Goal: Task Accomplishment & Management: Use online tool/utility

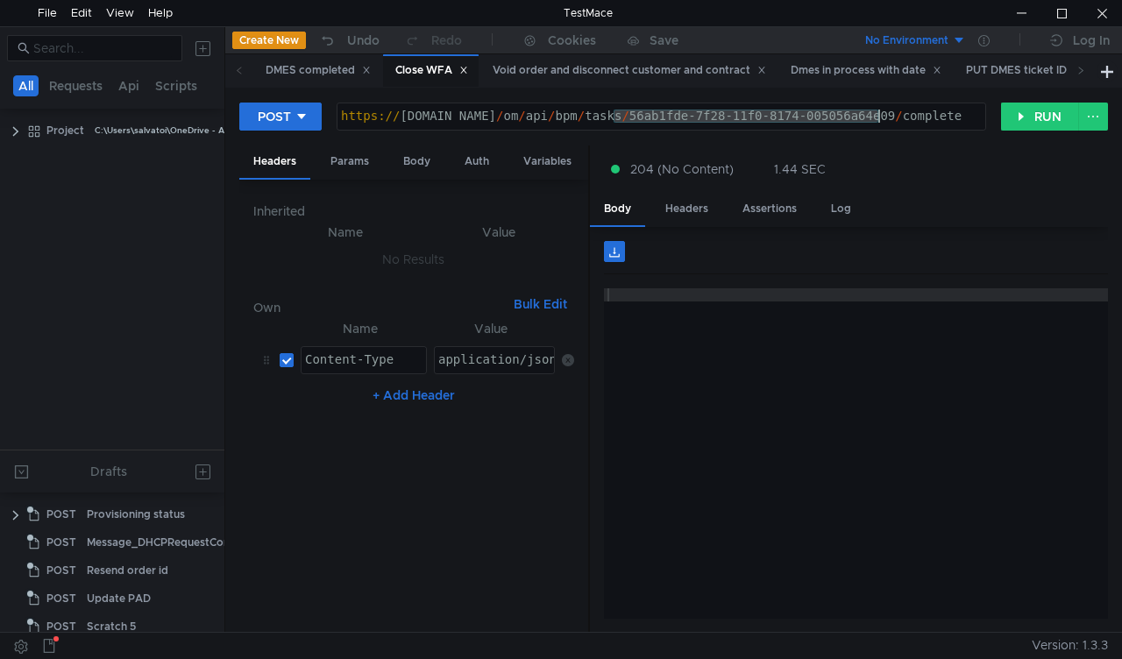
drag, startPoint x: 615, startPoint y: 117, endPoint x: 880, endPoint y: 115, distance: 265.6
click at [880, 115] on div "https:// mbx.dfni.nl / om / api / bpm / tasks / 56ab1fde-7f28-11f0-8174-005056a…" at bounding box center [661, 129] width 648 height 39
paste textarea "79a214c7-7f28-11f0-a5df-005056a66d6a"
click at [1024, 114] on button "RUN" at bounding box center [1040, 117] width 78 height 28
drag, startPoint x: 614, startPoint y: 114, endPoint x: 878, endPoint y: 113, distance: 264.7
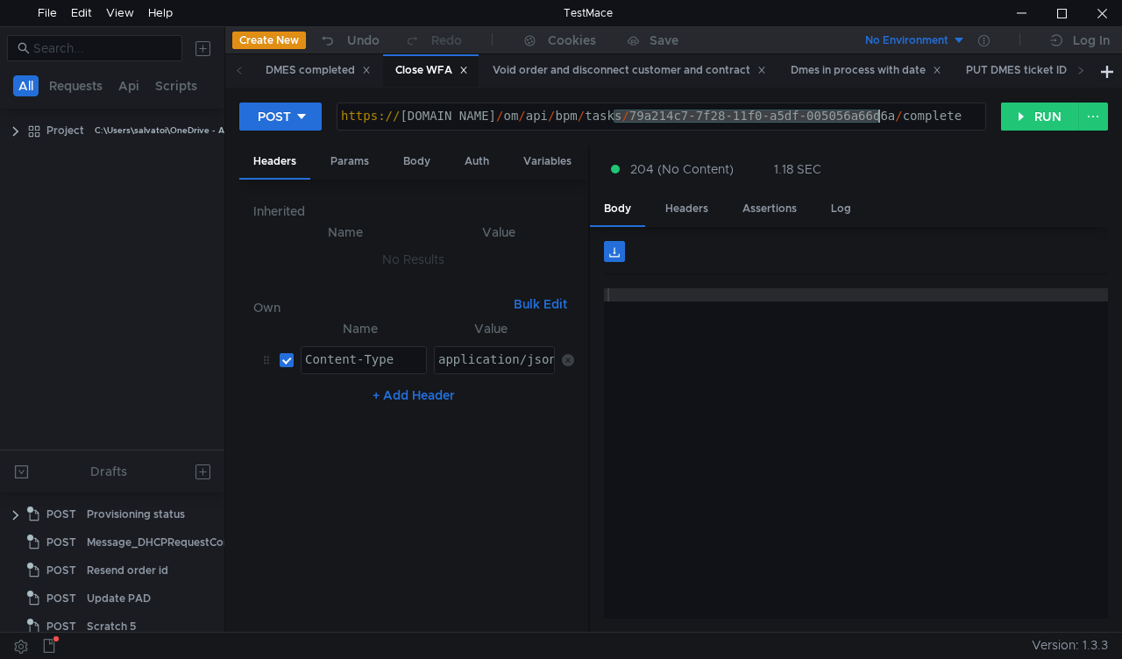
click at [878, 113] on div "https:// mbx.dfni.nl / om / api / bpm / tasks / 79a214c7-7f28-11f0-a5df-005056a…" at bounding box center [661, 129] width 648 height 39
paste textarea "99604db9-7f28-11f0-a9f7-005056a6d44f"
click at [1017, 123] on button "RUN" at bounding box center [1040, 117] width 78 height 28
drag, startPoint x: 611, startPoint y: 111, endPoint x: 878, endPoint y: 112, distance: 267.4
click at [878, 112] on div "https:// mbx.dfni.nl / om / api / bpm / tasks / 99604db9-7f28-11f0-a9f7-005056a…" at bounding box center [661, 129] width 648 height 39
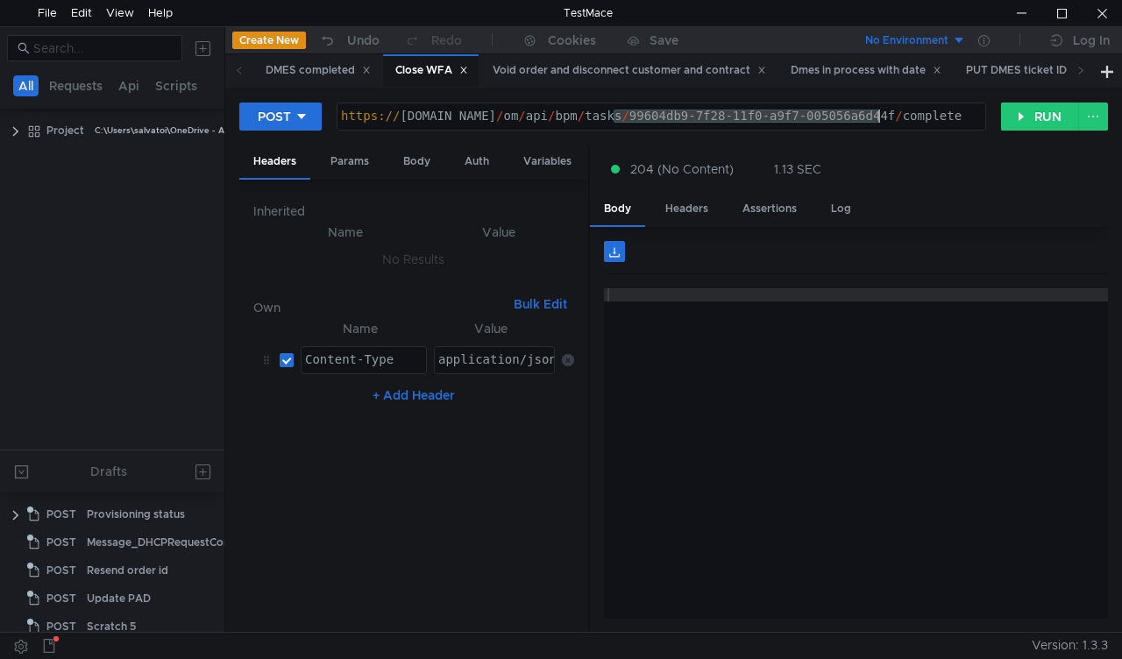
paste textarea "0248891b-7f29"
click at [1003, 140] on form "POST https://mbx.dfni.nl/om/api/bpm/tasks/0248891b-7f29-11f0-a9f7-005056a6d44f/…" at bounding box center [673, 367] width 869 height 530
click at [1020, 128] on button "RUN" at bounding box center [1040, 117] width 78 height 28
drag, startPoint x: 614, startPoint y: 116, endPoint x: 880, endPoint y: 118, distance: 266.5
click at [880, 118] on div "https:// mbx.dfni.nl / om / api / bpm / tasks / 0248891b-7f29-11f0-a9f7-005056a…" at bounding box center [661, 129] width 648 height 39
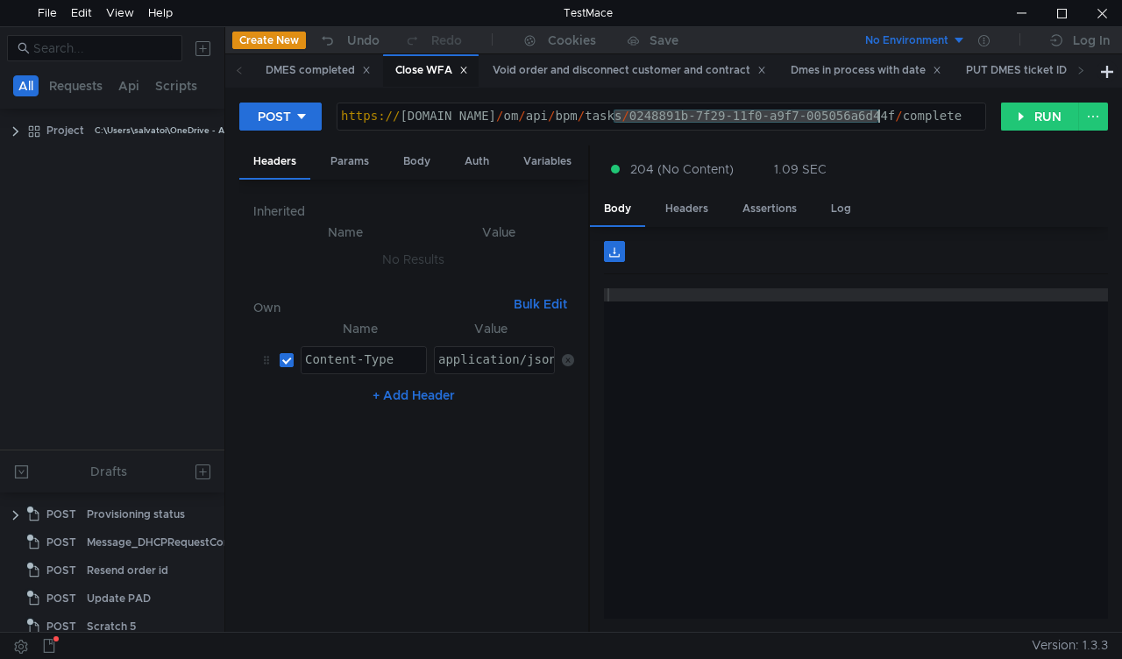
paste textarea "1a3bd24e"
type textarea "https://mbx.dfni.nl/om/api/bpm/tasks/1a3bd24e-7f29-11f0-a9f7-005056a6d44f/compl…"
click at [1021, 115] on button "RUN" at bounding box center [1040, 117] width 78 height 28
drag, startPoint x: 615, startPoint y: 115, endPoint x: 880, endPoint y: 110, distance: 264.8
click at [880, 110] on div "https:// mbx.dfni.nl / om / api / bpm / tasks / 1a3bd24e-7f29-11f0-a9f7-005056a…" at bounding box center [661, 129] width 648 height 39
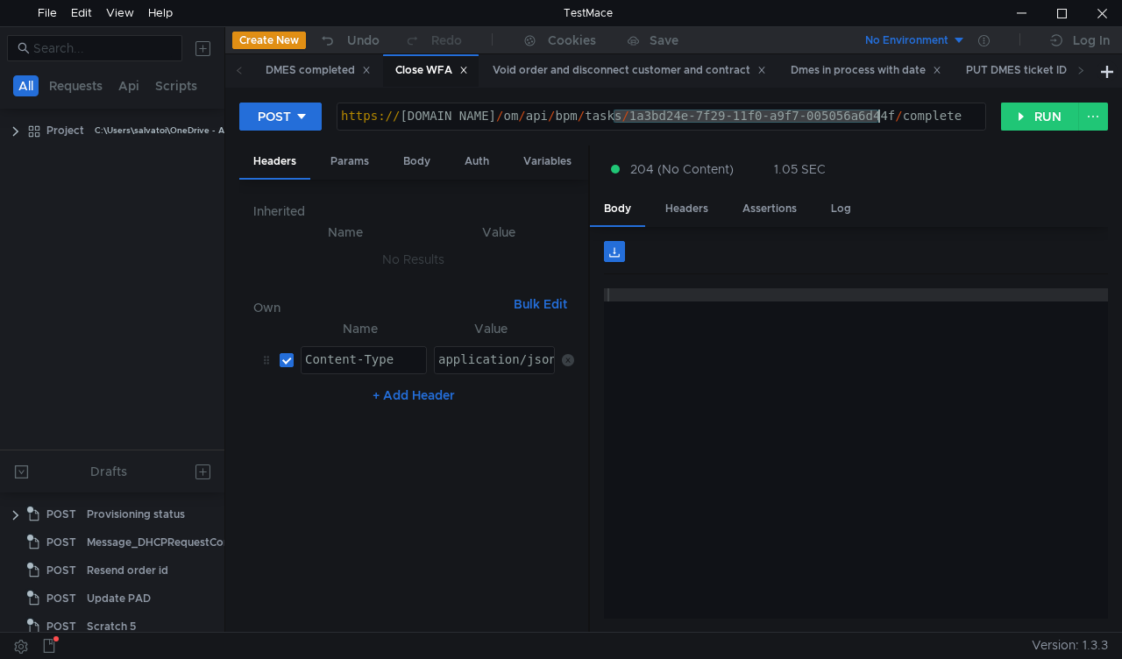
paste textarea "55f1c583-7f29-11f0-b58e-005056a636e"
type textarea "https://mbx.dfni.nl/om/api/bpm/tasks/55f1c583-7f29-11f0-b58e-005056a636ef/compl…"
click at [1018, 110] on button "RUN" at bounding box center [1040, 117] width 78 height 28
click at [1076, 75] on icon at bounding box center [1080, 70] width 9 height 9
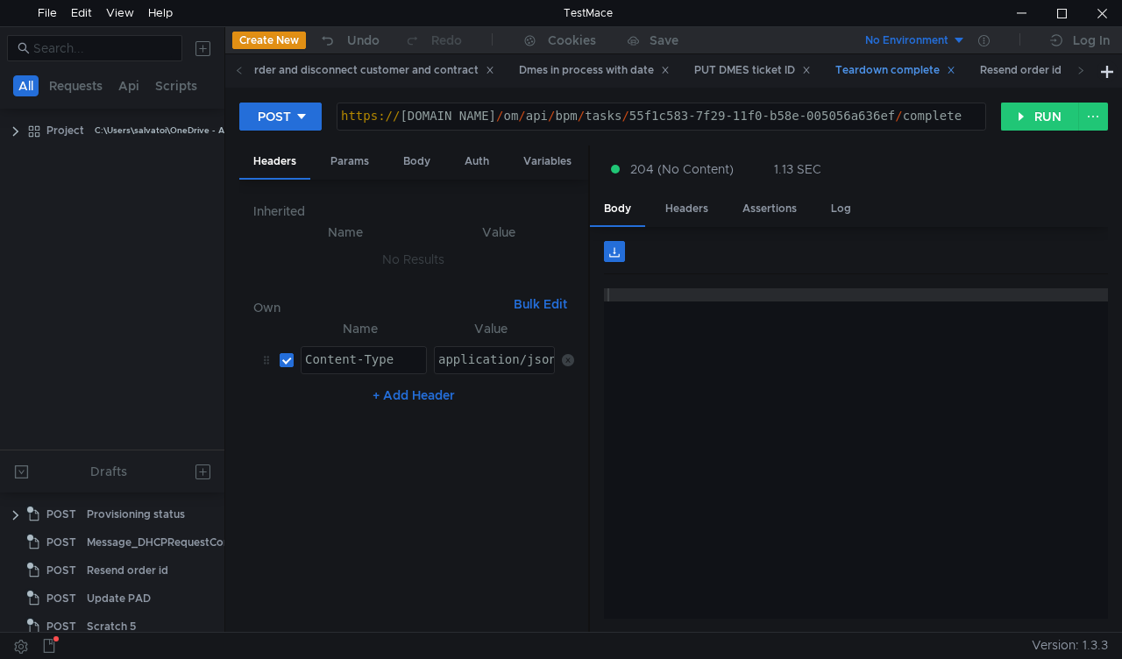
click at [889, 67] on div "Teardown complete" at bounding box center [895, 70] width 120 height 18
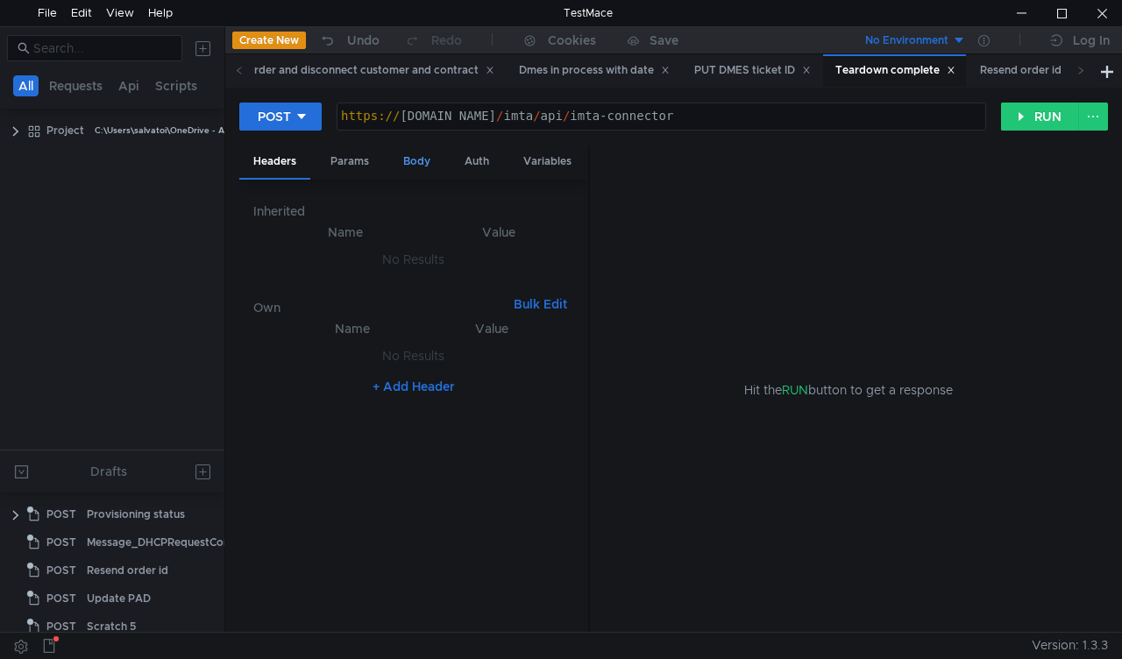
click at [412, 161] on div "Body" at bounding box center [416, 162] width 55 height 32
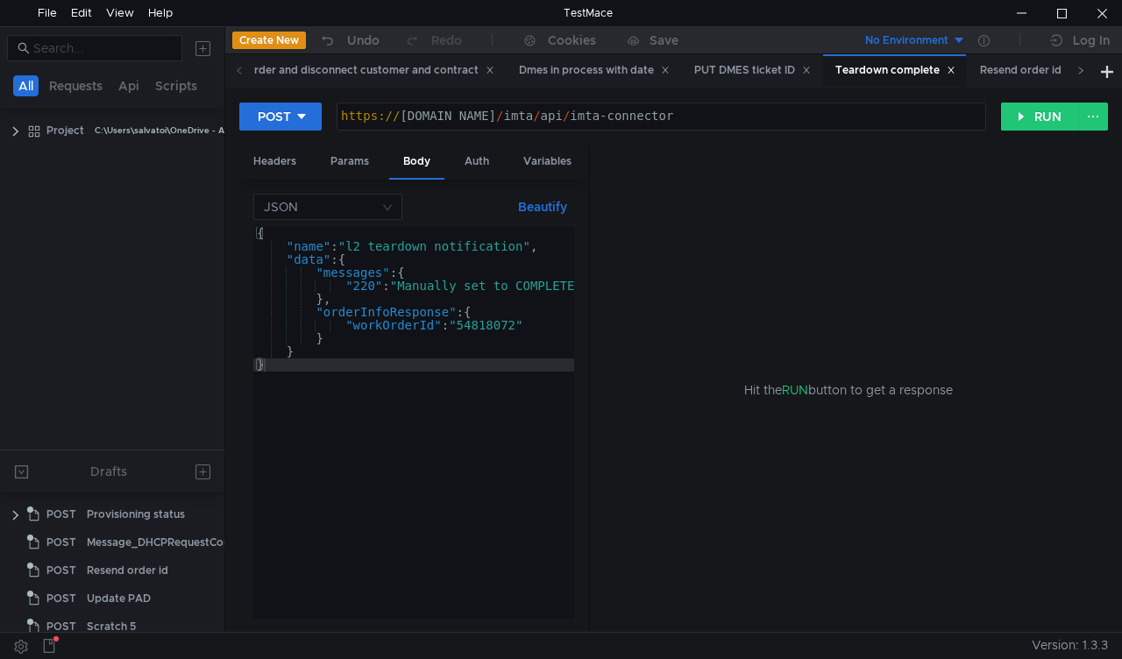
click at [1082, 73] on icon at bounding box center [1080, 70] width 9 height 9
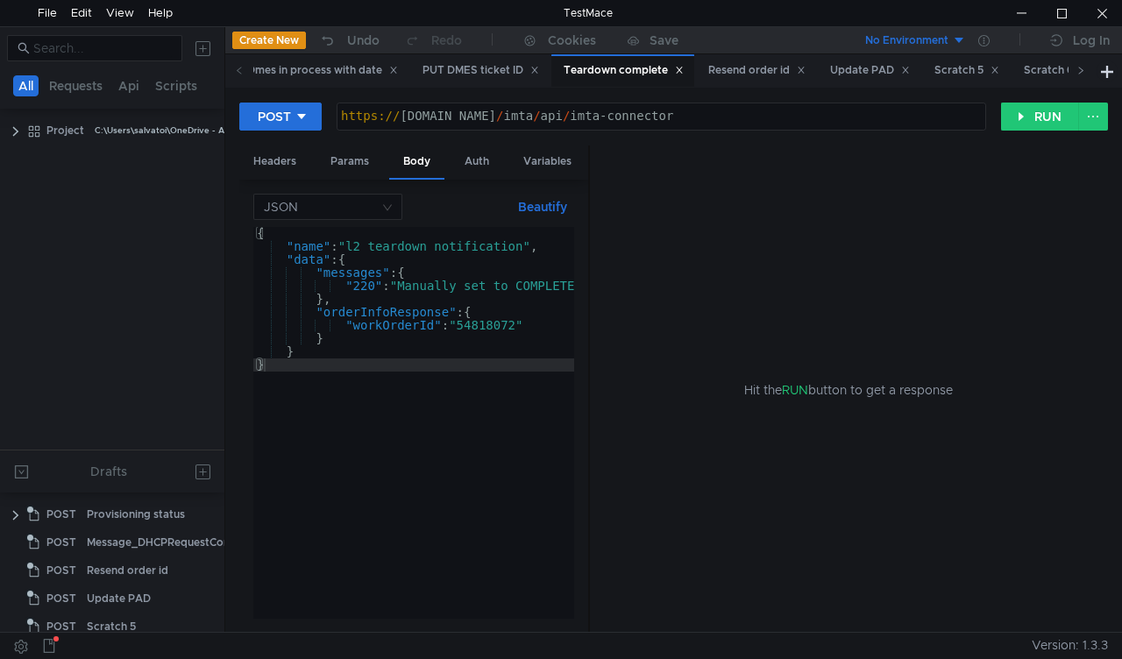
click at [1082, 73] on icon at bounding box center [1080, 70] width 9 height 9
click at [714, 67] on div "Scratch 5" at bounding box center [695, 70] width 65 height 18
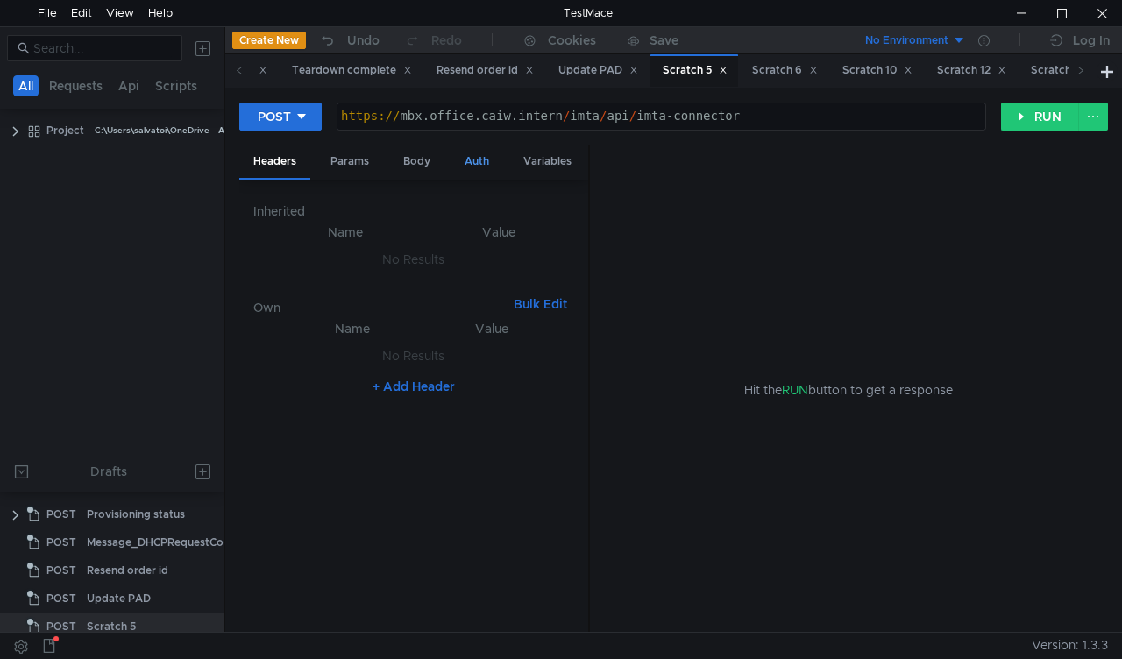
scroll to position [47, 0]
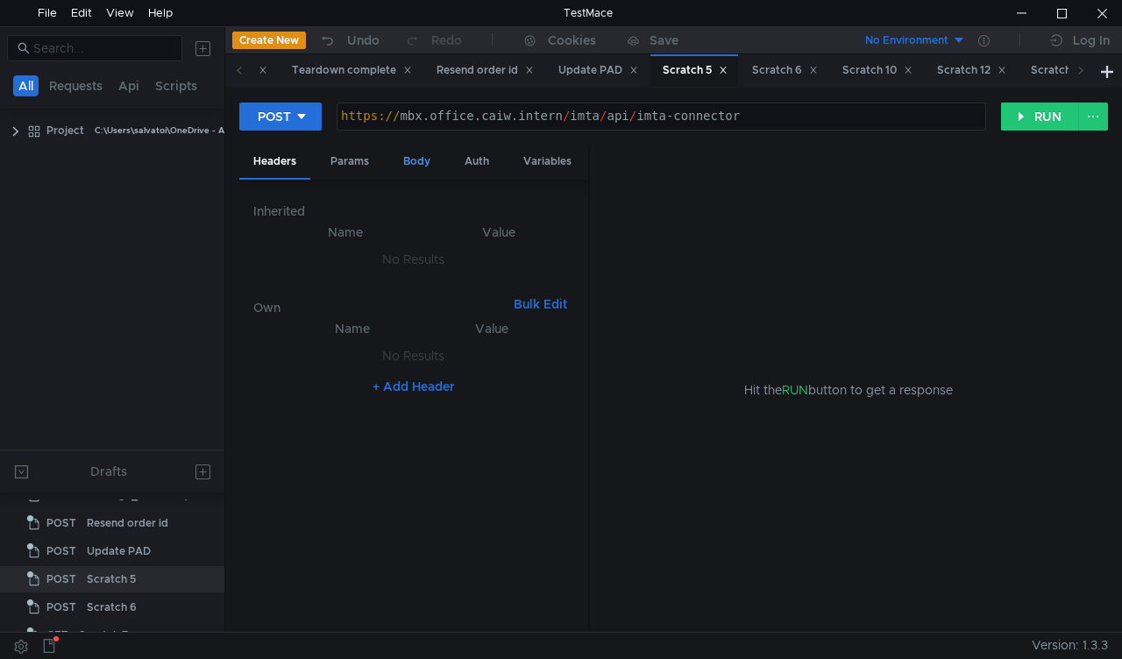
click at [426, 164] on div "Body" at bounding box center [416, 162] width 55 height 32
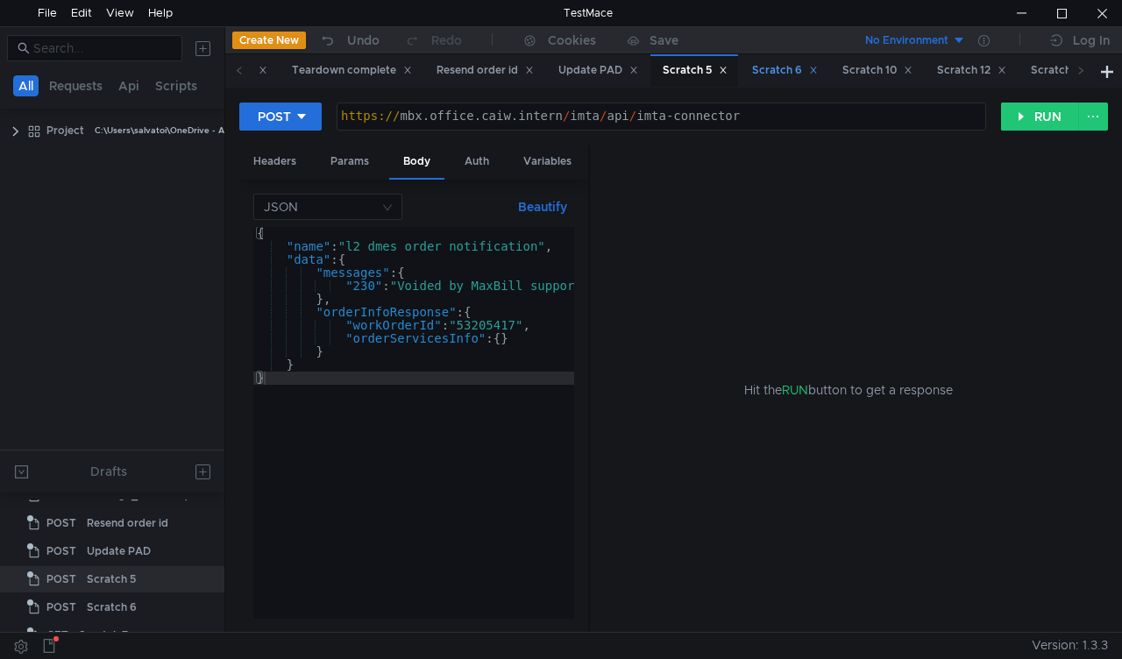
click at [806, 67] on div "Scratch 6" at bounding box center [785, 70] width 66 height 18
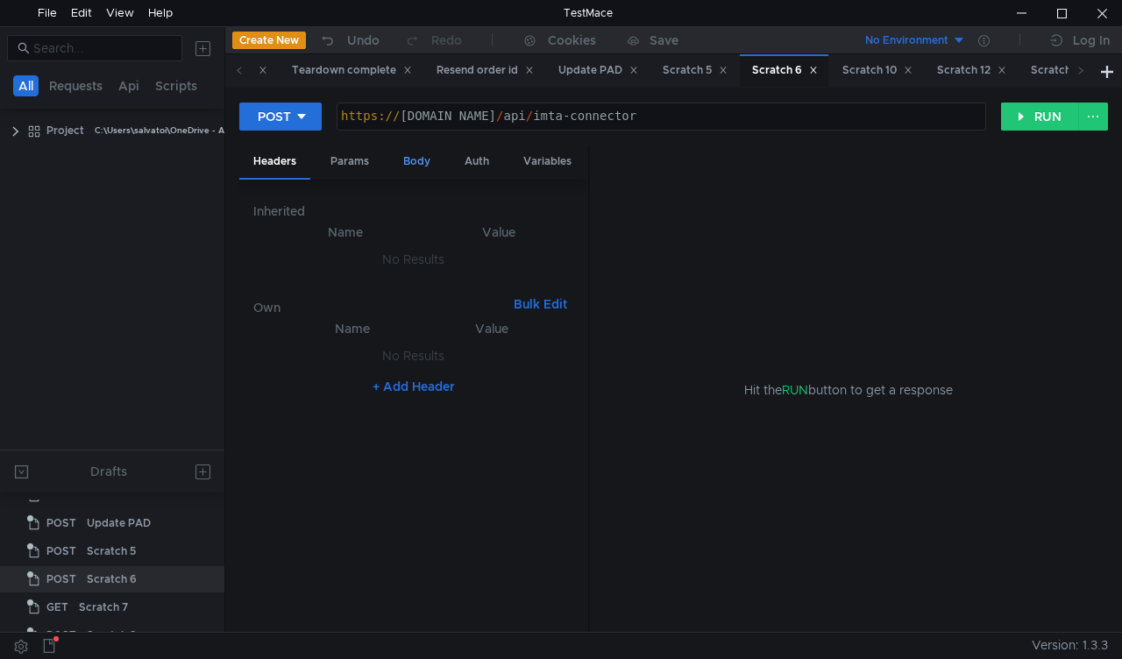
click at [409, 157] on div "Body" at bounding box center [416, 162] width 55 height 32
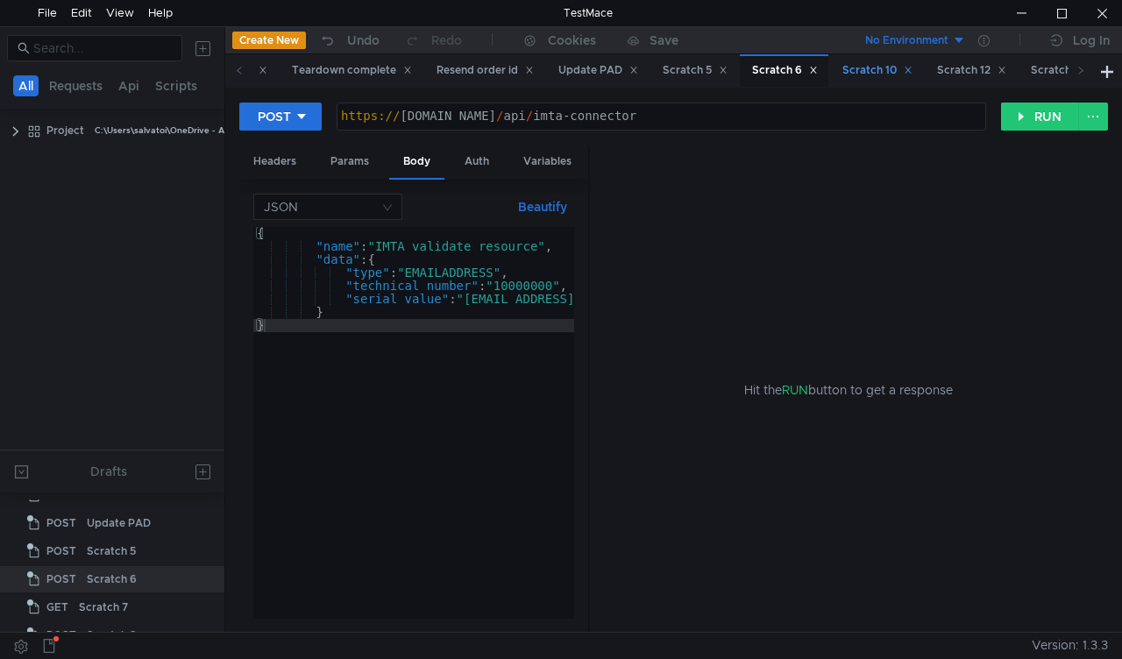
click at [874, 61] on div "Scratch 10" at bounding box center [877, 70] width 70 height 18
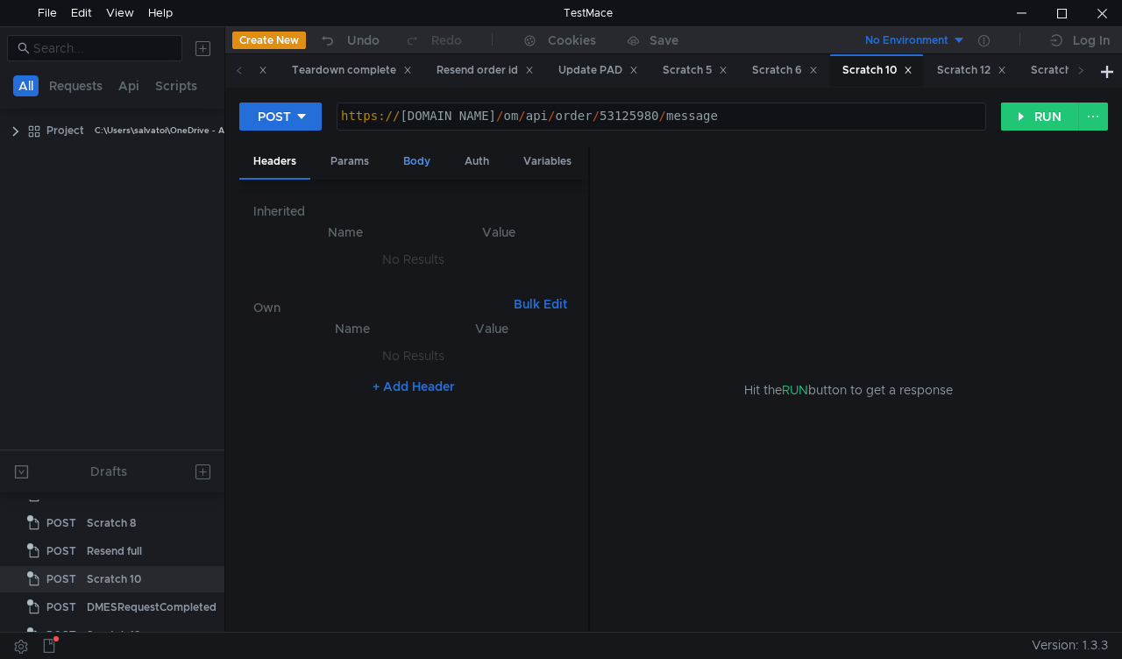
click at [431, 169] on div "Body" at bounding box center [416, 162] width 55 height 32
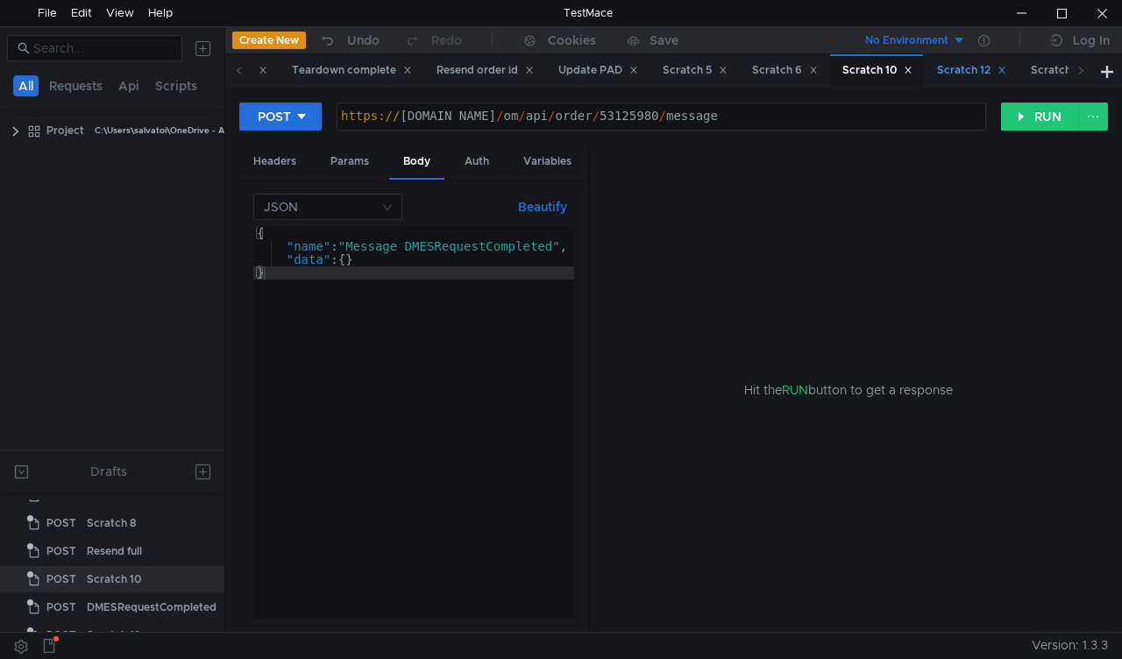
click at [1001, 69] on div "Scratch 12" at bounding box center [971, 70] width 69 height 18
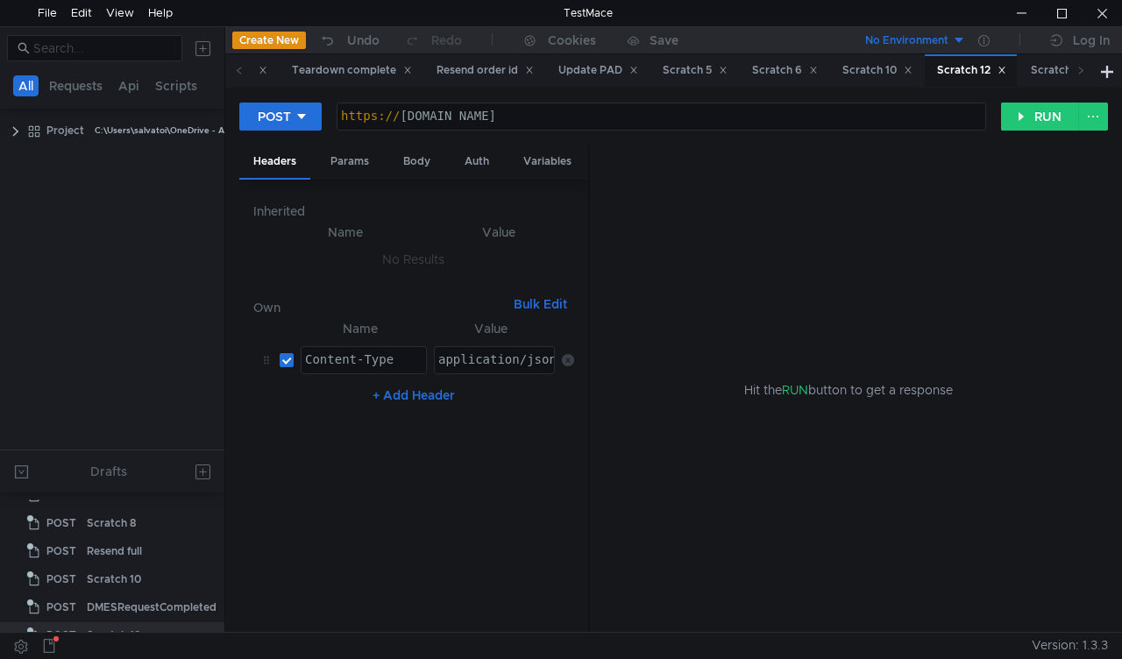
scroll to position [244, 0]
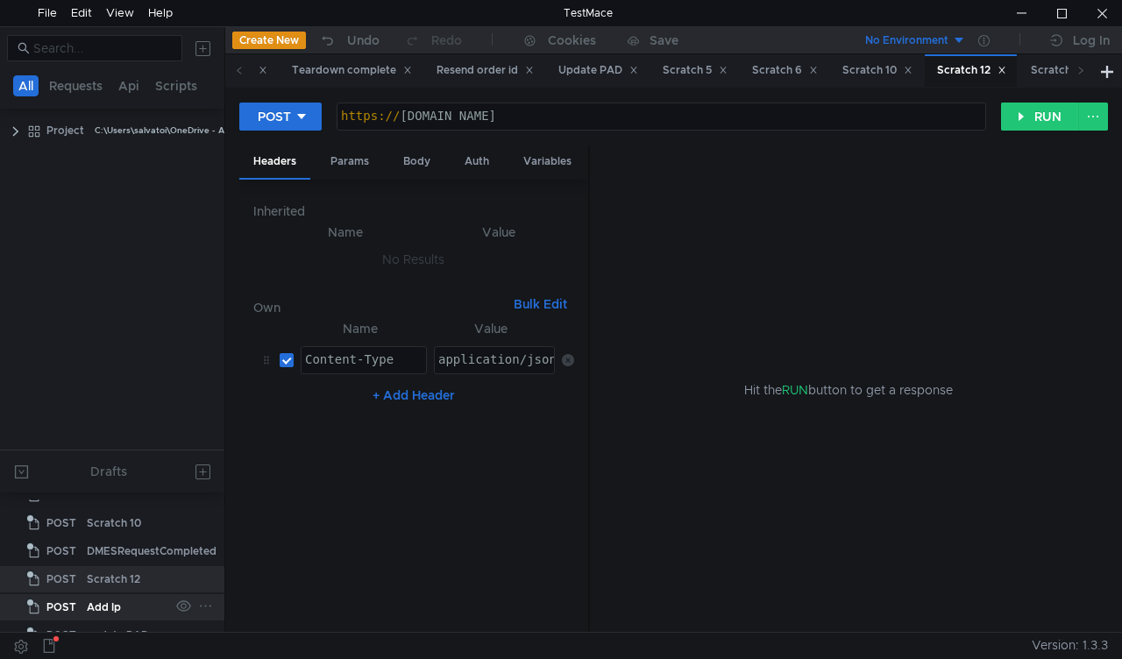
click at [121, 610] on div "Add Ip" at bounding box center [128, 607] width 82 height 26
click at [119, 610] on div "Add Ip" at bounding box center [128, 607] width 82 height 26
click at [119, 610] on div "Add Ip" at bounding box center [104, 607] width 34 height 26
click at [424, 160] on div "Body" at bounding box center [416, 162] width 55 height 32
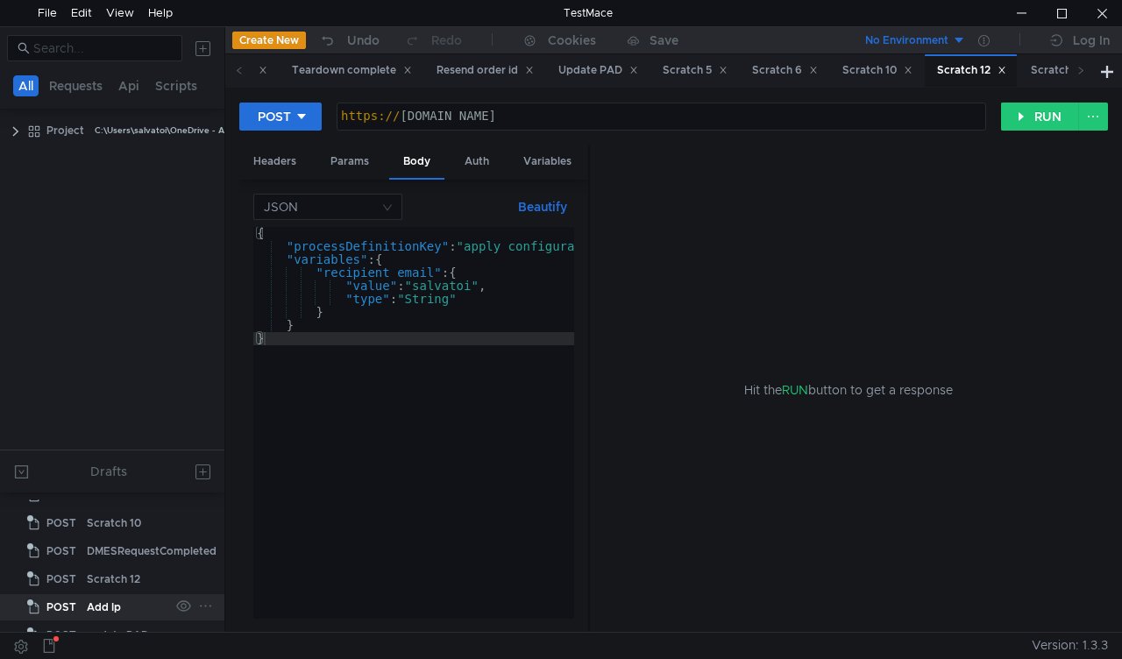
click at [112, 597] on div "Add Ip" at bounding box center [104, 607] width 34 height 26
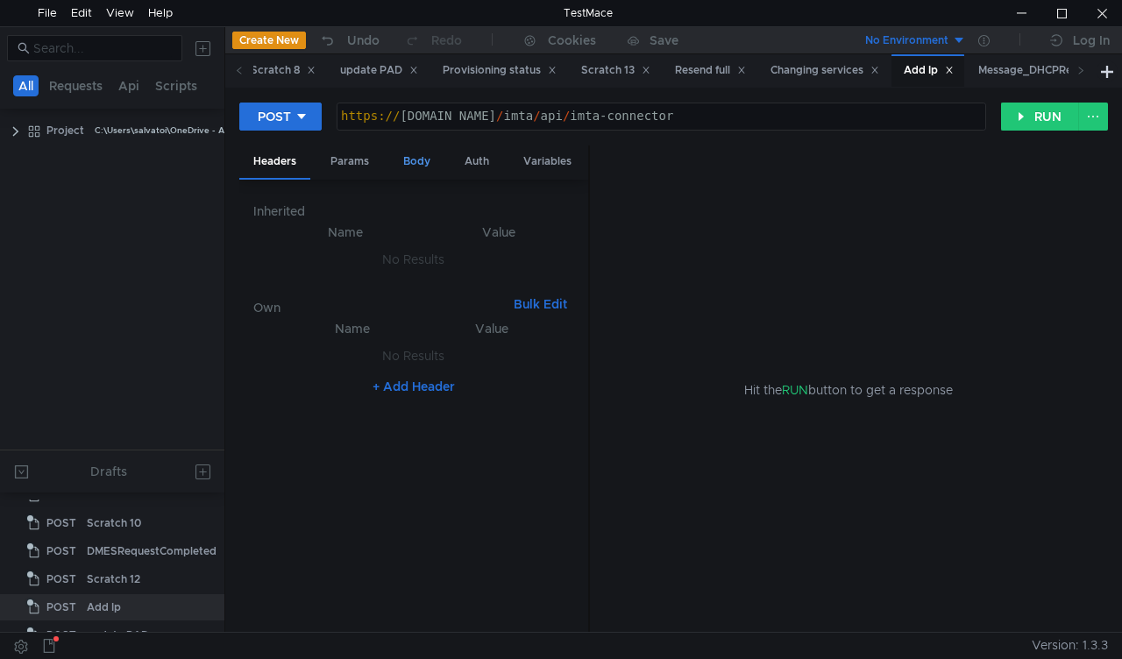
click at [419, 163] on div "Body" at bounding box center [416, 162] width 55 height 32
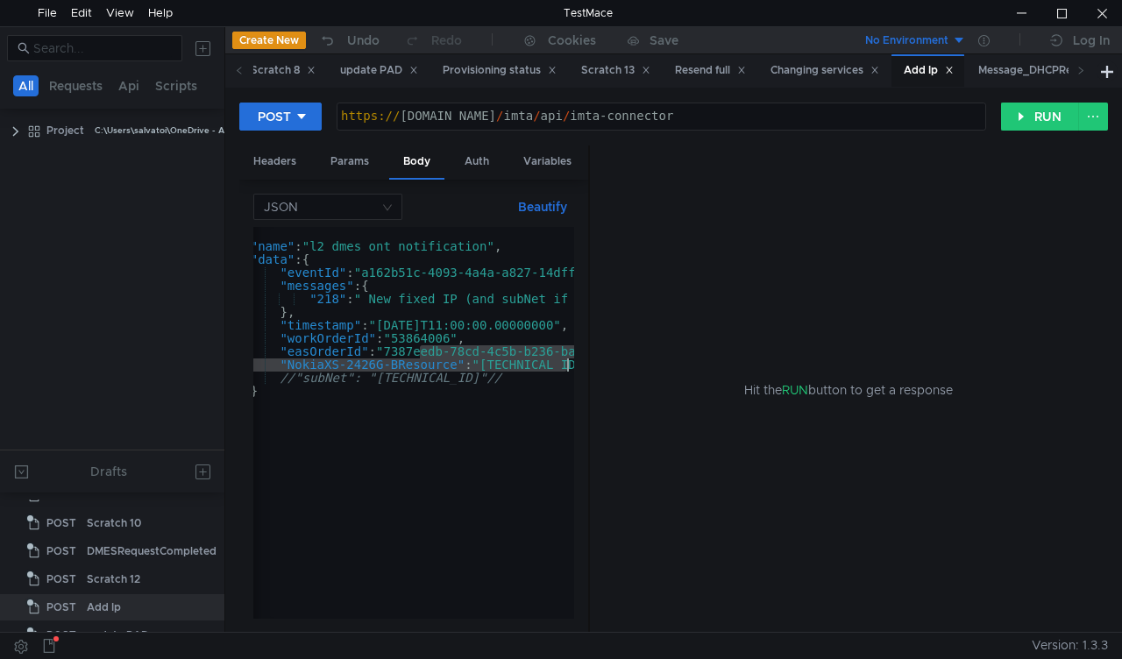
scroll to position [0, 58]
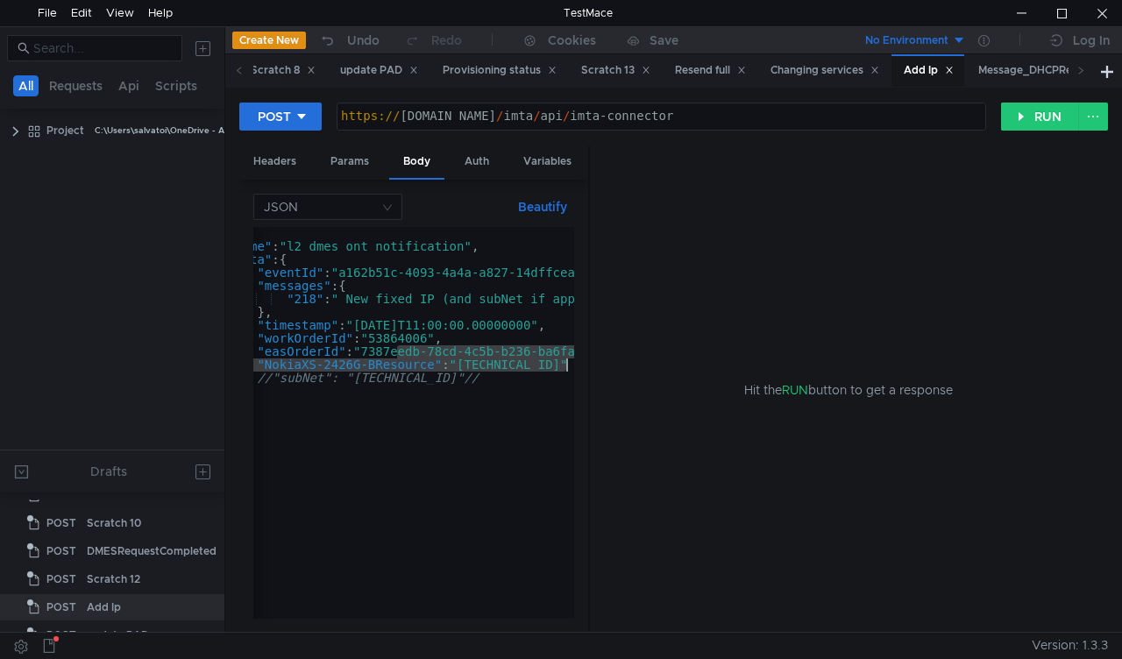
drag, startPoint x: 458, startPoint y: 358, endPoint x: 608, endPoint y: 367, distance: 151.1
click at [608, 367] on as-split "Headers Params Body Auth Variables Other JSON Beautify "easOrderId": "7387eedb-…" at bounding box center [673, 390] width 869 height 488
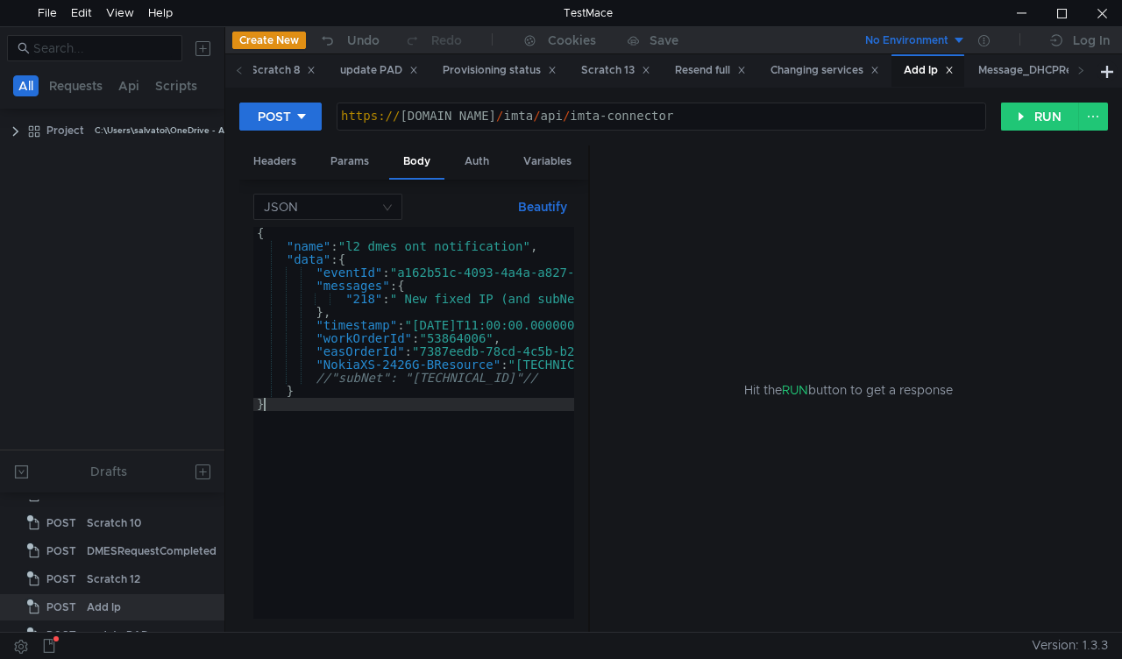
click at [565, 466] on div "{ "name" : "l2_dmes_ont_notification" , "data" : { "eventId" : "a162b51c-4093-4…" at bounding box center [481, 432] width 457 height 411
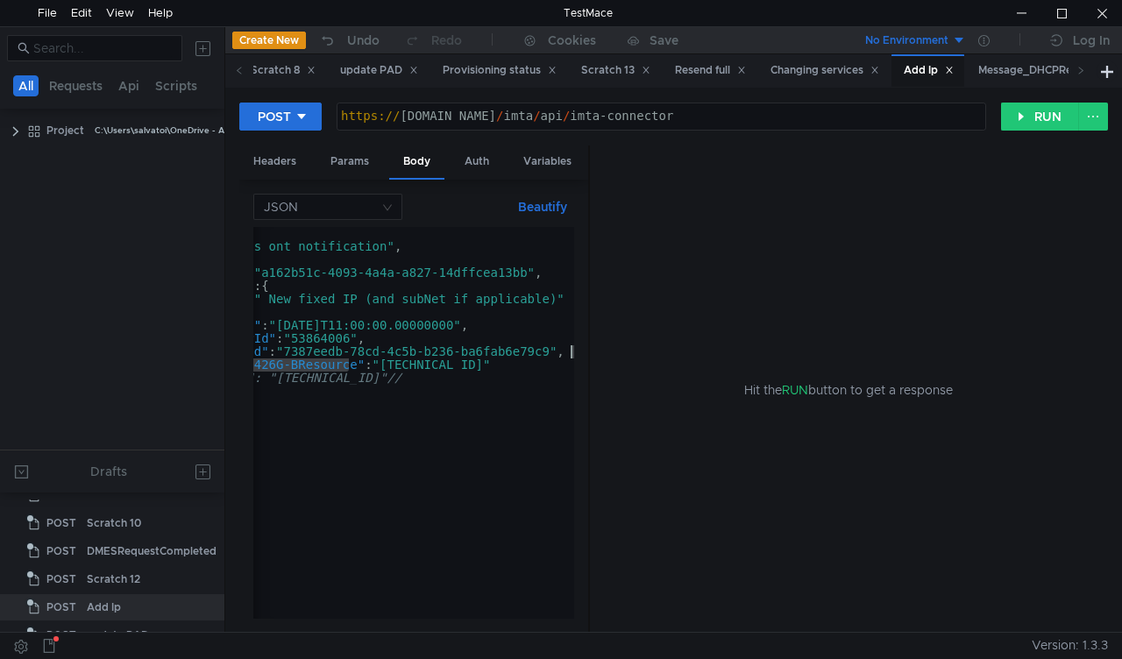
drag, startPoint x: 489, startPoint y: 359, endPoint x: 659, endPoint y: 355, distance: 170.1
click at [659, 355] on as-split "Headers Params Body Auth Variables Other JSON Beautify } { "name" : "l2_dmes_on…" at bounding box center [673, 390] width 869 height 488
click at [503, 368] on div "{ "name" : "l2_dmes_ont_notification" , "data" : { "eventId" : "a162b51c-4093-4…" at bounding box center [345, 432] width 457 height 411
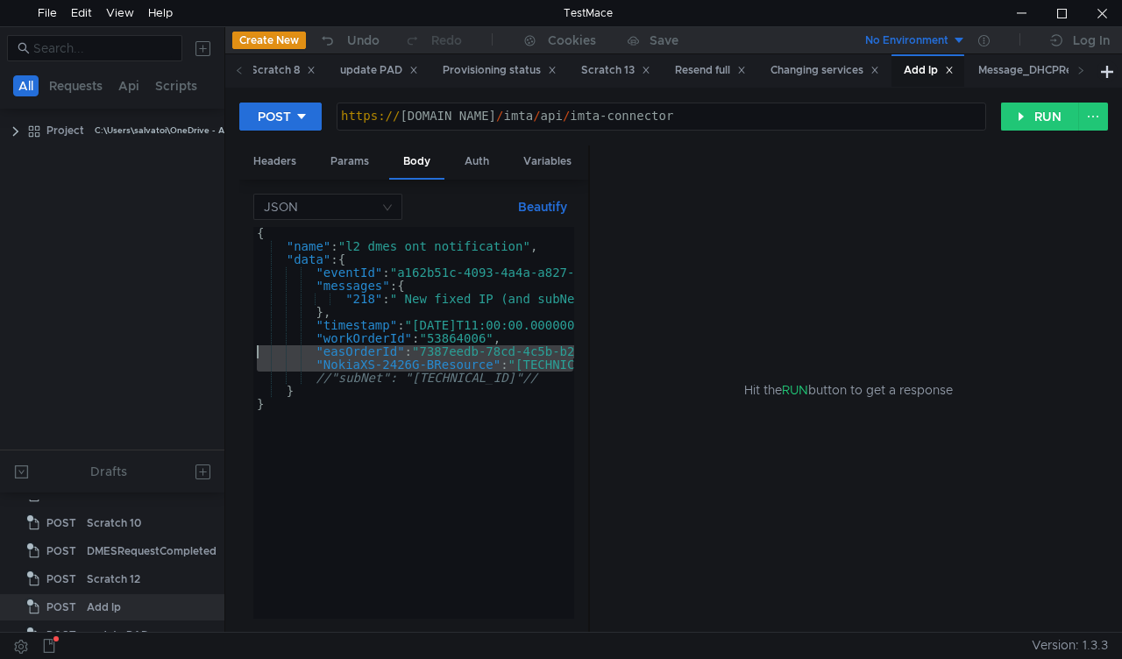
drag, startPoint x: 438, startPoint y: 359, endPoint x: 221, endPoint y: 356, distance: 217.4
click at [221, 356] on as-split "All Requests Api Scripts Project C:\Users\salvatoi\OneDrive - AMDOCS\Backup Fol…" at bounding box center [561, 329] width 1122 height 606
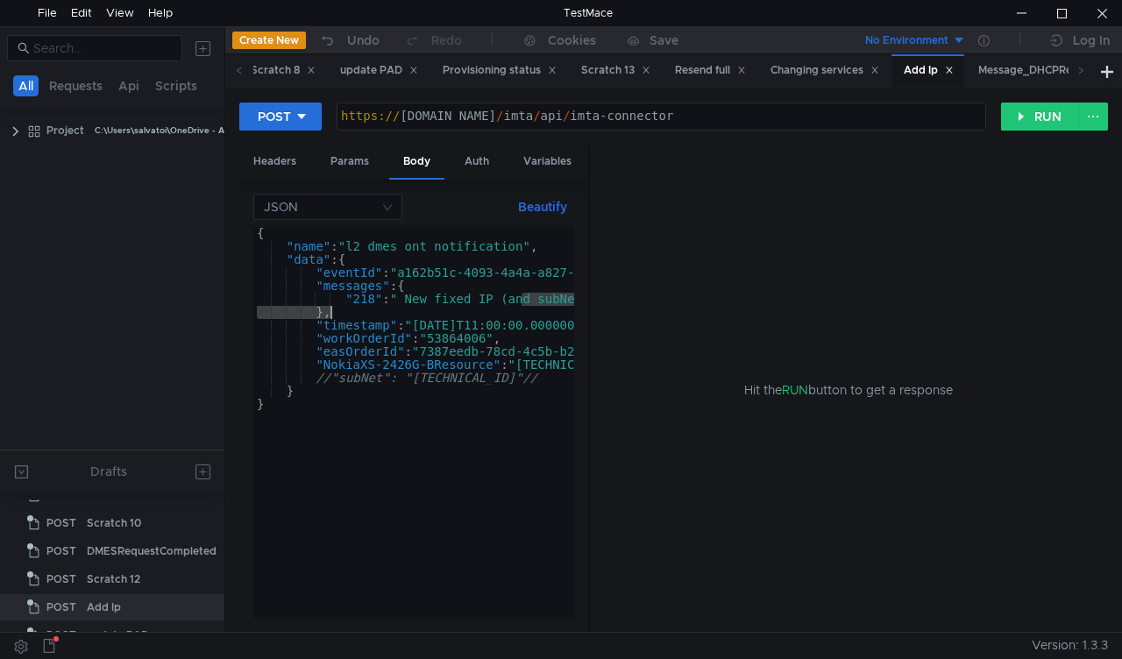
drag, startPoint x: 560, startPoint y: 307, endPoint x: 621, endPoint y: 312, distance: 60.7
click at [621, 312] on as-split "Headers Params Body Auth Variables Other JSON Beautify "easOrderId": "7387eedb-…" at bounding box center [673, 390] width 869 height 488
click at [502, 345] on div "{ "name" : "l2_dmes_ont_notification" , "data" : { "eventId" : "a162b51c-4093-4…" at bounding box center [481, 432] width 457 height 411
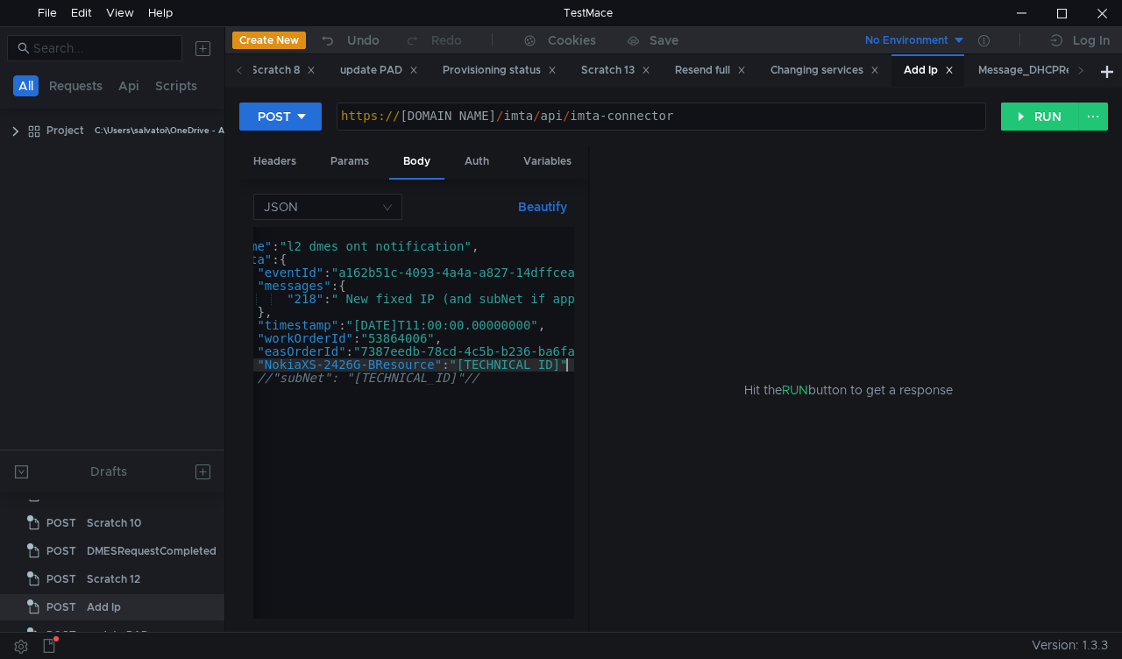
scroll to position [0, 58]
click at [377, 350] on div "{ "name" : "l2_dmes_ont_notification" , "data" : { "eventId" : "a162b51c-4093-4…" at bounding box center [423, 432] width 457 height 411
click at [484, 362] on div "{ "name" : "l2_dmes_ont_notification" , "data" : { "eventId" : "a162b51c-4093-4…" at bounding box center [423, 432] width 457 height 411
type textarea ""NokiaXS-2426G-BResource": "81.172.236.68""
click at [93, 584] on div "Scratch 12" at bounding box center [113, 579] width 53 height 26
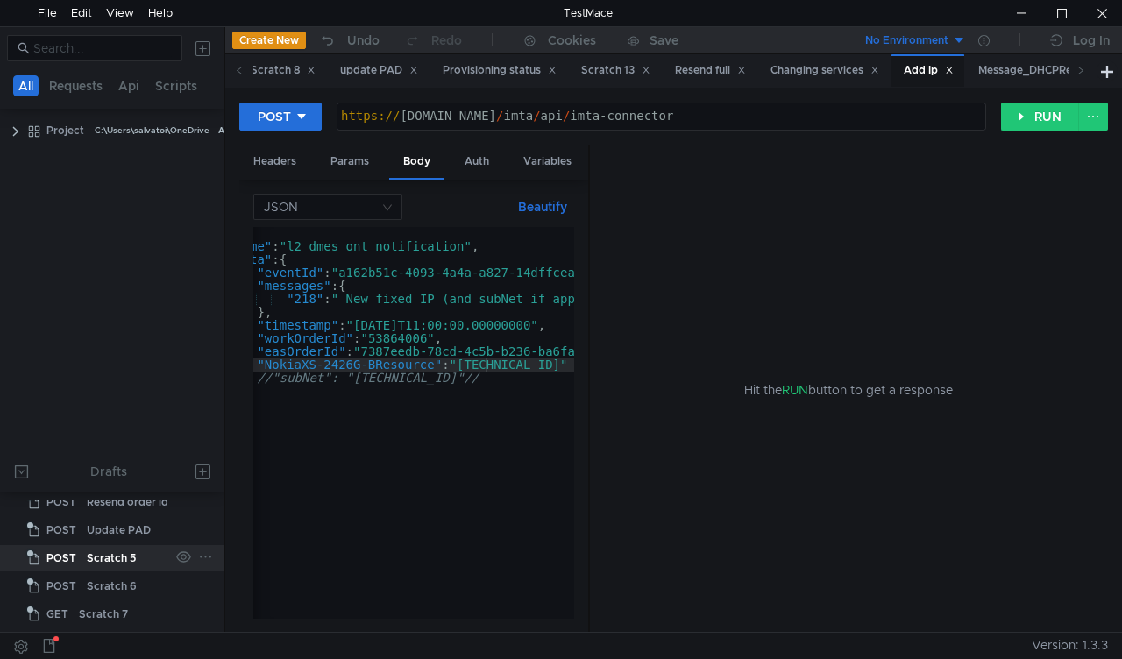
click at [117, 554] on div "Scratch 5" at bounding box center [111, 558] width 49 height 26
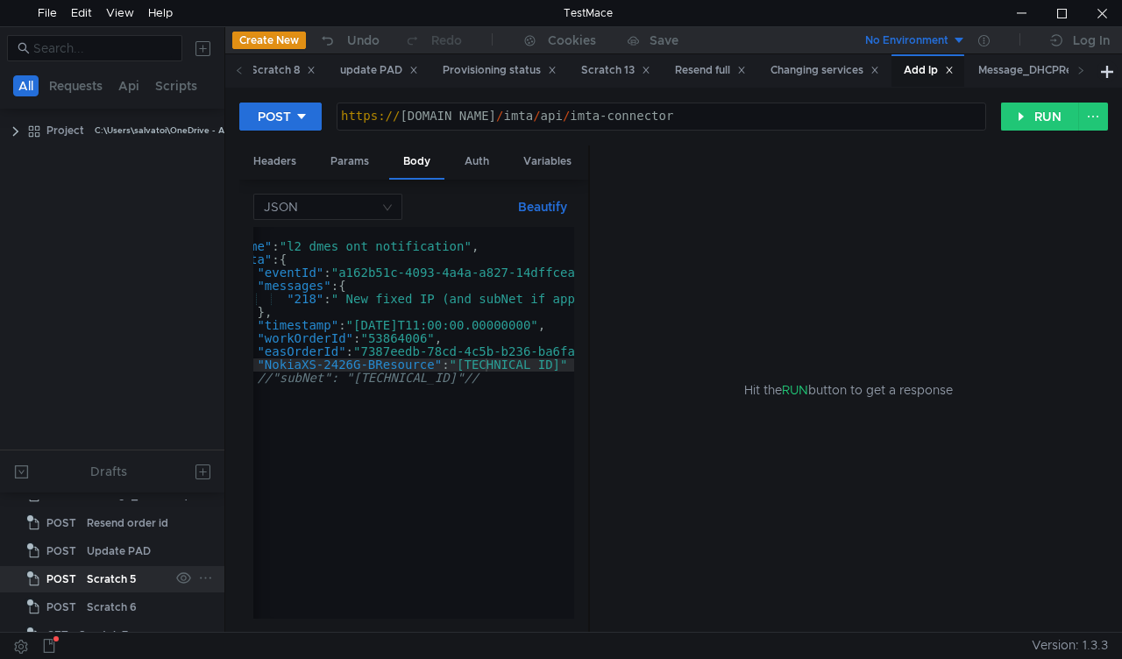
click at [117, 554] on div "Update PAD" at bounding box center [119, 551] width 64 height 26
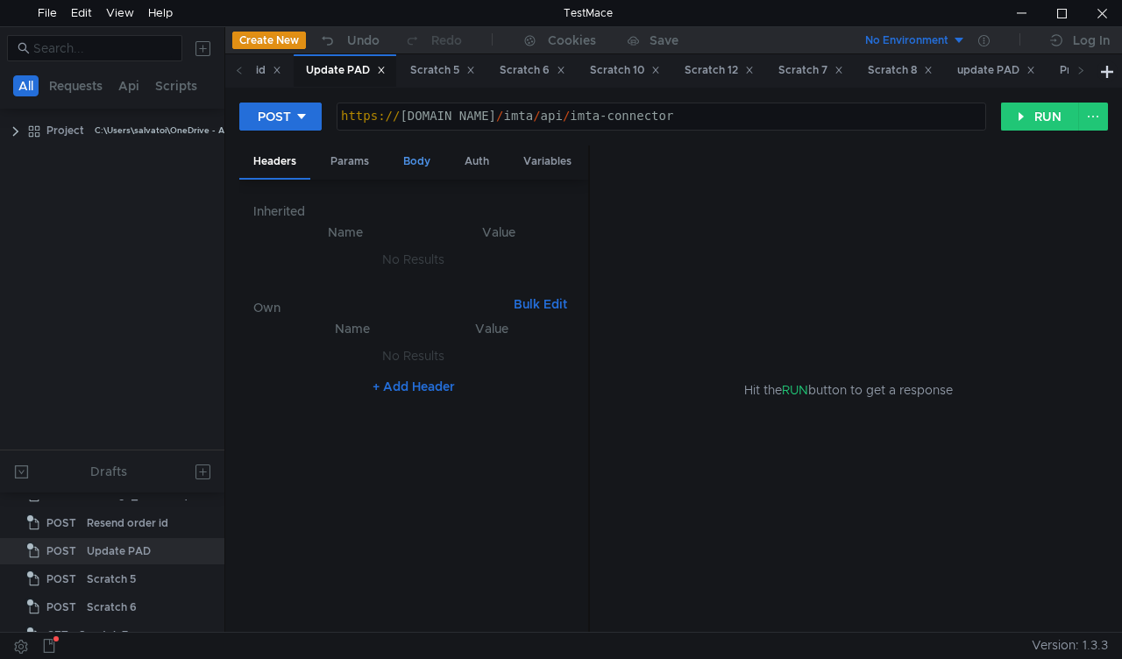
click at [421, 151] on div "Body" at bounding box center [416, 162] width 55 height 32
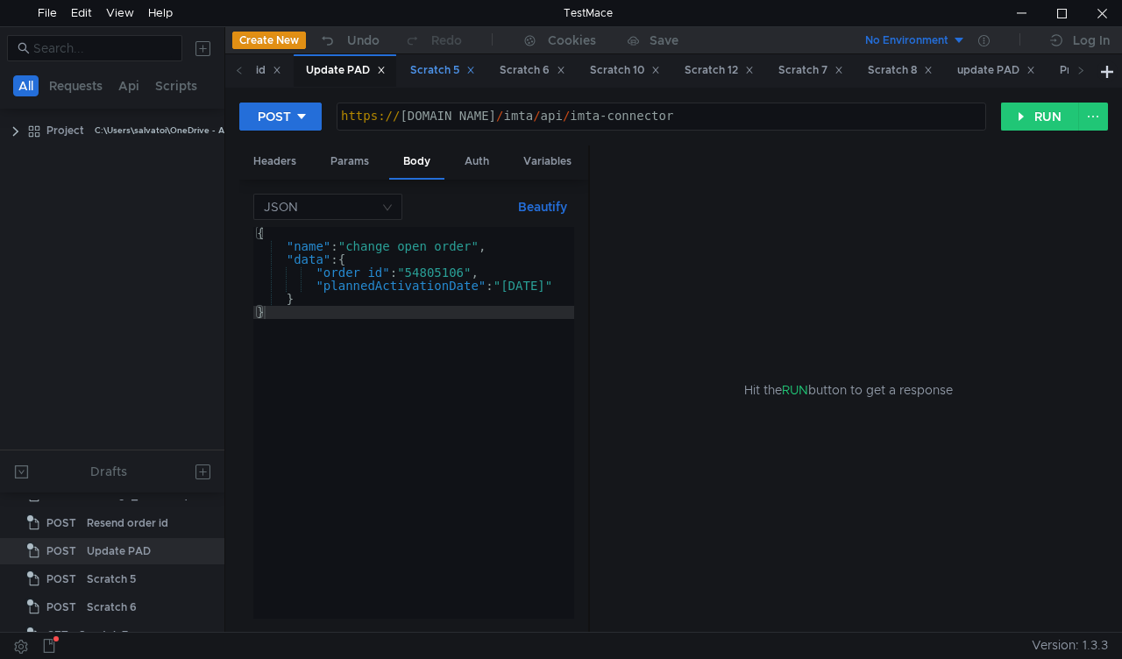
click at [442, 66] on div "Scratch 5" at bounding box center [442, 70] width 65 height 18
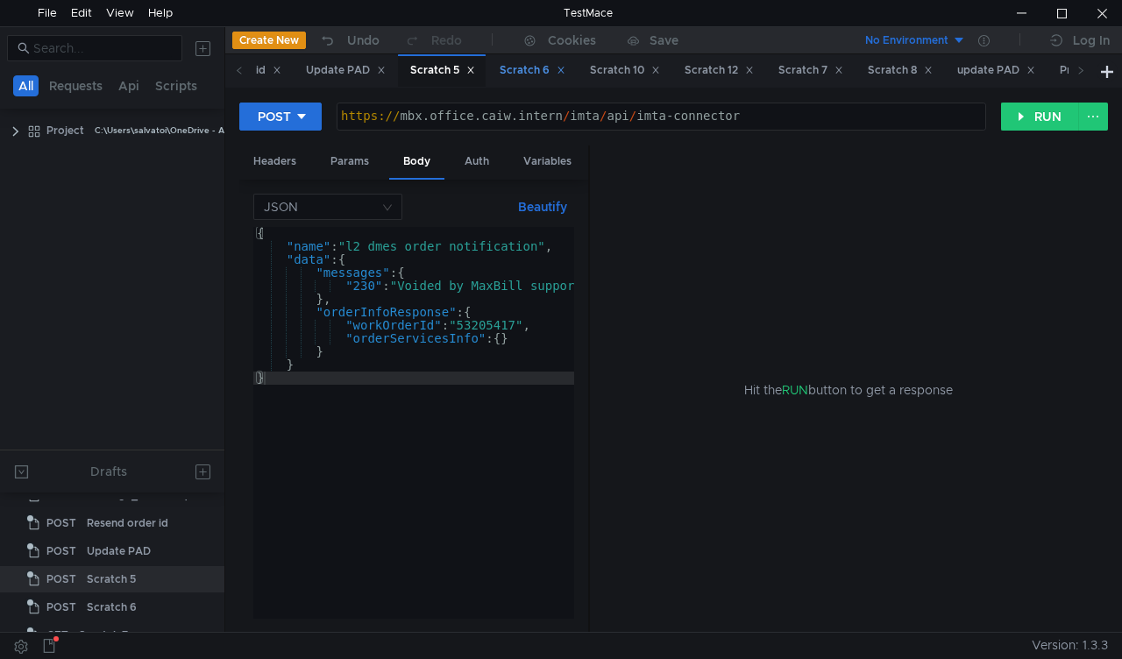
click at [550, 57] on div "Scratch 6" at bounding box center [531, 70] width 89 height 32
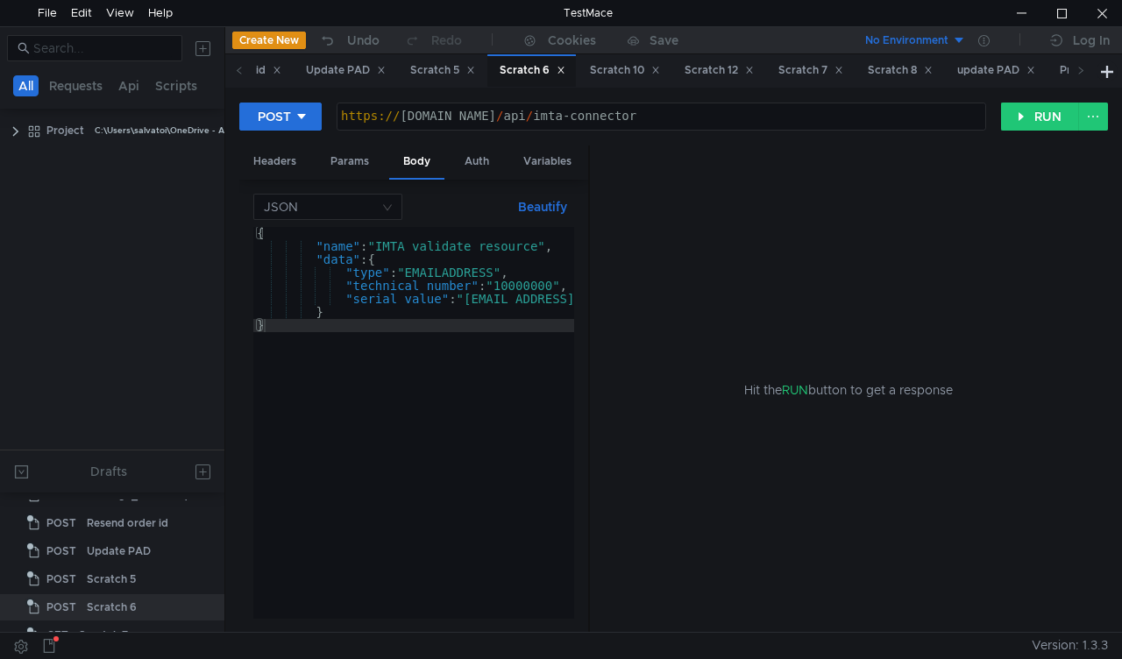
scroll to position [75, 0]
click at [640, 59] on div "Scratch 10" at bounding box center [624, 70] width 93 height 32
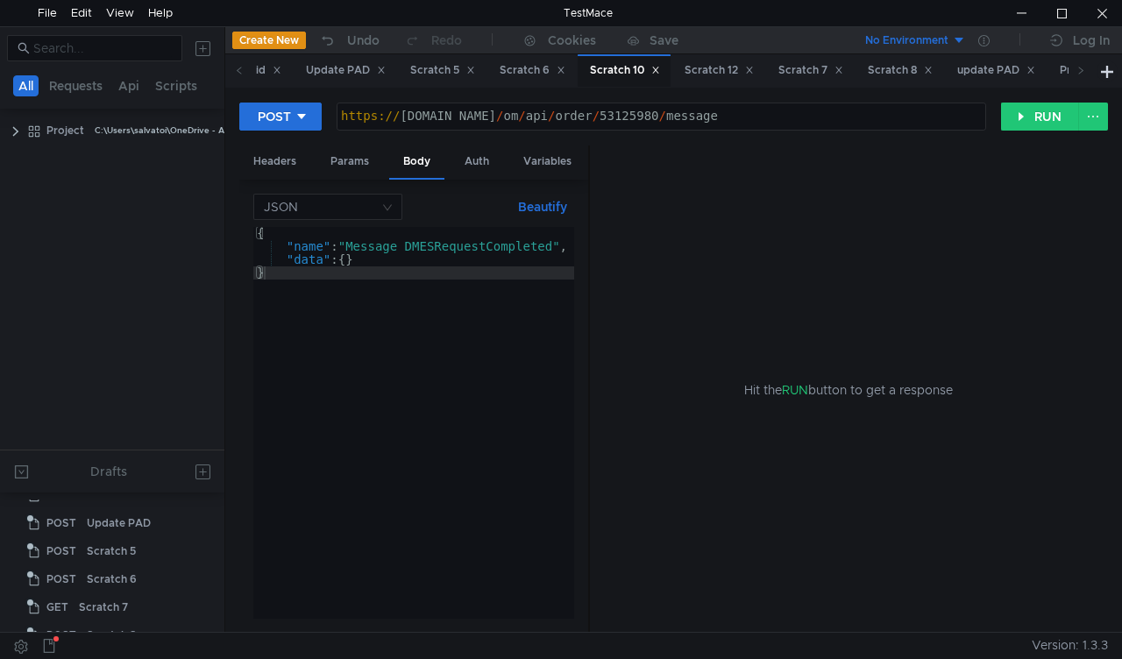
scroll to position [188, 0]
click at [719, 68] on div "Scratch 12" at bounding box center [719, 70] width 69 height 18
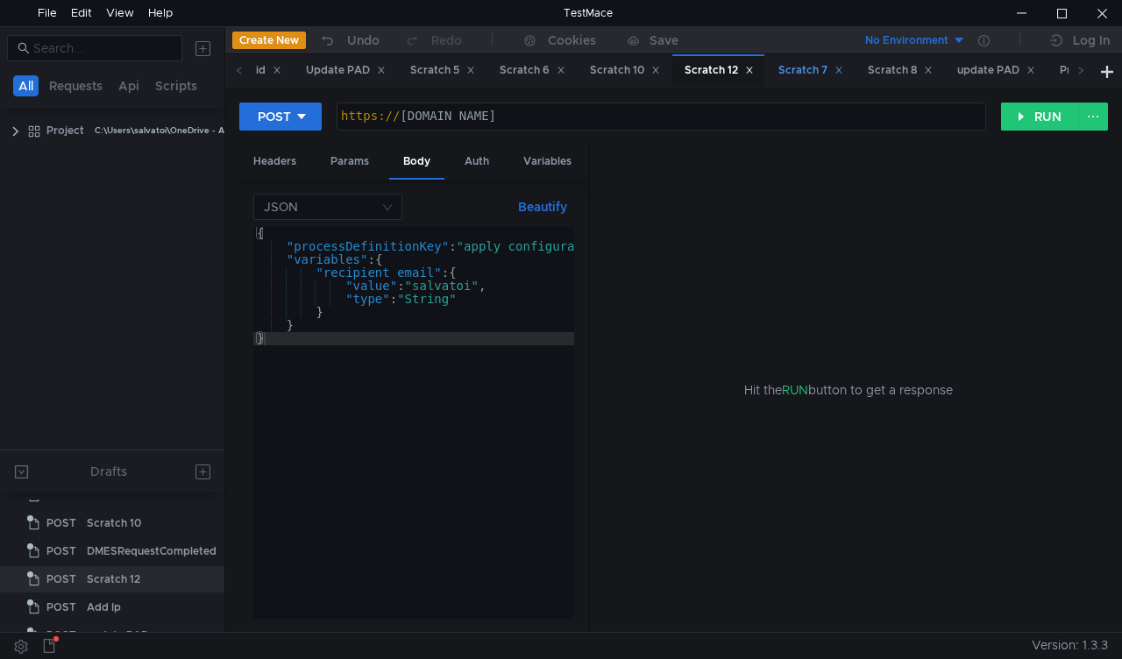
click at [825, 68] on div "Scratch 7" at bounding box center [810, 70] width 65 height 18
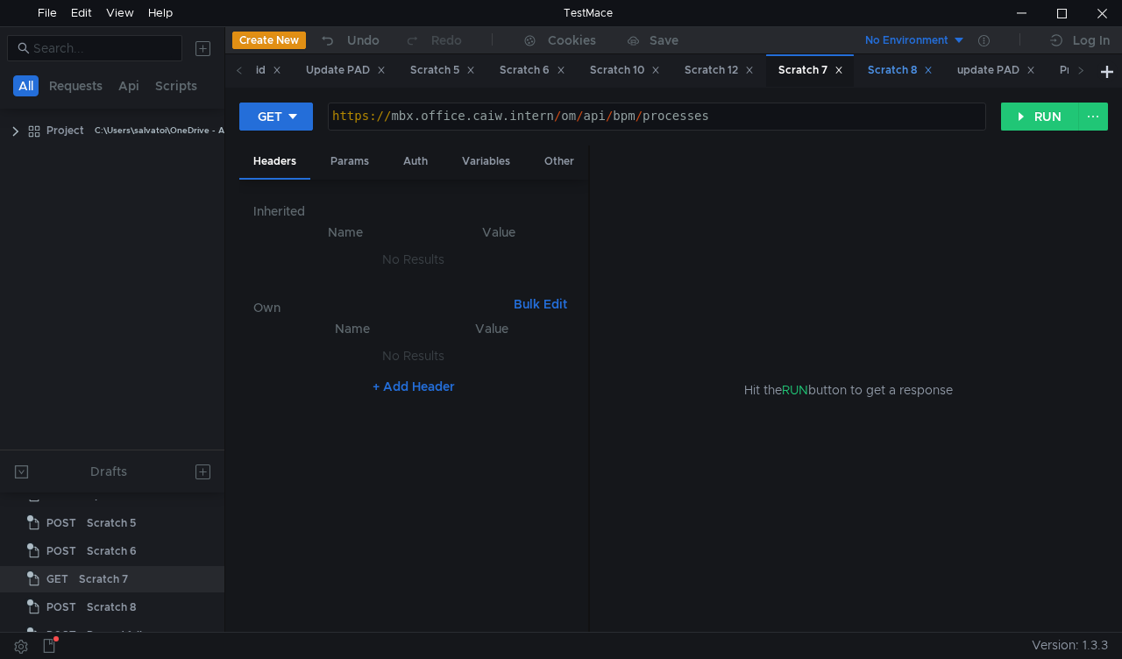
click at [910, 64] on div "Scratch 8" at bounding box center [900, 70] width 65 height 18
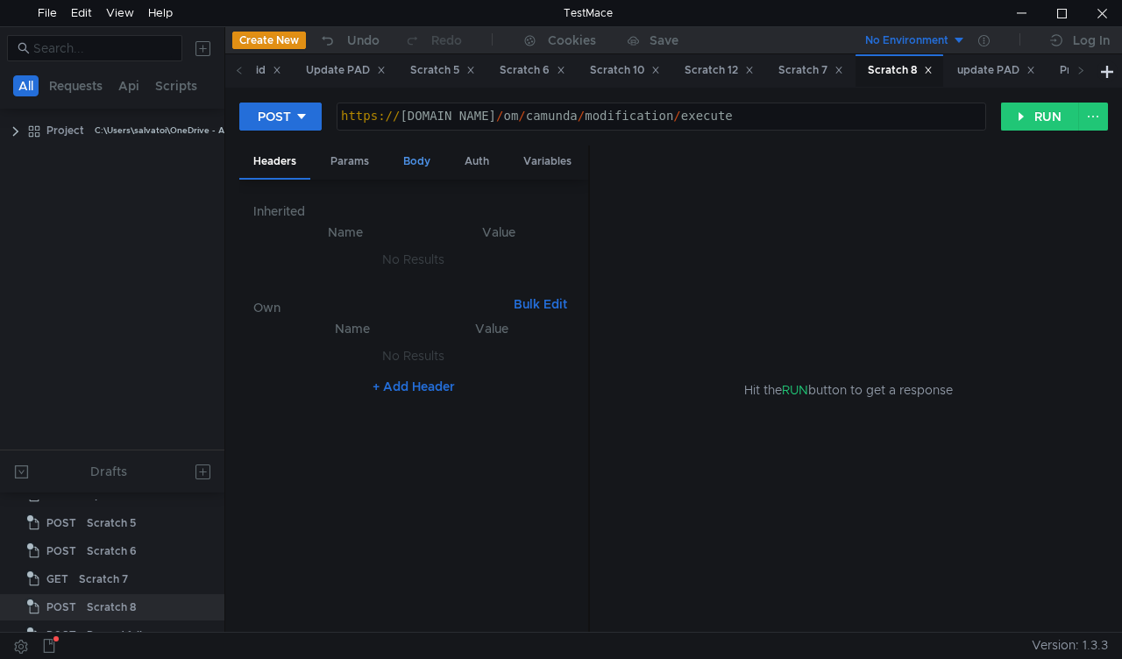
click at [419, 167] on div "Body" at bounding box center [416, 162] width 55 height 32
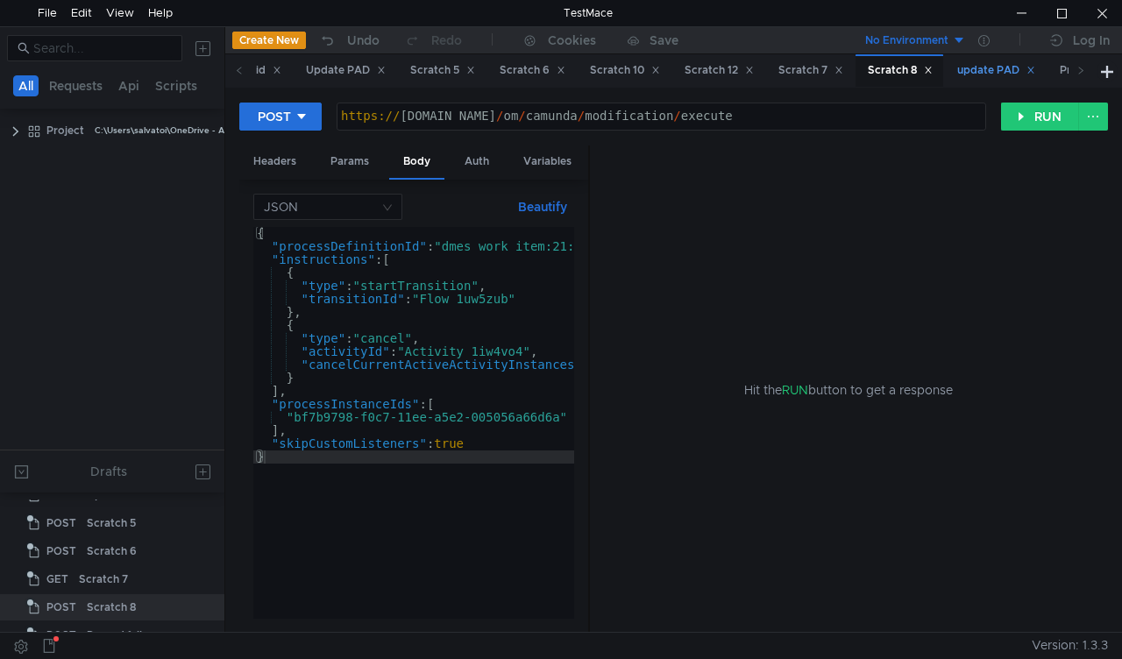
click at [1005, 67] on div "update PAD" at bounding box center [996, 70] width 78 height 18
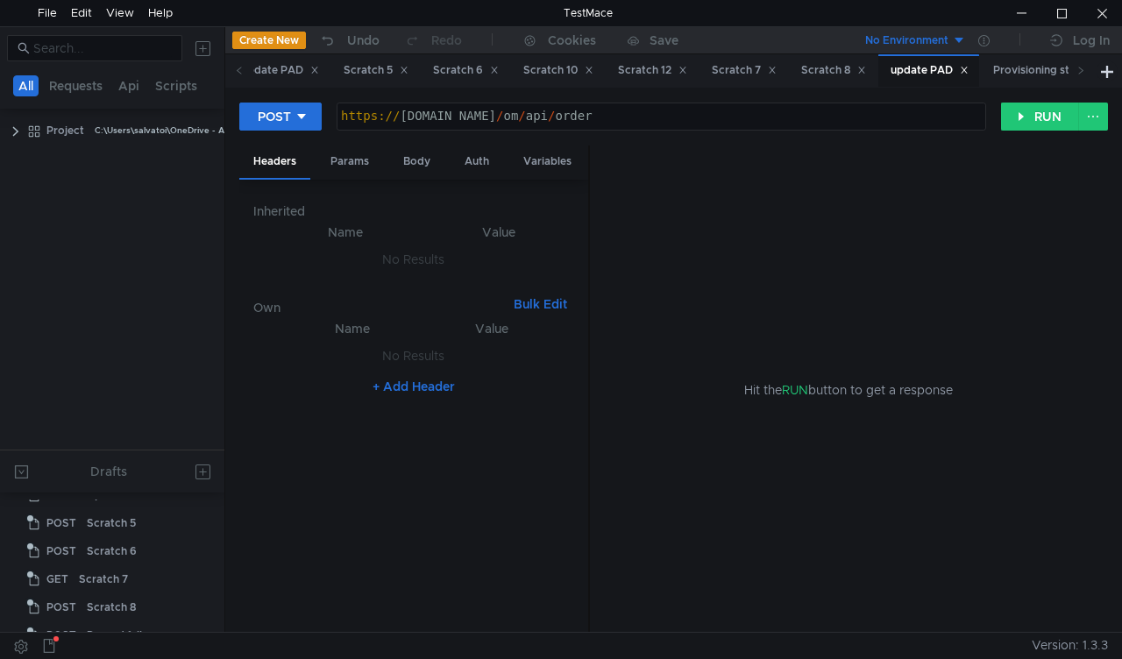
scroll to position [300, 0]
click at [416, 168] on div "Body" at bounding box center [416, 162] width 55 height 32
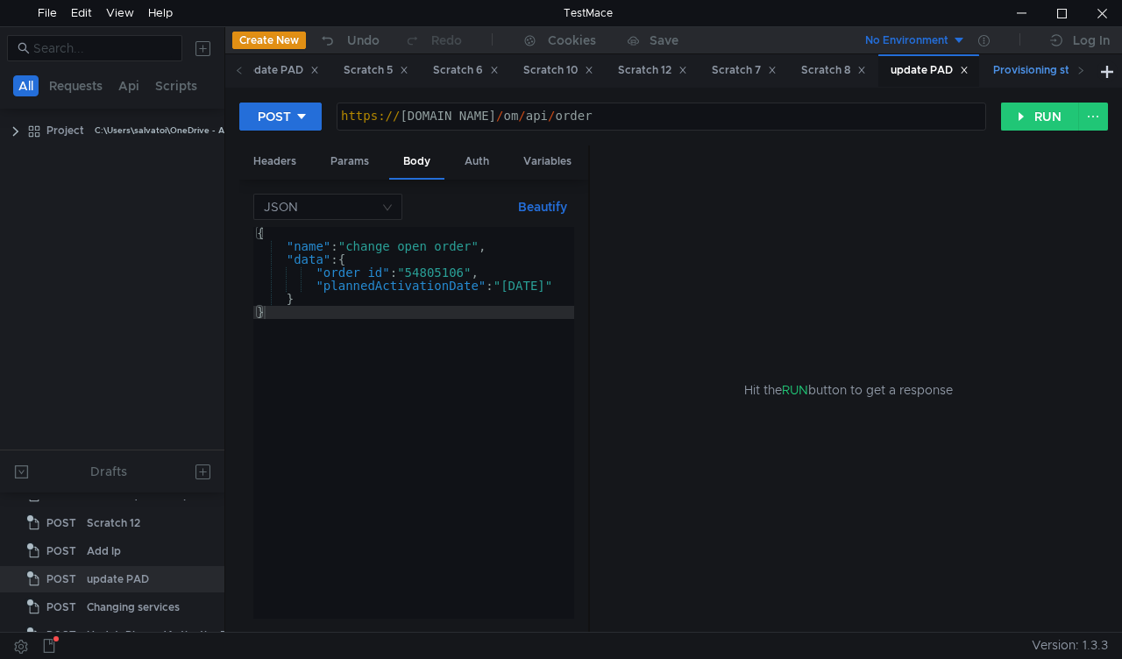
click at [1038, 67] on div "Provisioning status" at bounding box center [1050, 70] width 114 height 18
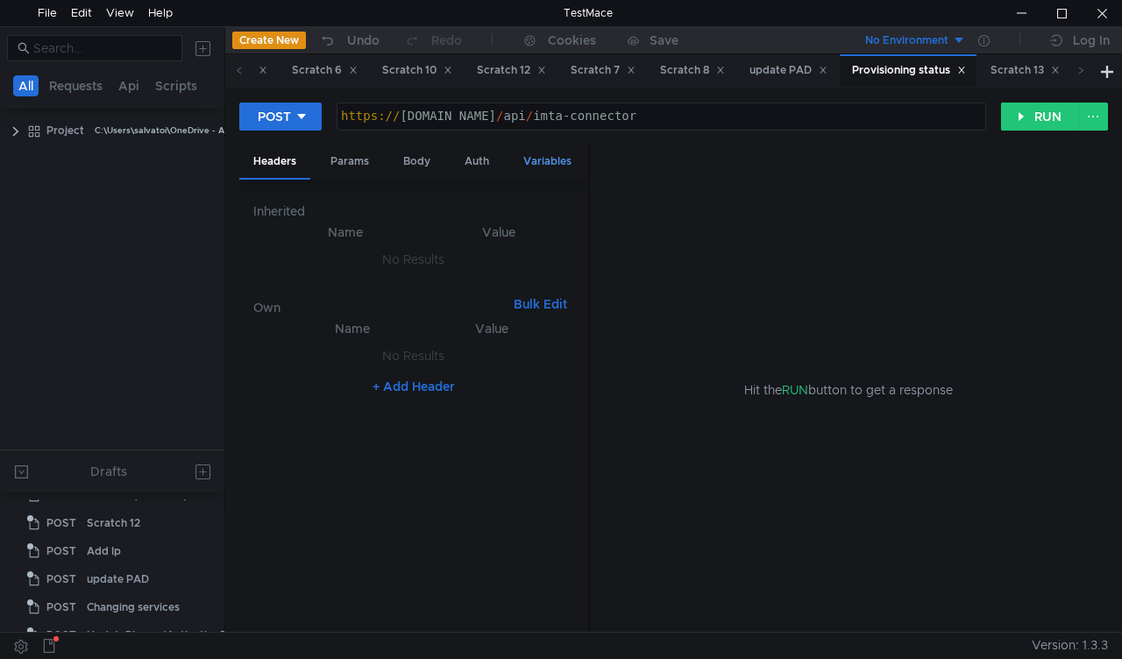
scroll to position [0, 0]
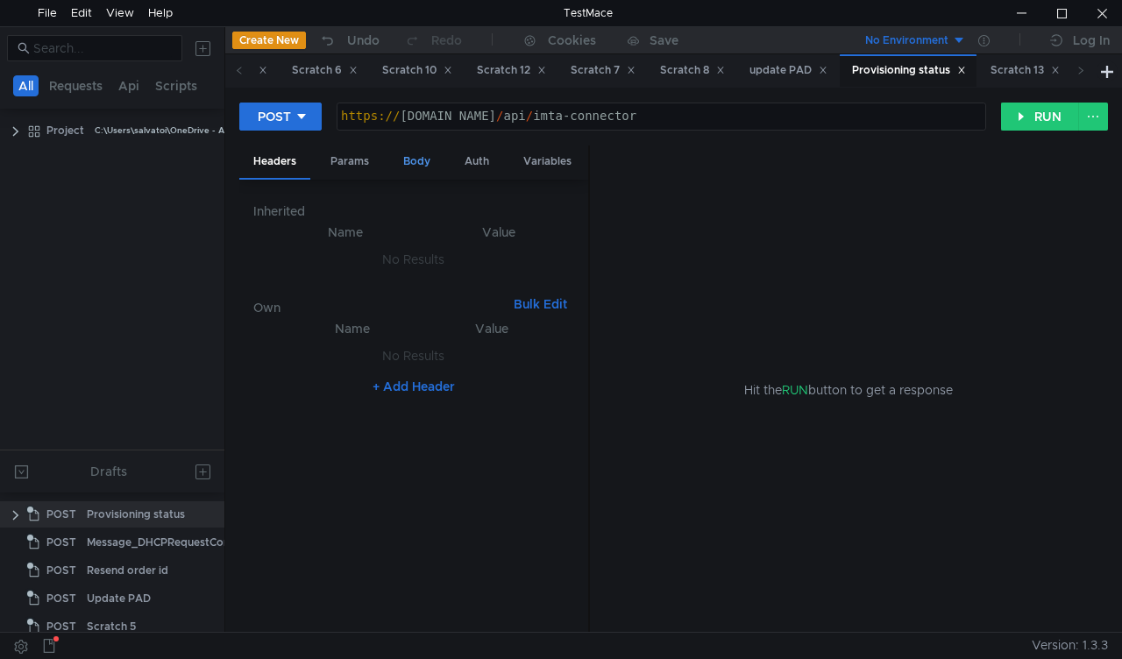
click at [405, 168] on div "Body" at bounding box center [416, 162] width 55 height 32
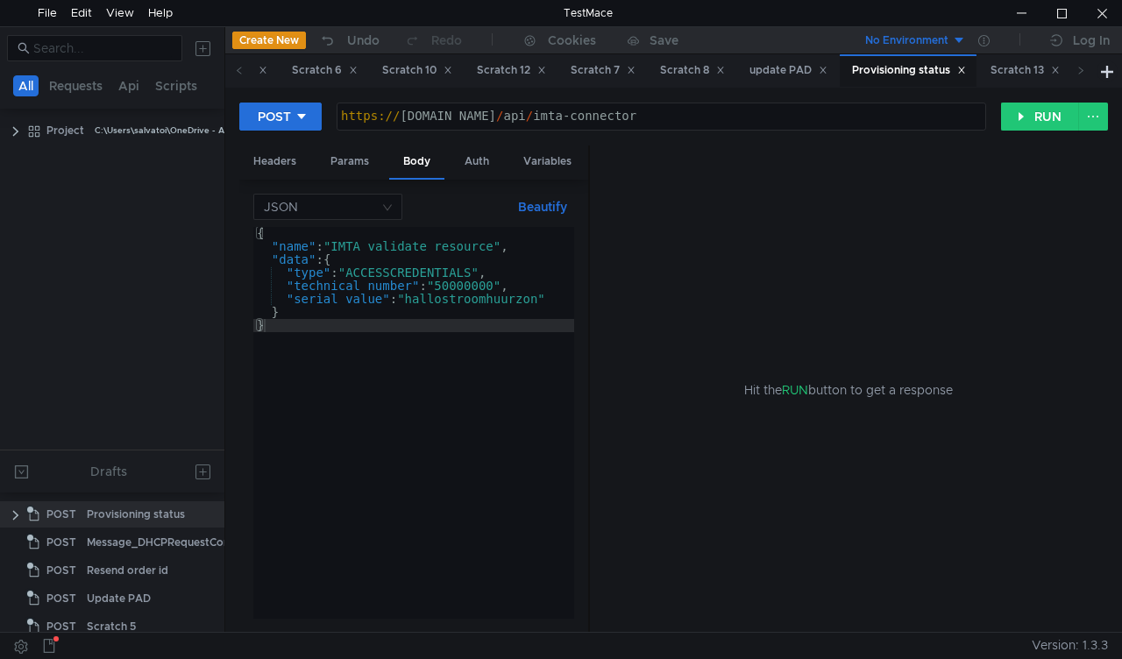
drag, startPoint x: 1048, startPoint y: 70, endPoint x: 1012, endPoint y: 86, distance: 39.3
click at [1048, 70] on div "Scratch 13" at bounding box center [1025, 70] width 69 height 18
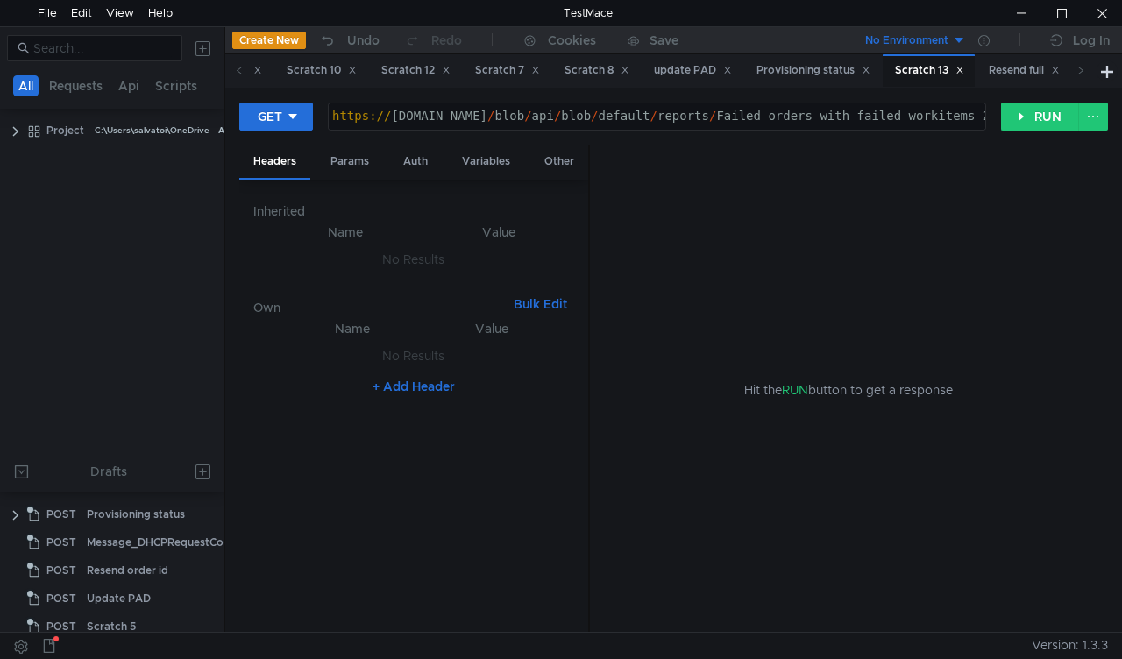
scroll to position [384, 0]
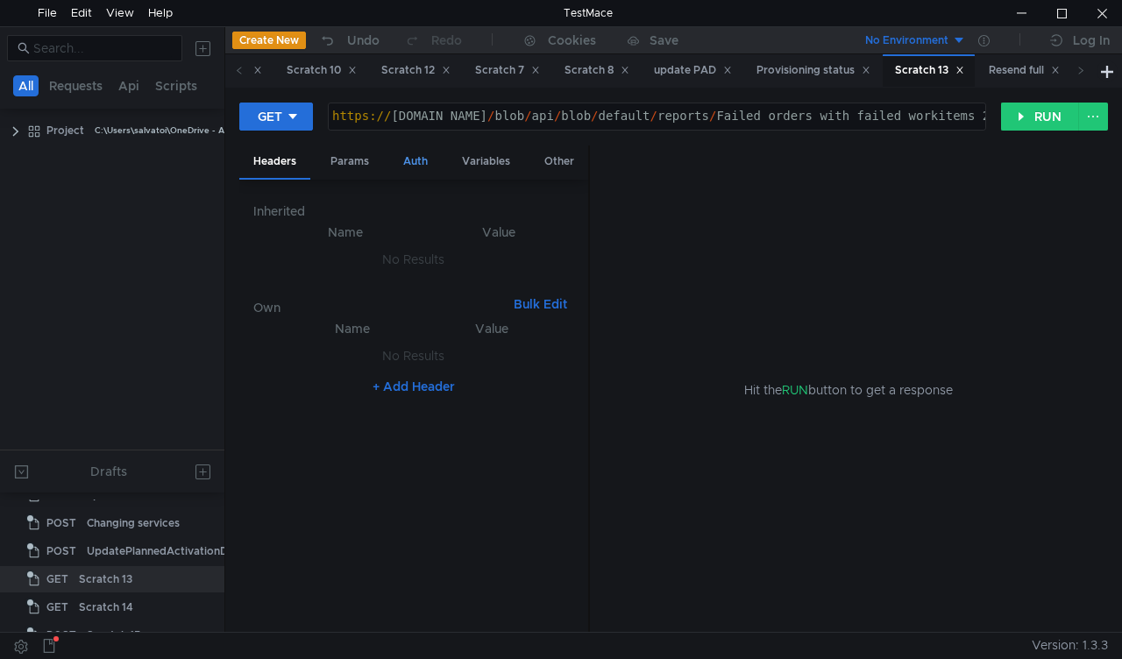
click at [410, 166] on div "Auth" at bounding box center [415, 162] width 53 height 32
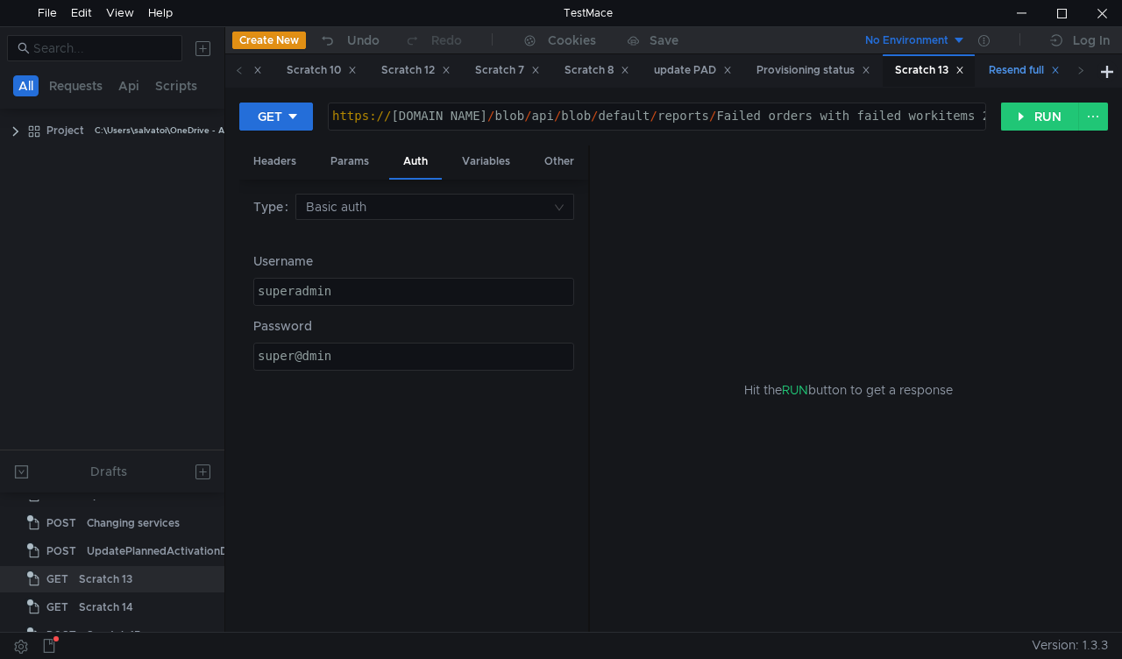
click at [1031, 77] on div "Resend full" at bounding box center [1024, 70] width 71 height 18
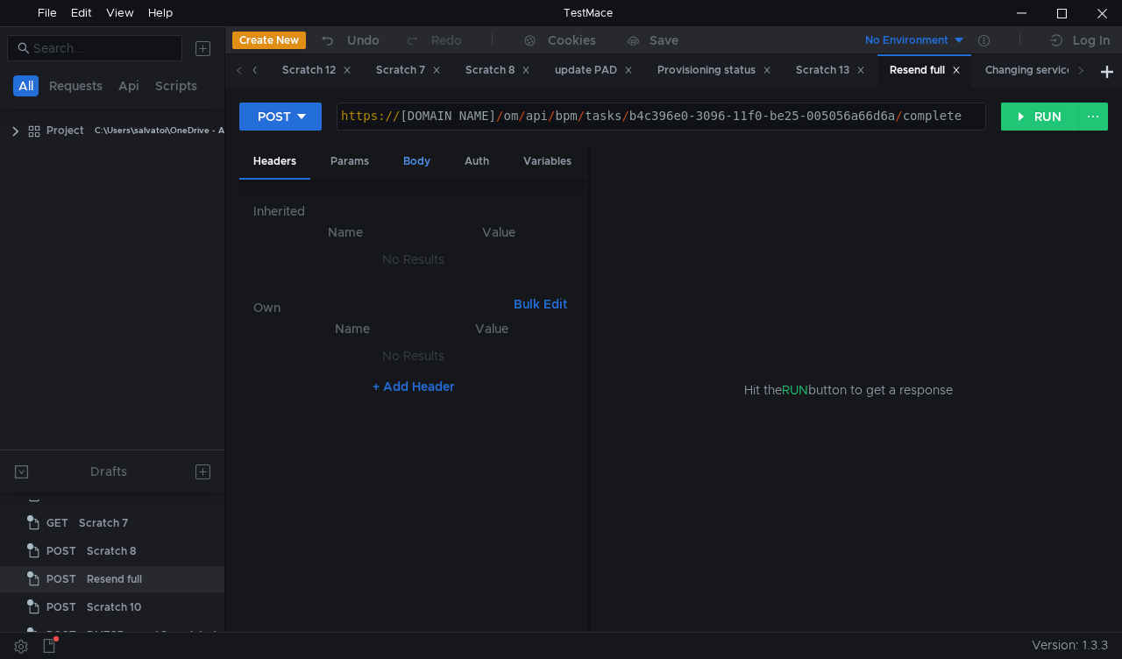
click at [412, 167] on div "Body" at bounding box center [416, 162] width 55 height 32
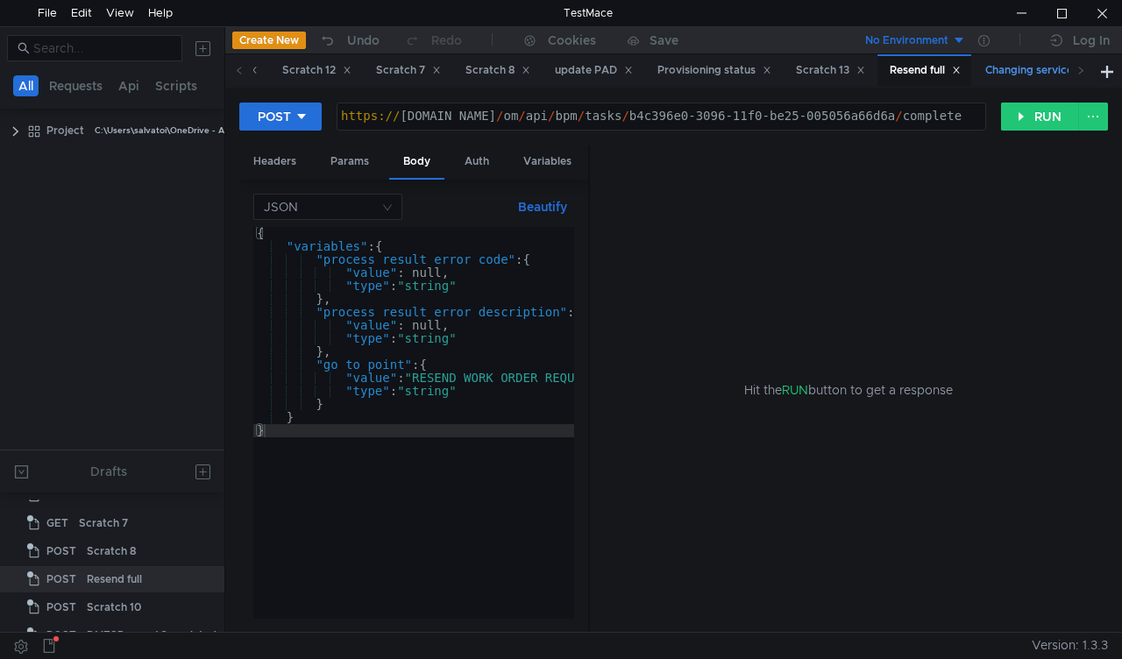
click at [1049, 75] on div "Changing services" at bounding box center [1039, 70] width 109 height 18
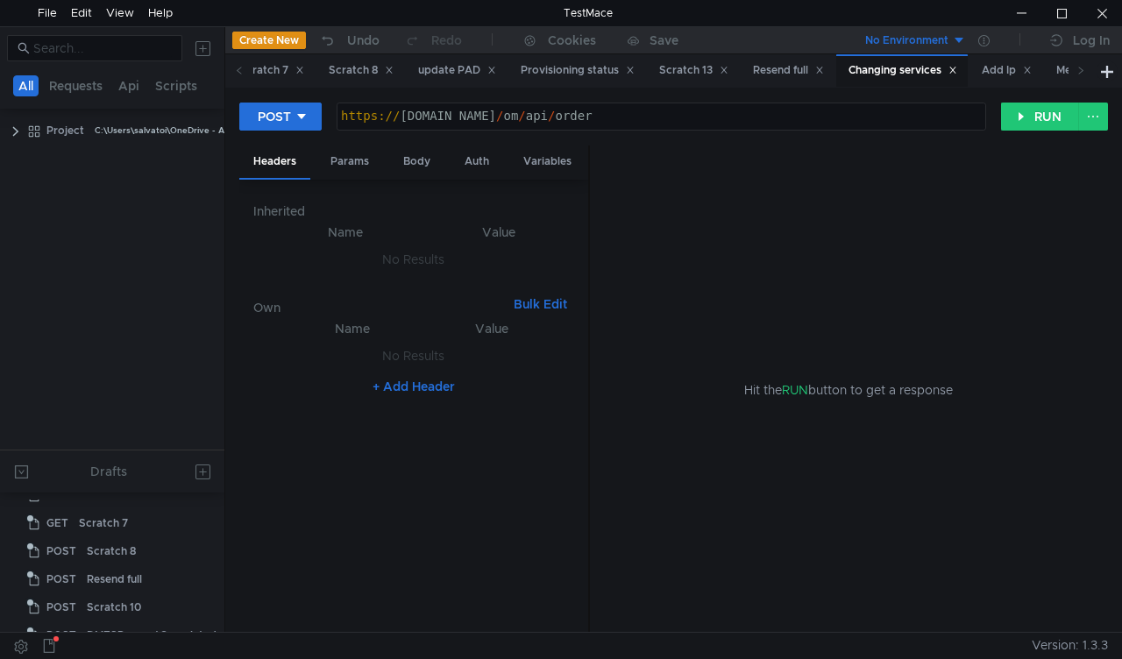
scroll to position [328, 0]
click at [405, 160] on div "Body" at bounding box center [416, 162] width 55 height 32
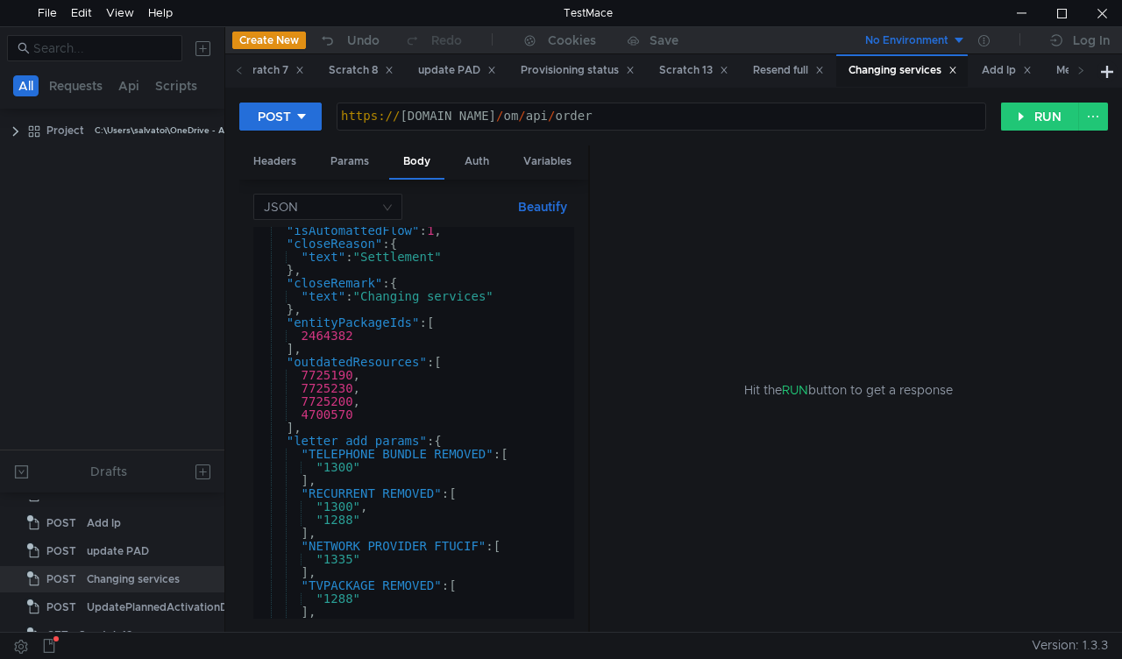
scroll to position [0, 0]
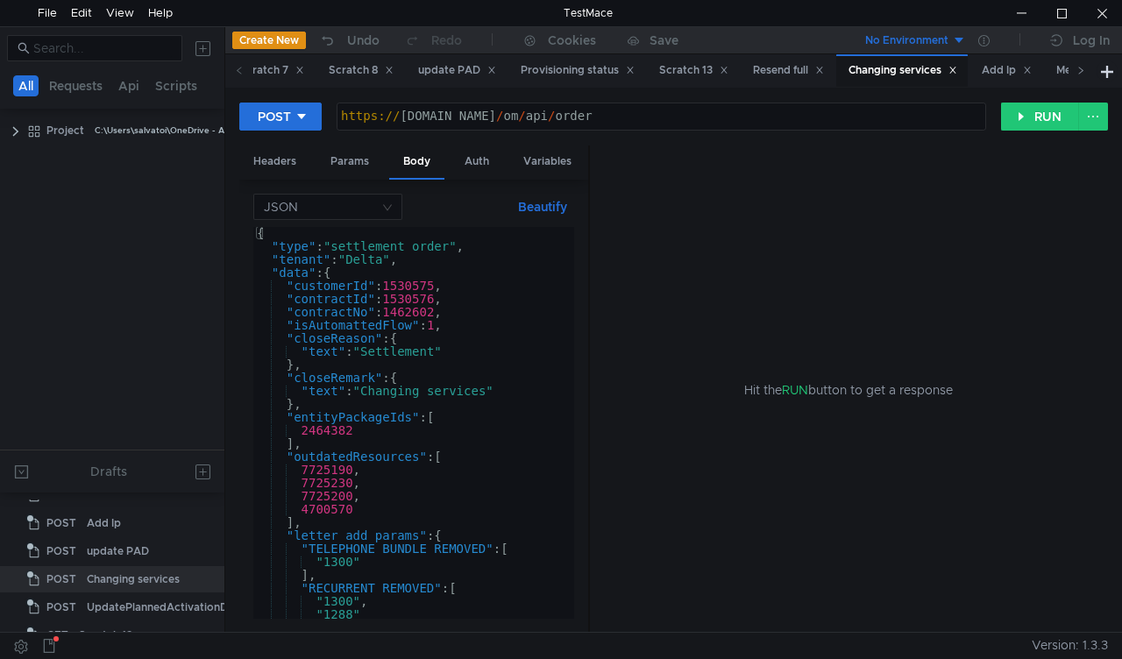
click at [1080, 69] on icon at bounding box center [1080, 70] width 9 height 9
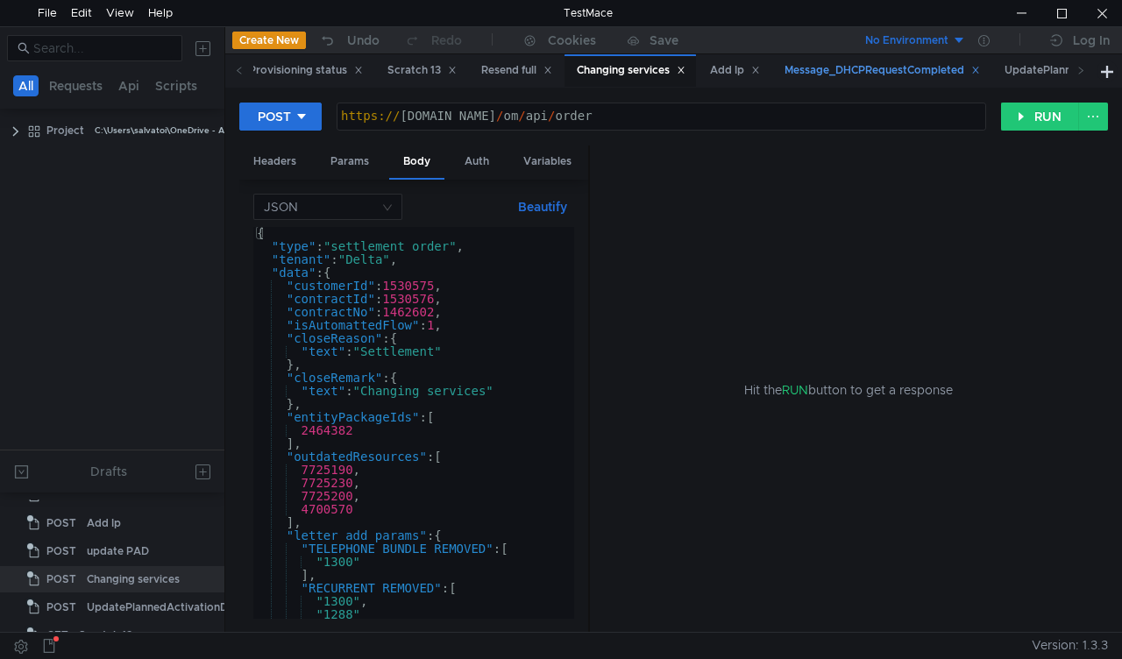
click at [920, 75] on div "Message_DHCPRequestCompleted" at bounding box center [882, 70] width 195 height 18
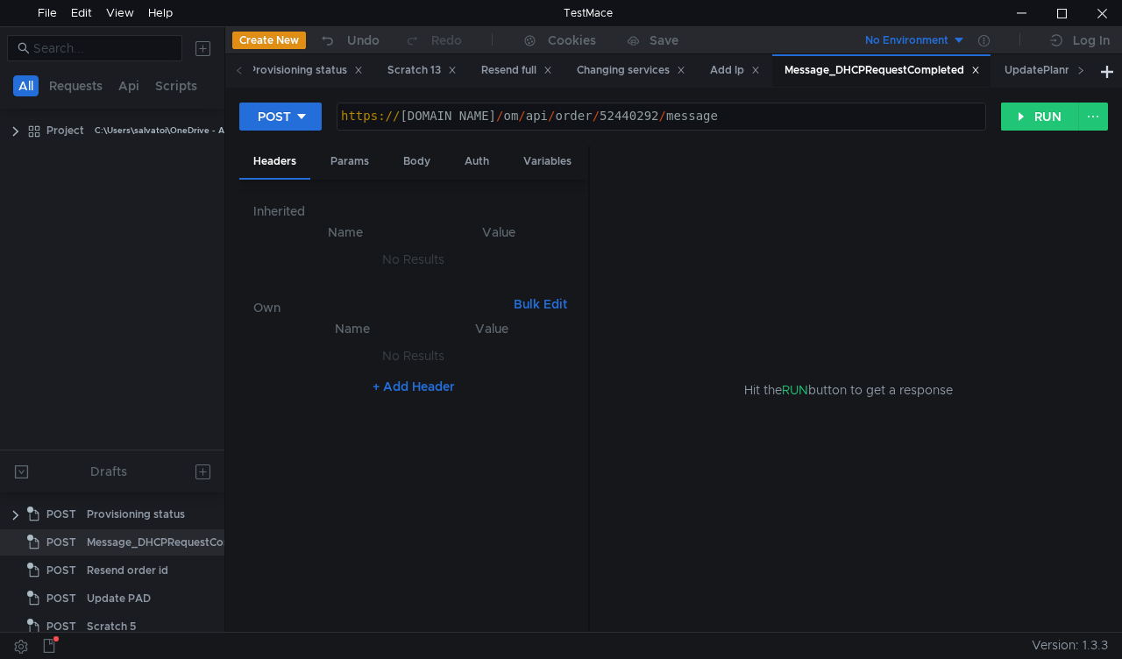
click at [1081, 74] on icon at bounding box center [1080, 70] width 9 height 9
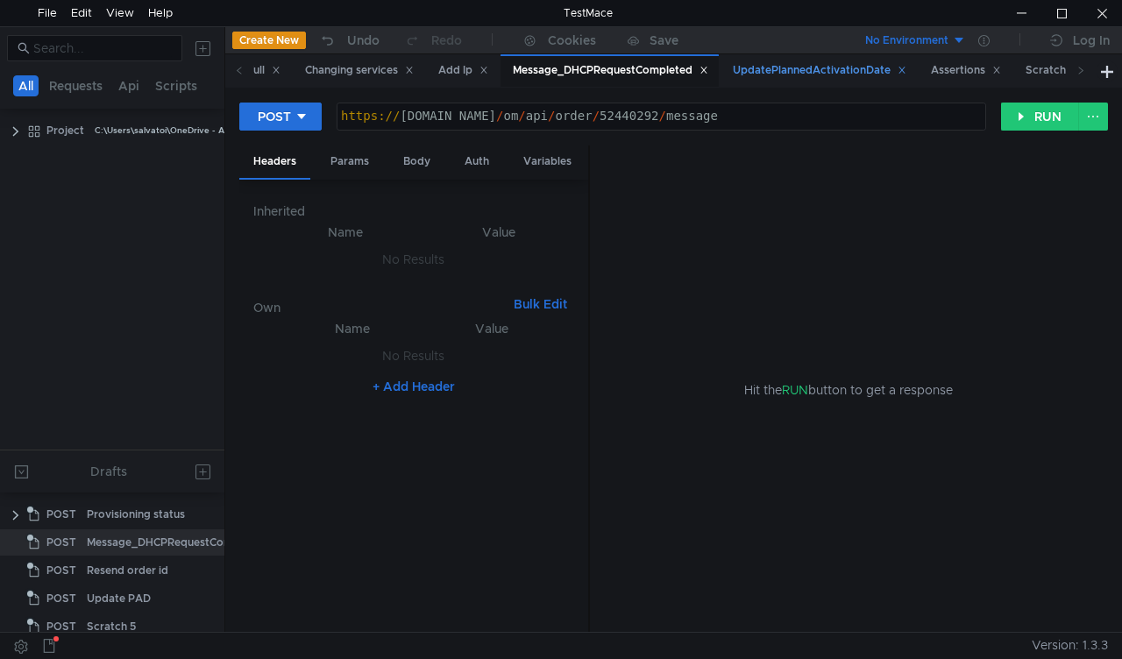
click at [885, 72] on div "UpdatePlannedActivationDate" at bounding box center [820, 70] width 174 height 18
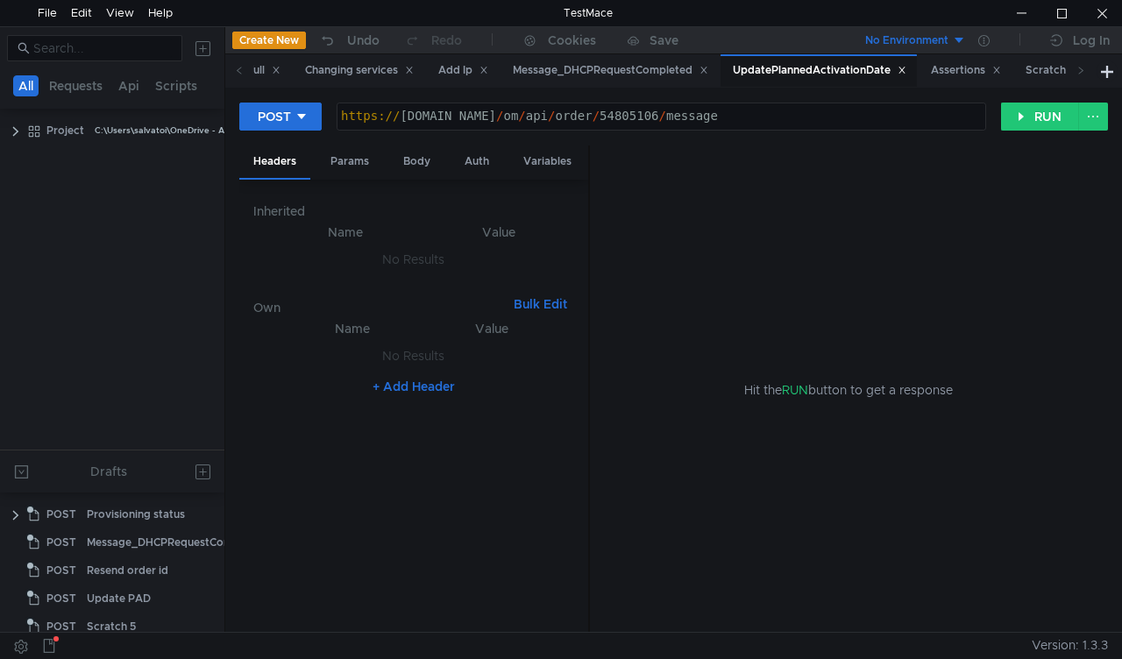
scroll to position [356, 0]
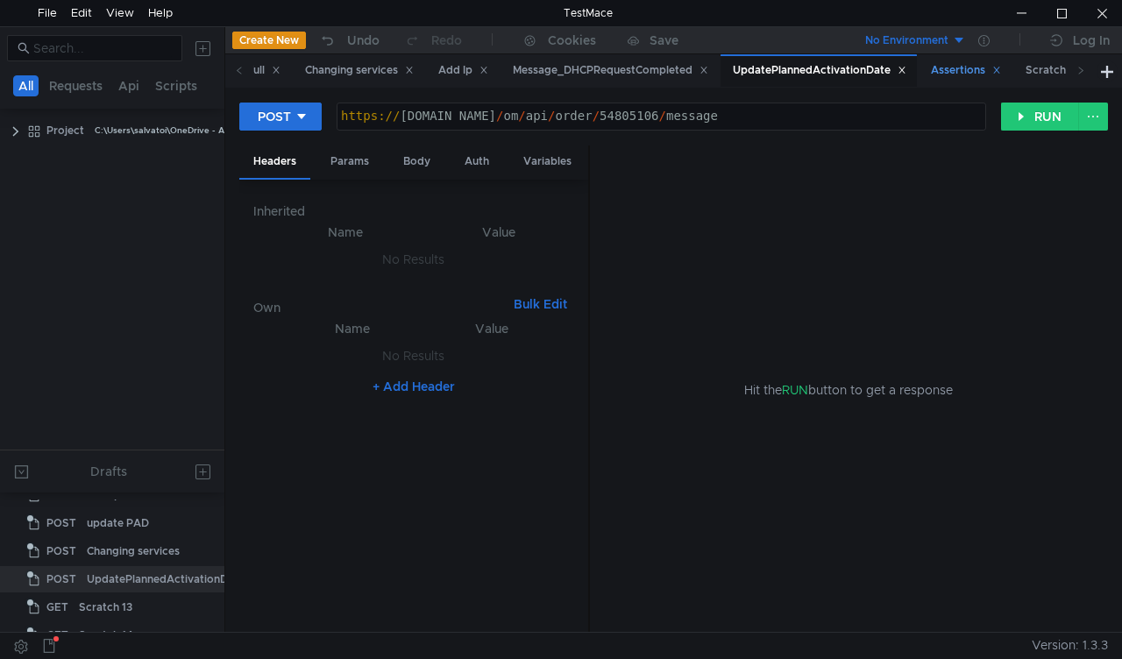
click at [1001, 70] on div "Assertions" at bounding box center [966, 70] width 70 height 18
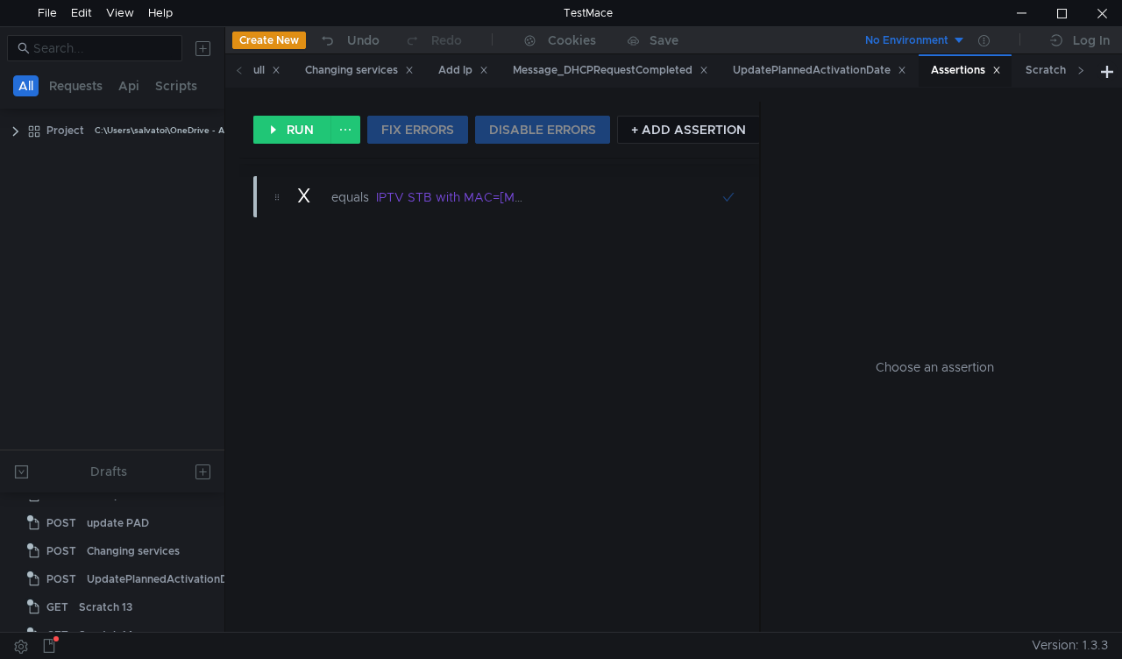
scroll to position [0, 0]
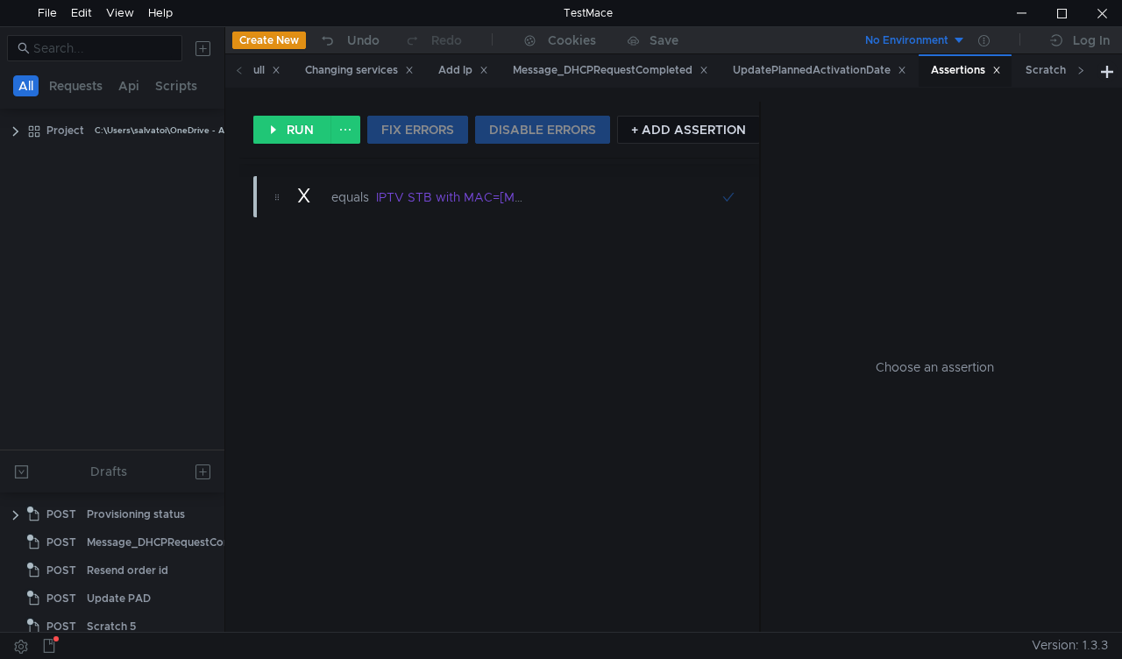
click at [1075, 71] on span at bounding box center [1081, 70] width 28 height 32
click at [1074, 71] on span at bounding box center [1081, 70] width 28 height 32
click at [1073, 71] on span at bounding box center [1081, 70] width 28 height 32
click at [237, 71] on icon at bounding box center [239, 70] width 4 height 7
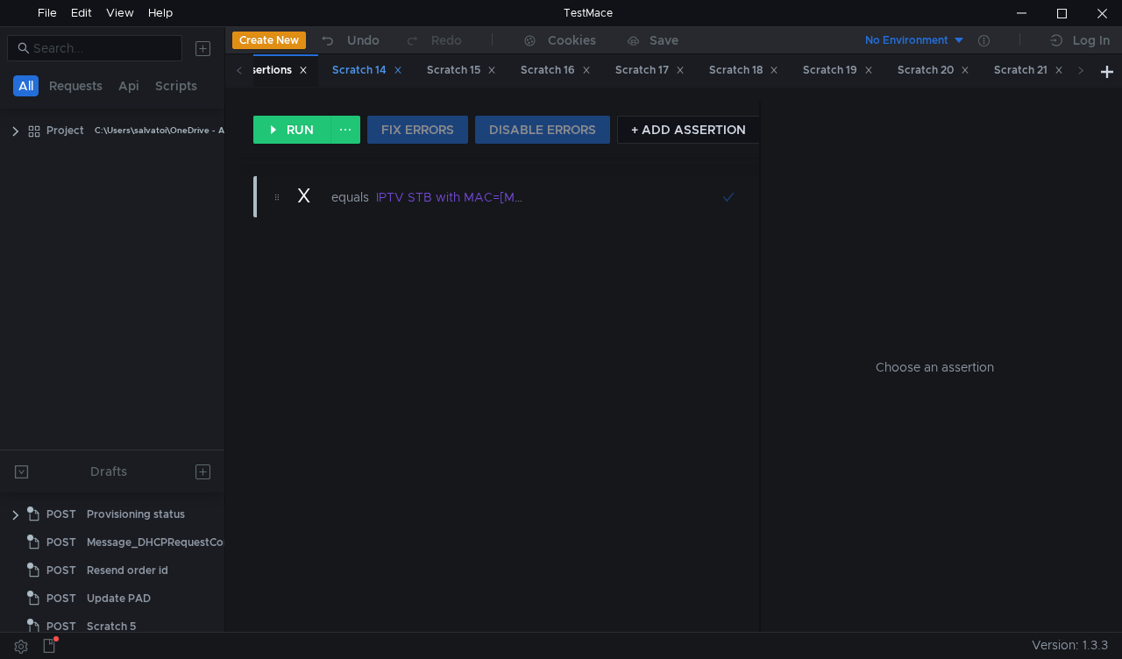
click at [402, 68] on div "Scratch 14" at bounding box center [367, 70] width 70 height 18
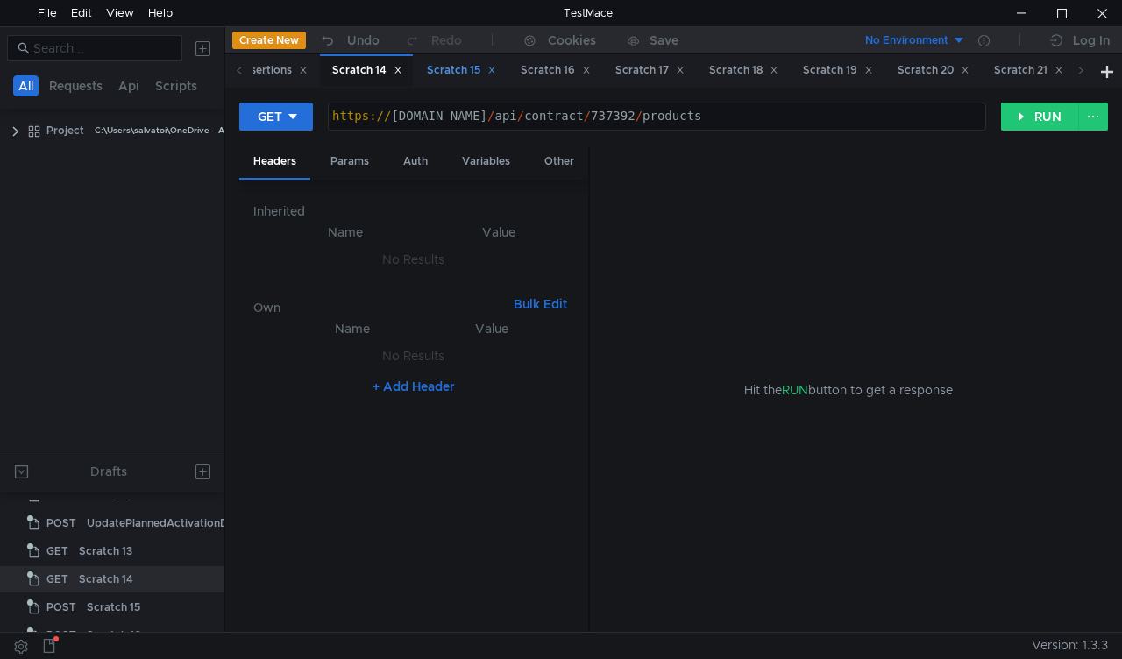
click at [496, 68] on div "Scratch 15" at bounding box center [461, 70] width 69 height 18
click at [401, 163] on div "Body" at bounding box center [416, 162] width 55 height 32
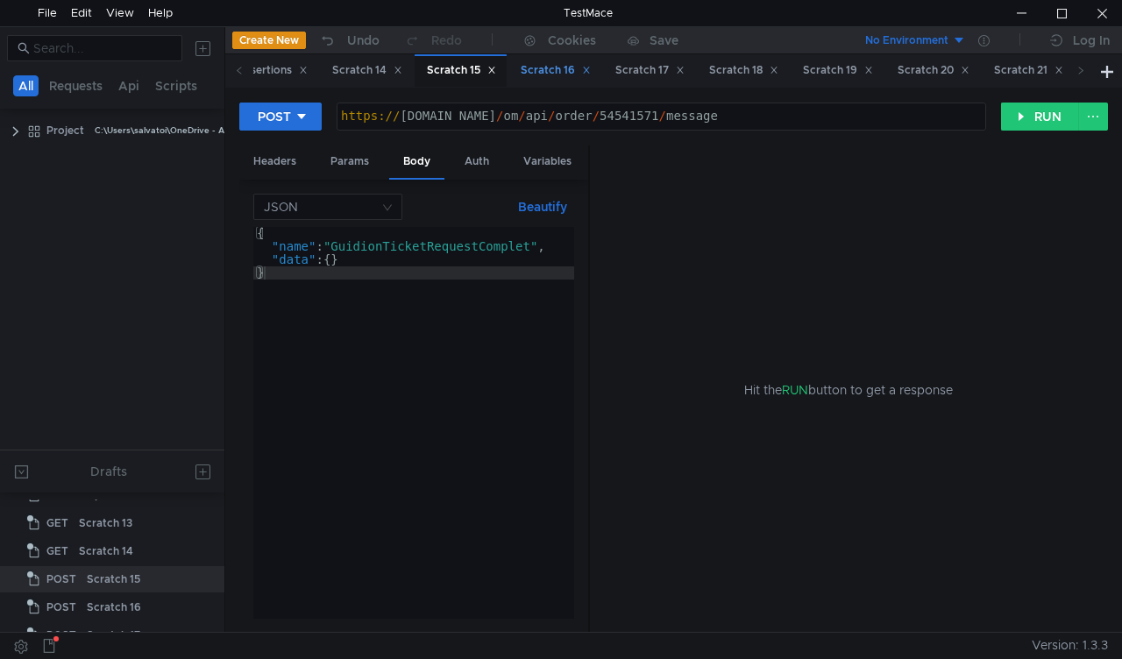
click at [591, 74] on div "Scratch 16" at bounding box center [556, 70] width 70 height 18
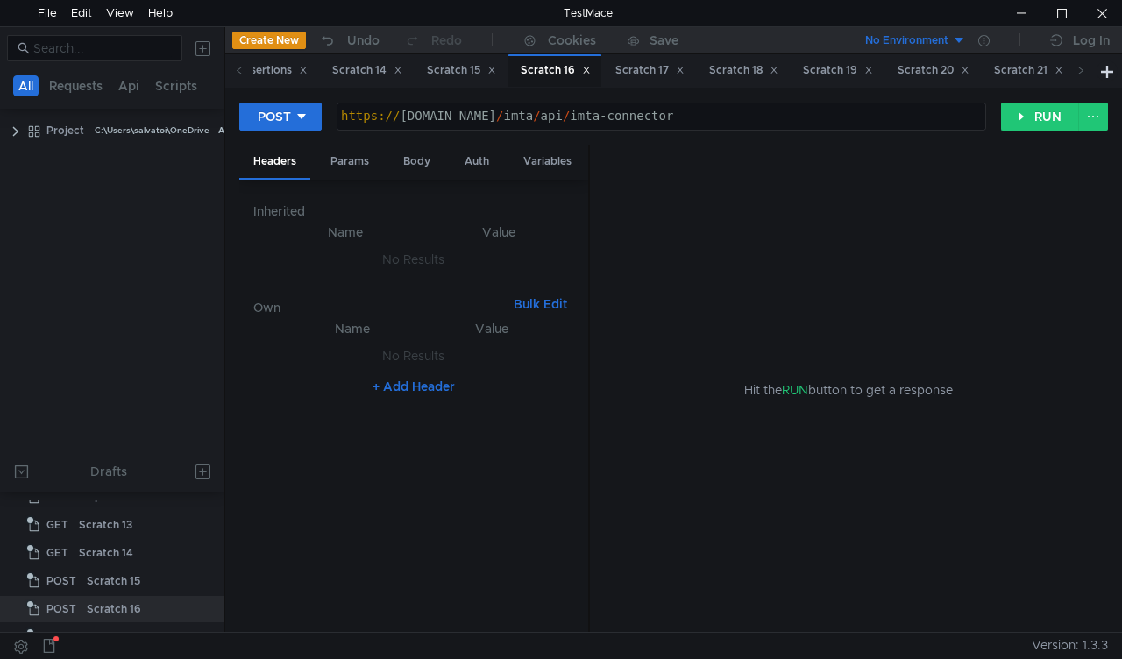
scroll to position [468, 0]
drag, startPoint x: 427, startPoint y: 159, endPoint x: 418, endPoint y: 162, distance: 9.4
click at [426, 159] on div "Body" at bounding box center [416, 162] width 55 height 32
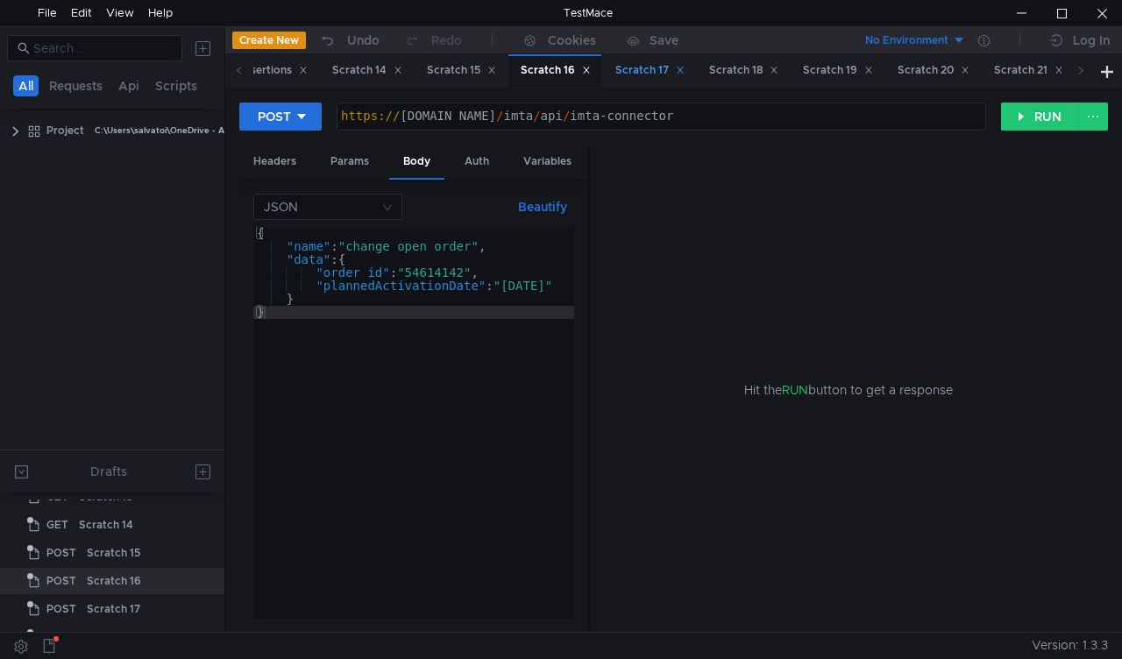
click at [685, 63] on div "Scratch 17" at bounding box center [649, 70] width 69 height 18
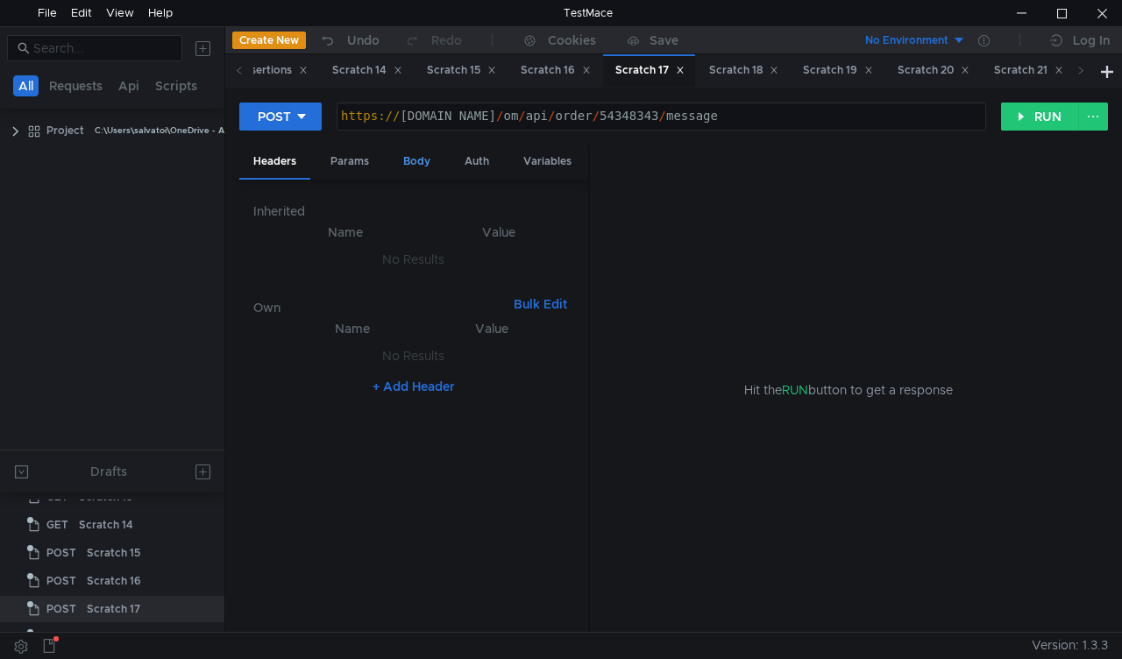
click at [418, 155] on div "Body" at bounding box center [416, 162] width 55 height 32
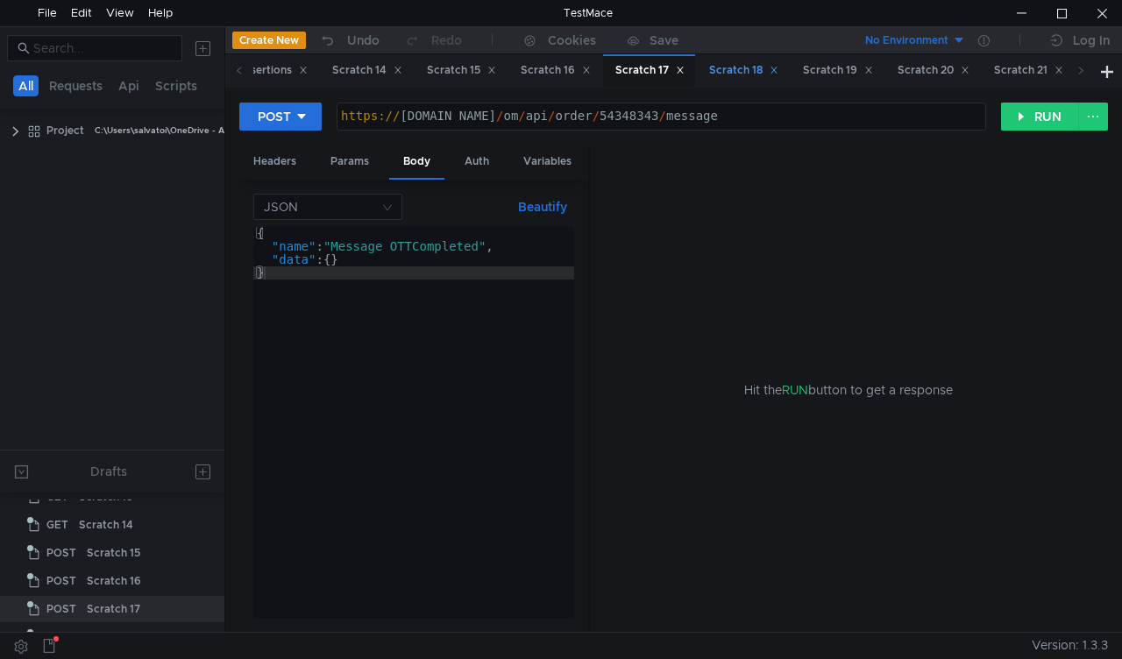
drag, startPoint x: 805, startPoint y: 71, endPoint x: 779, endPoint y: 84, distance: 28.6
click at [778, 71] on div "Scratch 18" at bounding box center [743, 70] width 69 height 18
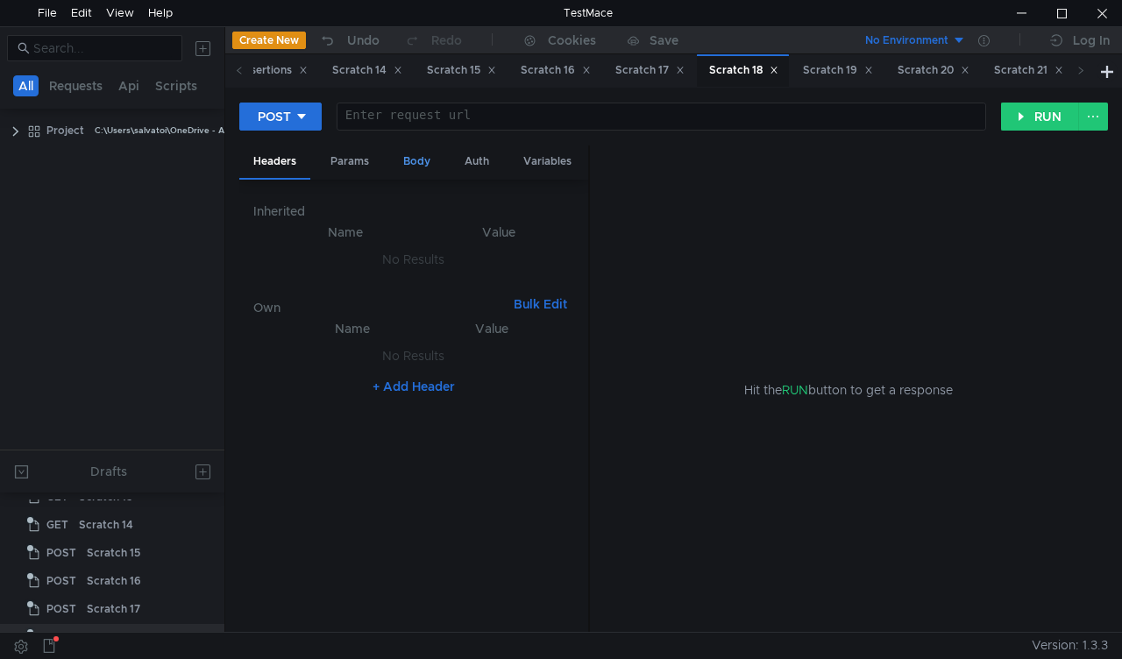
click at [427, 158] on div "Body" at bounding box center [416, 162] width 55 height 32
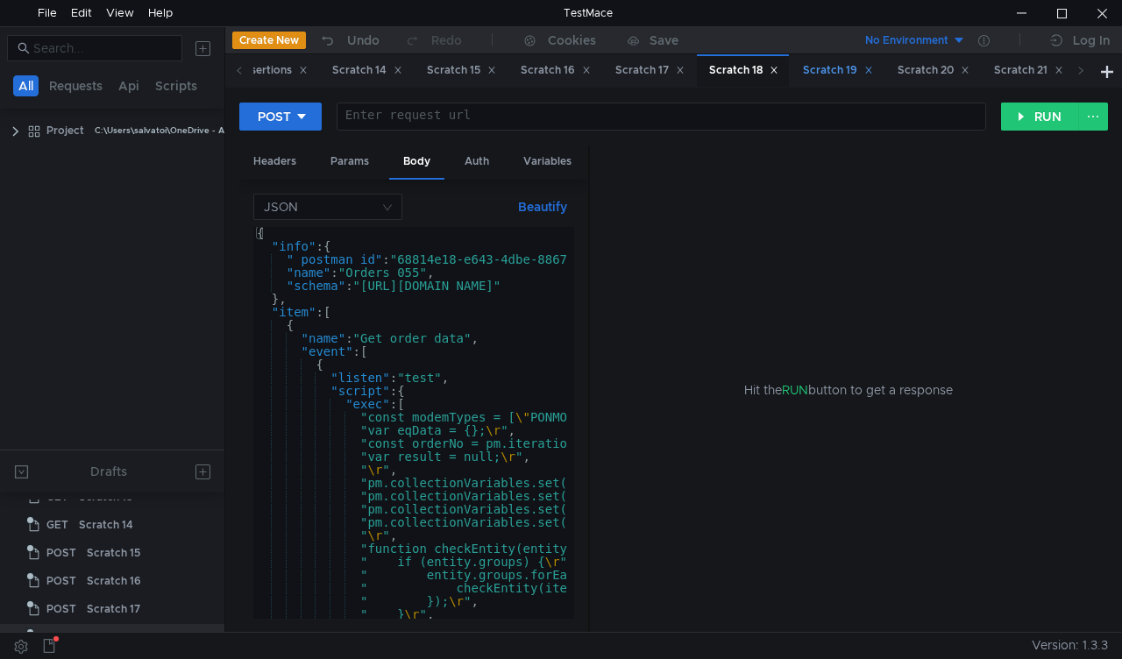
click at [873, 76] on div "Scratch 19" at bounding box center [838, 70] width 70 height 18
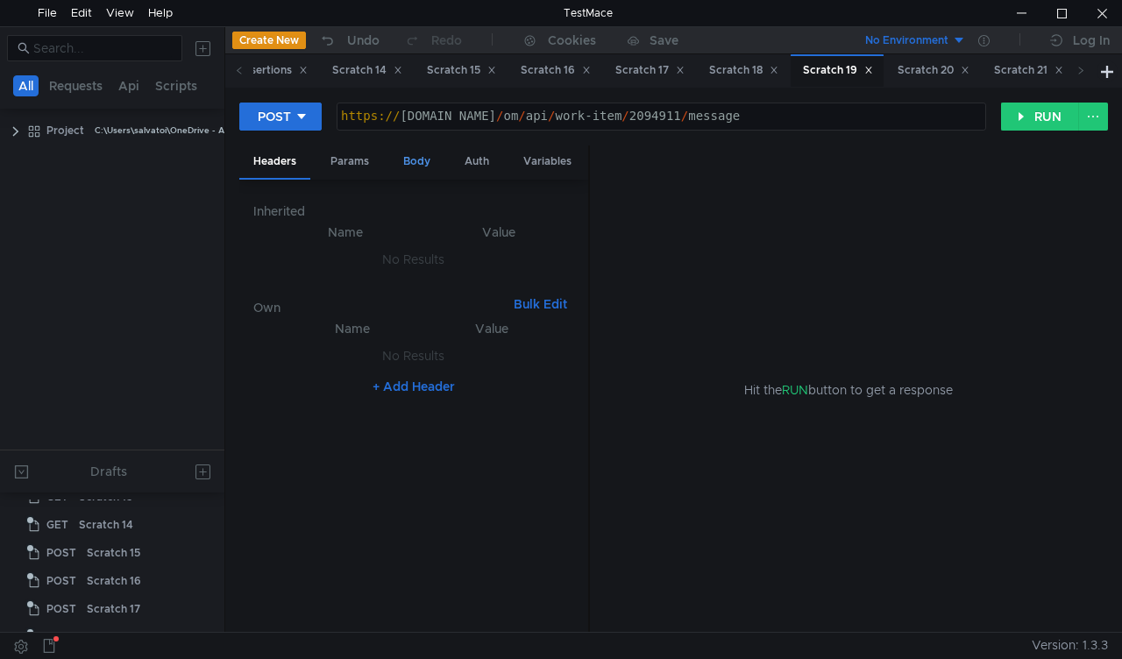
click at [428, 167] on div "Body" at bounding box center [416, 162] width 55 height 32
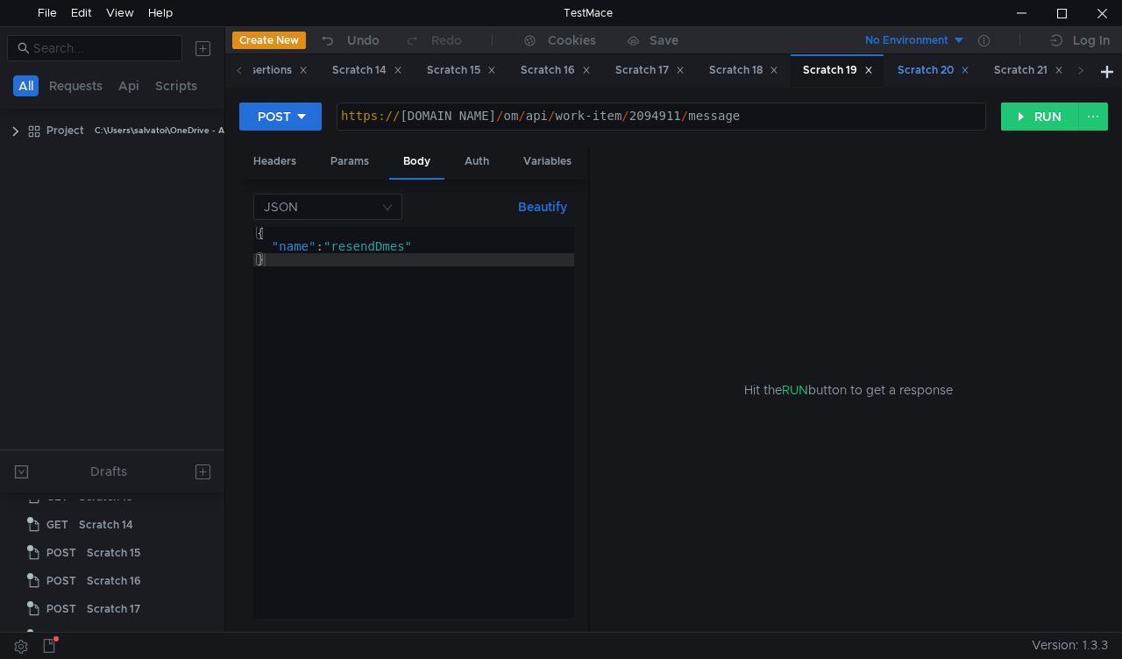
click at [970, 72] on div "Scratch 20" at bounding box center [934, 70] width 72 height 18
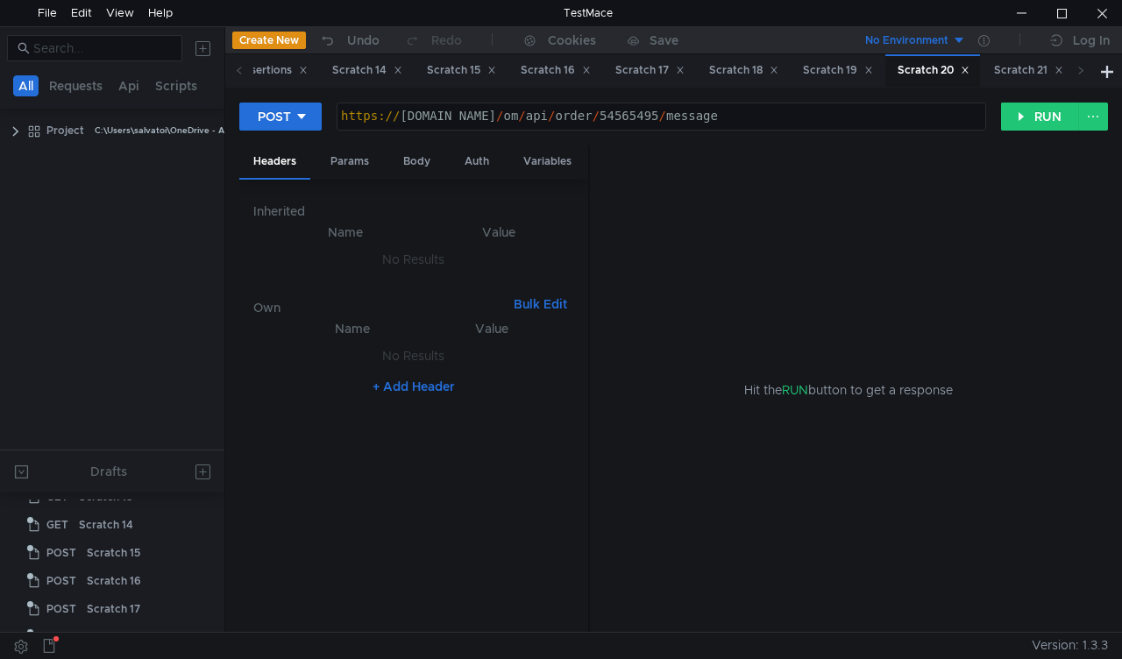
scroll to position [580, 0]
click at [431, 160] on div "Body" at bounding box center [416, 162] width 55 height 32
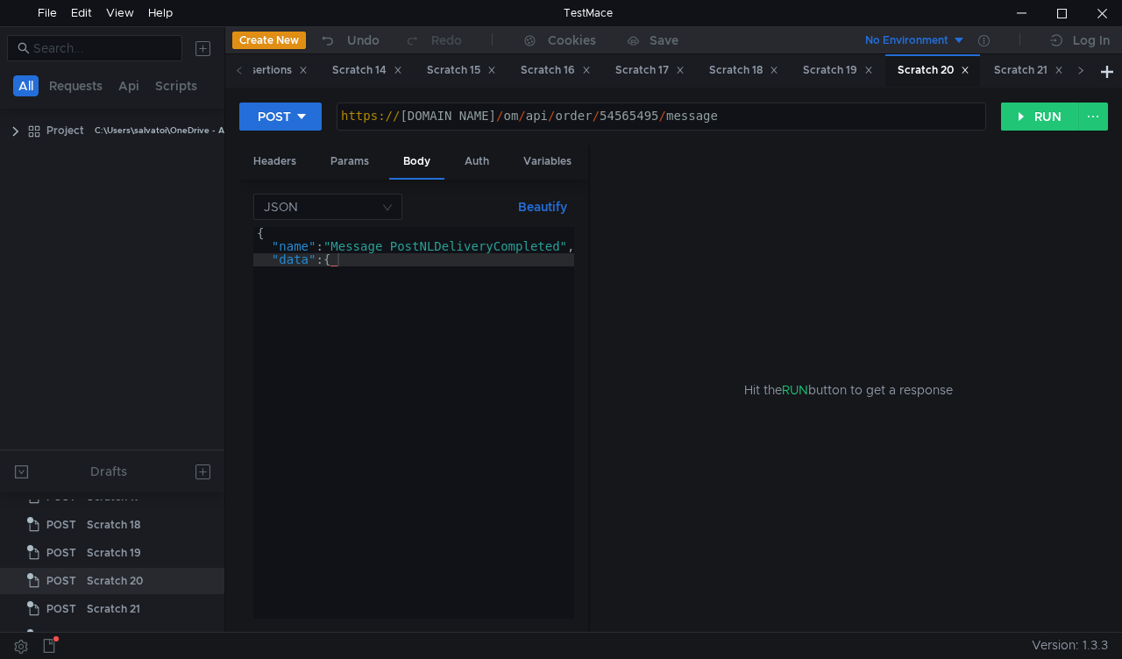
click at [1074, 67] on span at bounding box center [1081, 70] width 28 height 32
click at [787, 75] on div "Scratch 21" at bounding box center [756, 70] width 92 height 32
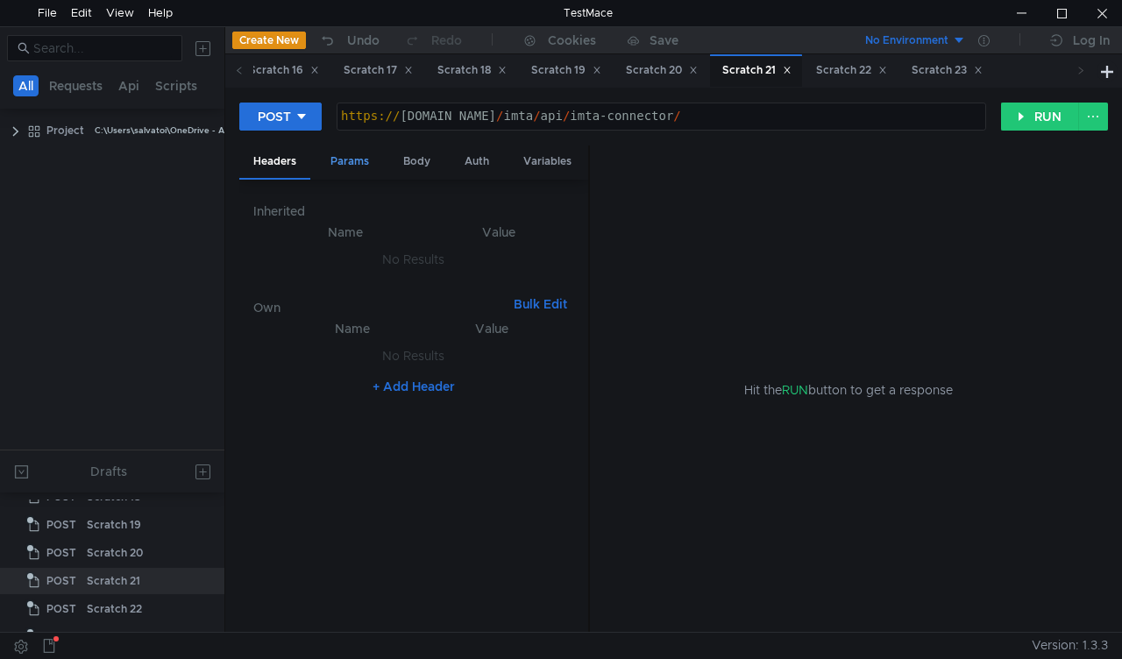
click at [379, 159] on div "Params" at bounding box center [349, 162] width 67 height 32
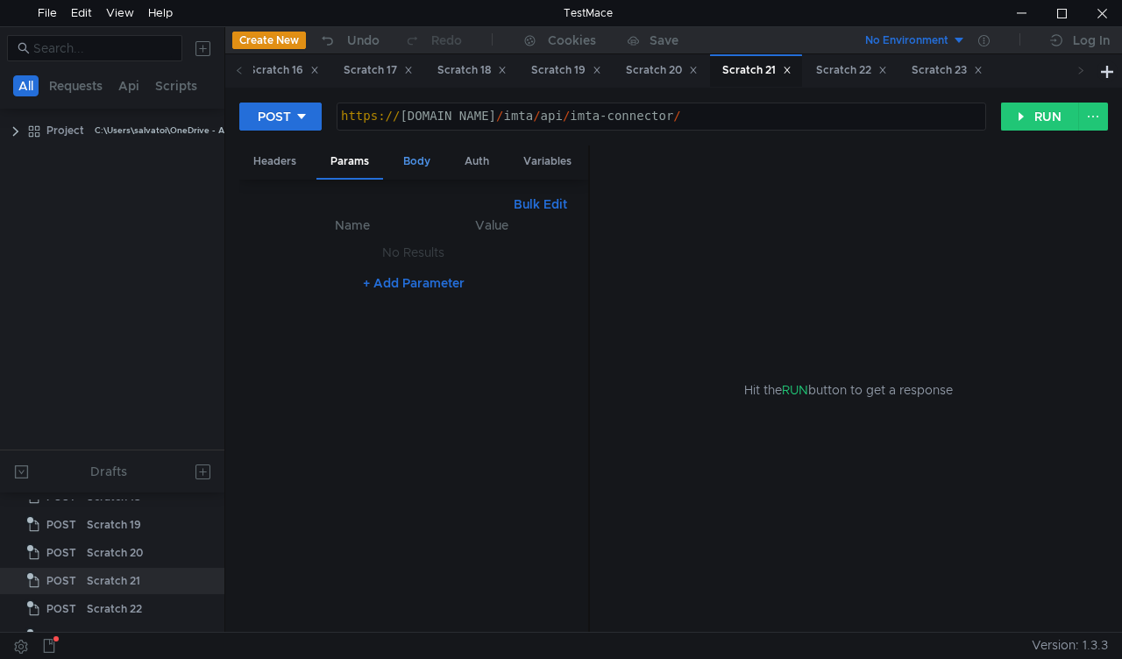
click at [433, 157] on div "Body" at bounding box center [416, 162] width 55 height 32
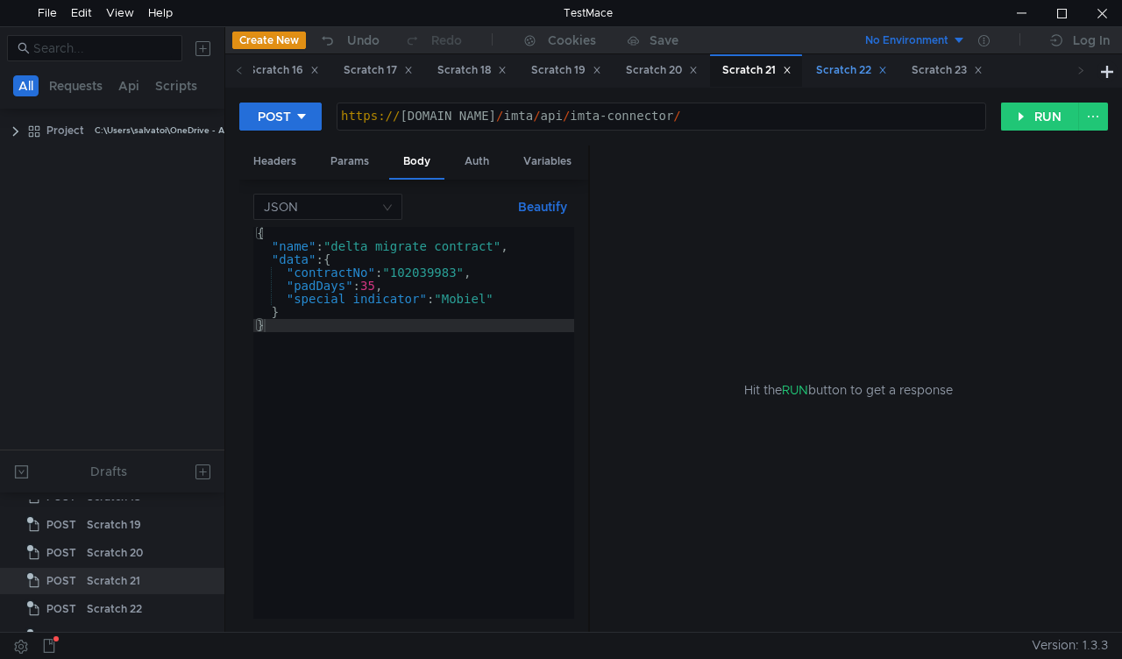
click at [887, 70] on div "Scratch 22" at bounding box center [851, 70] width 71 height 18
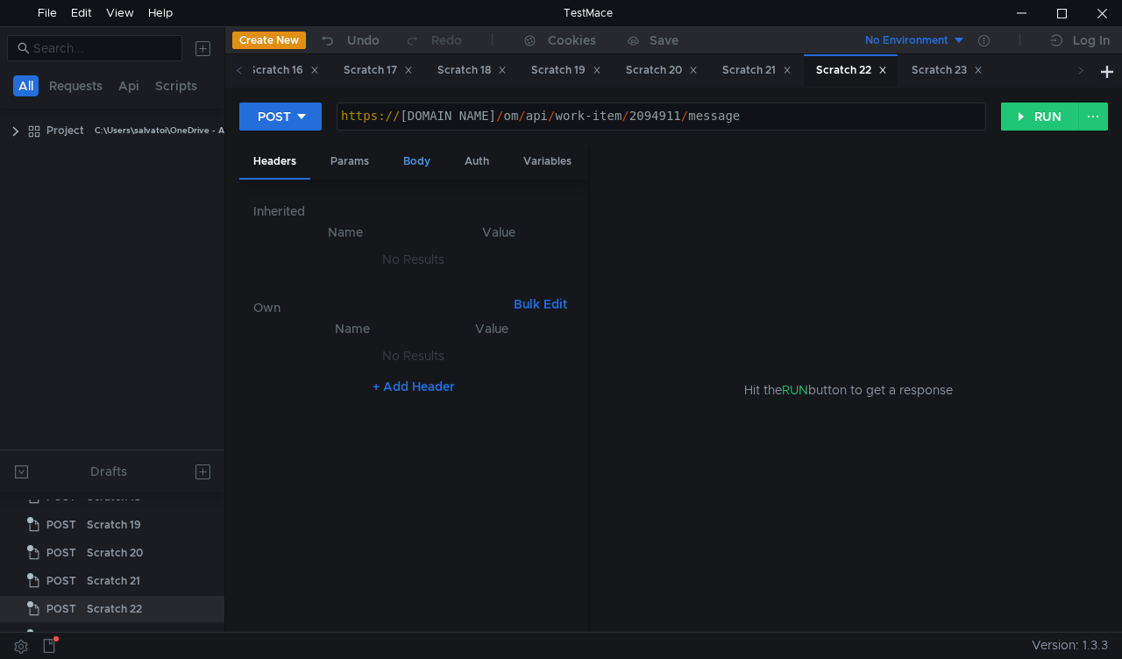
click at [434, 161] on div "Body" at bounding box center [416, 162] width 55 height 32
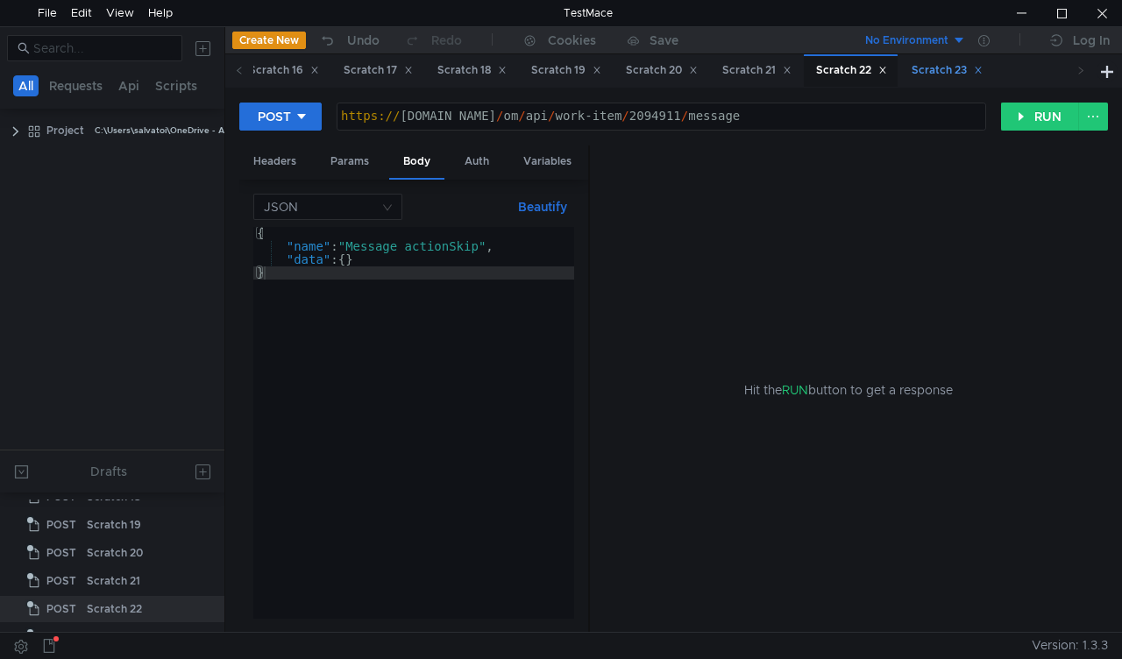
click at [983, 67] on div "Scratch 23" at bounding box center [947, 70] width 71 height 18
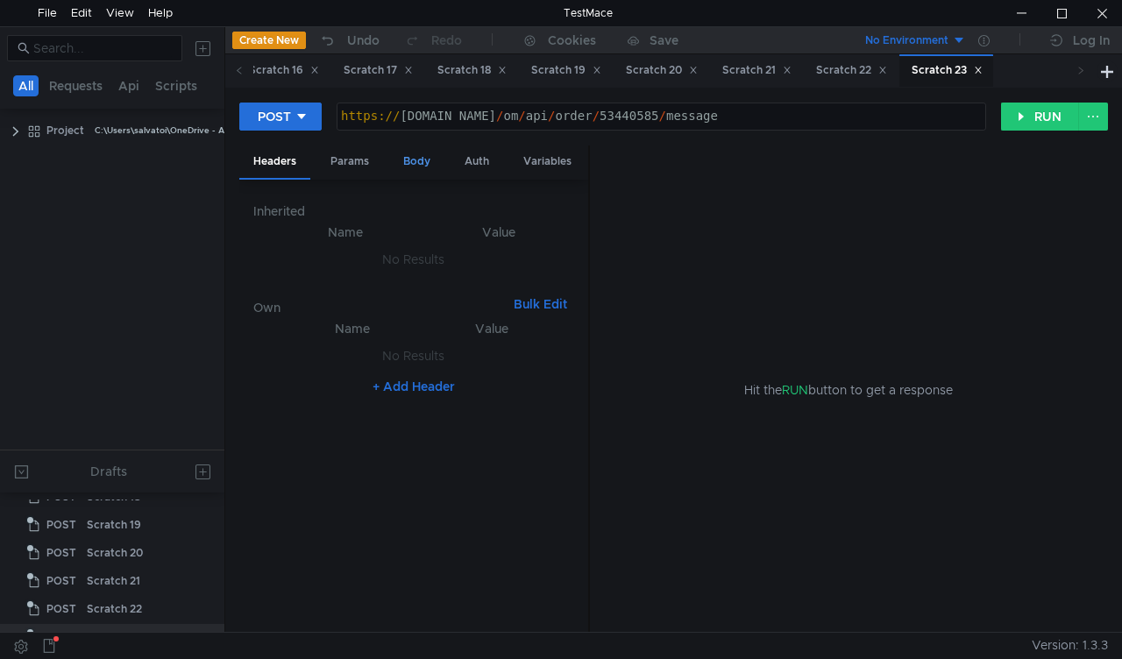
click at [426, 156] on div "Body" at bounding box center [416, 162] width 55 height 32
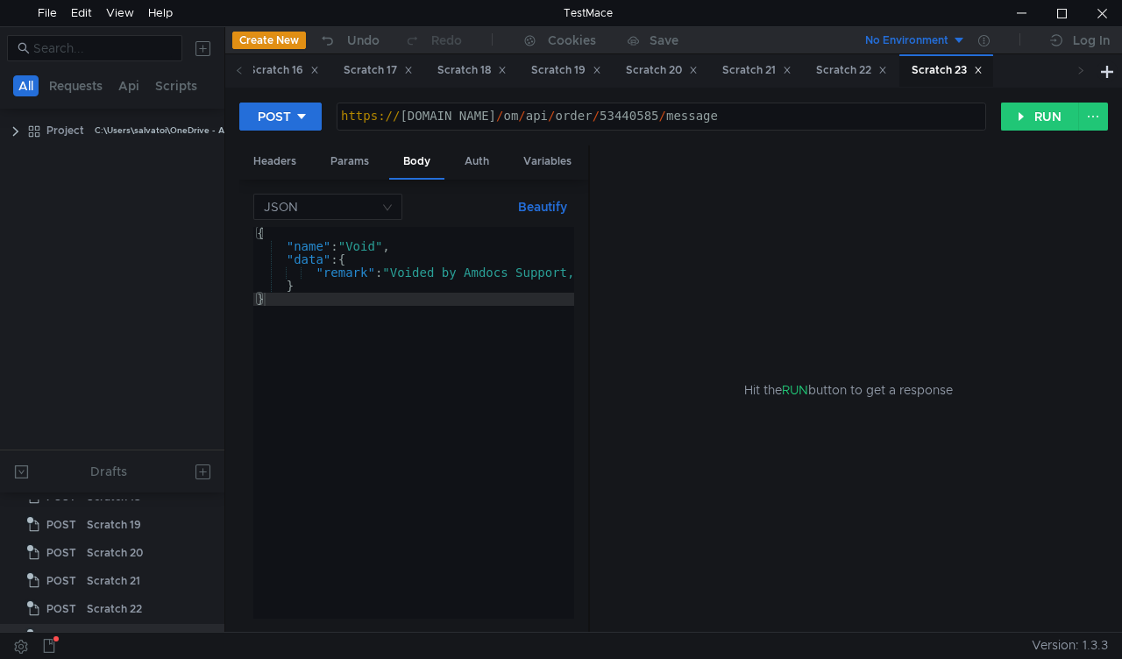
click at [1082, 70] on icon at bounding box center [1081, 70] width 4 height 7
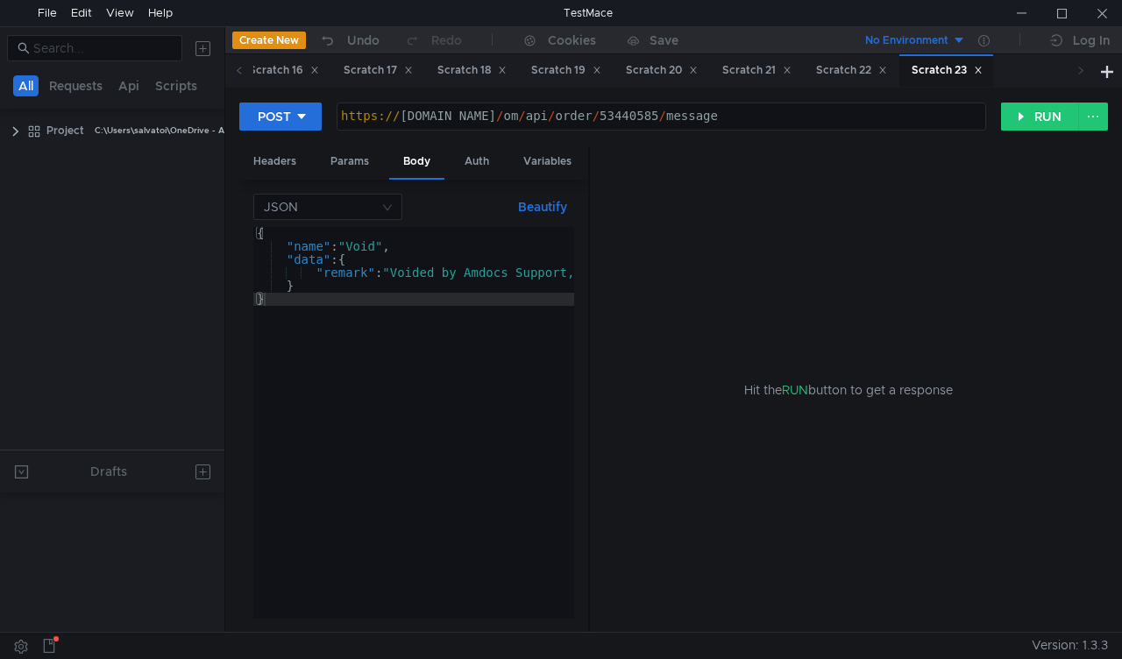
scroll to position [608, 0]
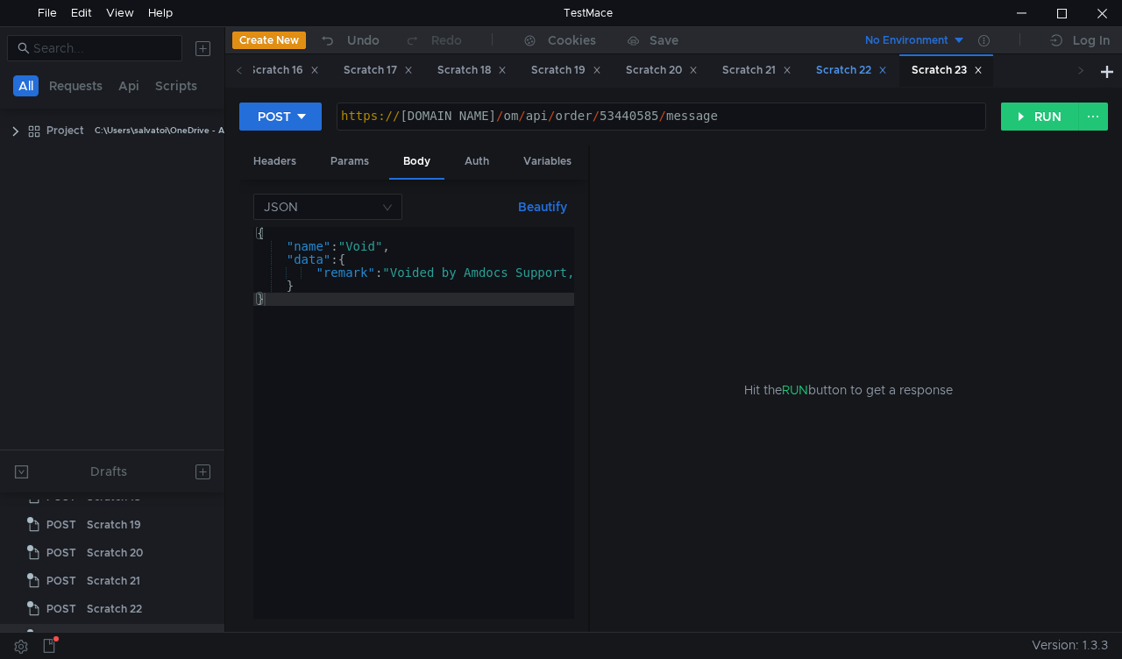
click at [887, 71] on div "Scratch 22" at bounding box center [851, 70] width 71 height 18
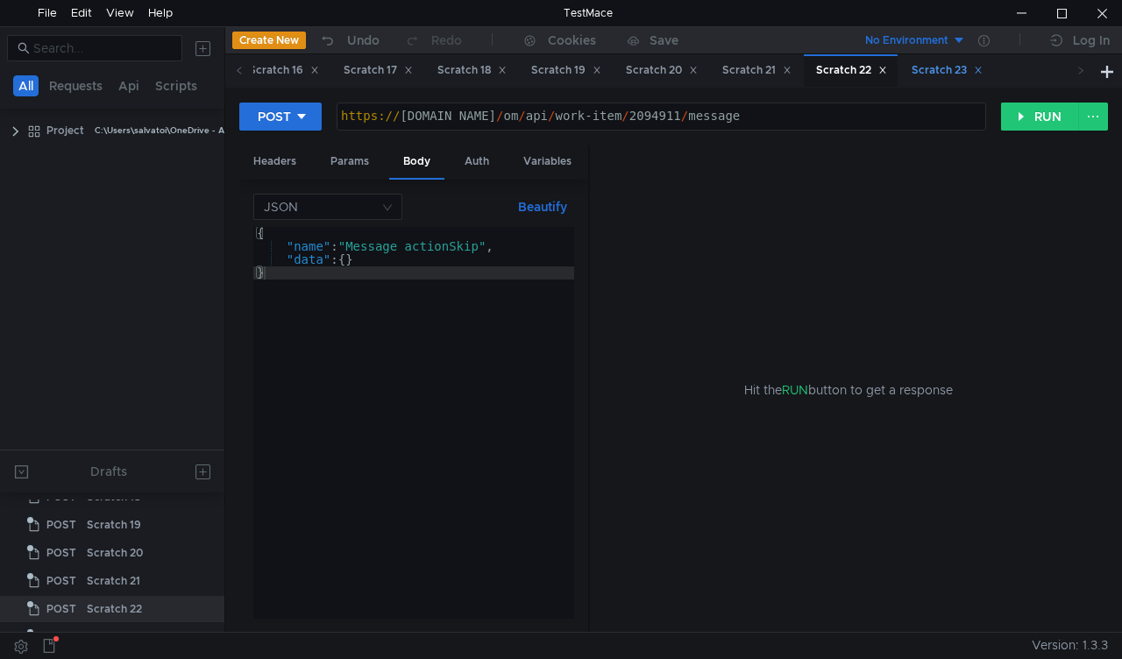
click at [983, 68] on div "Scratch 23" at bounding box center [947, 70] width 71 height 18
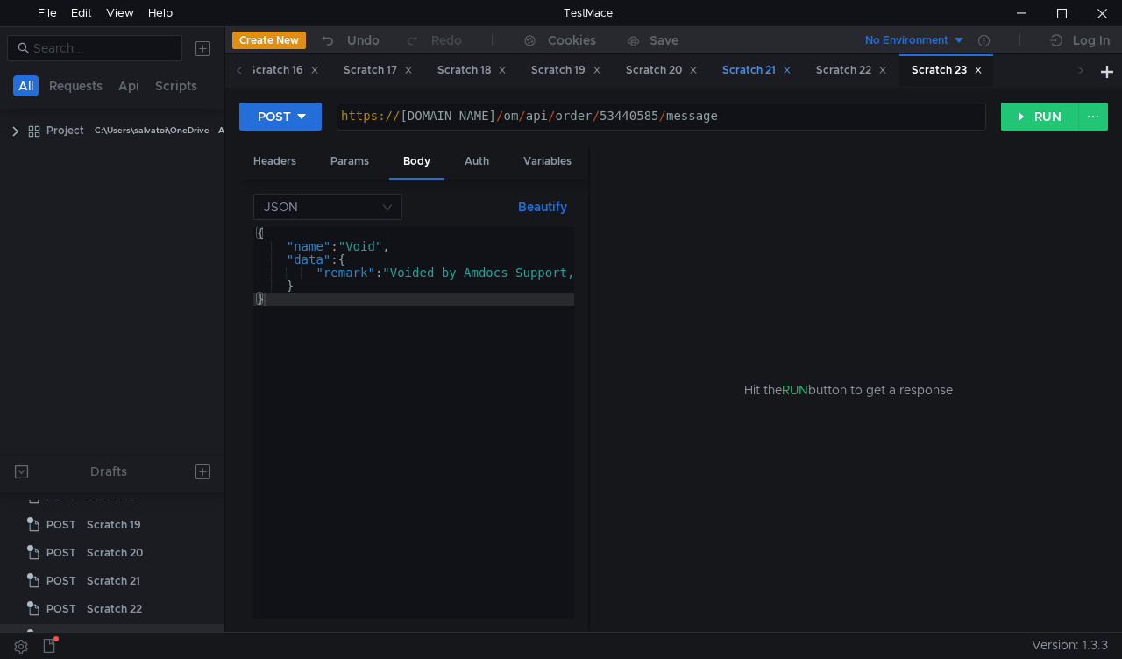
click at [792, 64] on div "Scratch 21" at bounding box center [756, 70] width 69 height 18
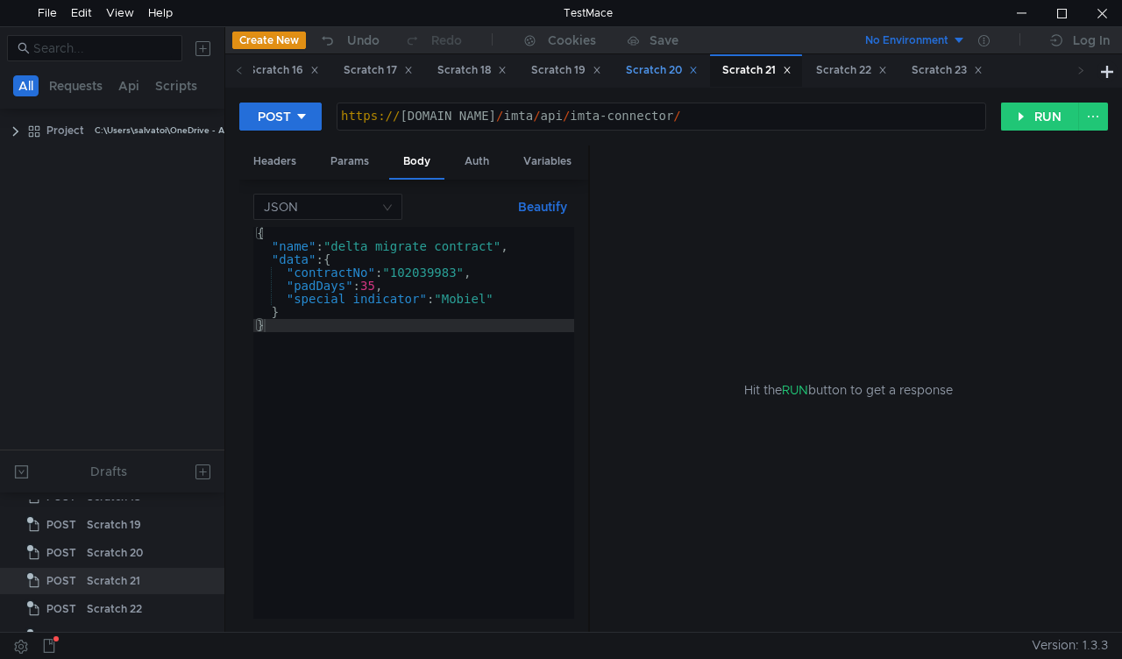
click at [698, 63] on div "Scratch 20" at bounding box center [662, 70] width 72 height 18
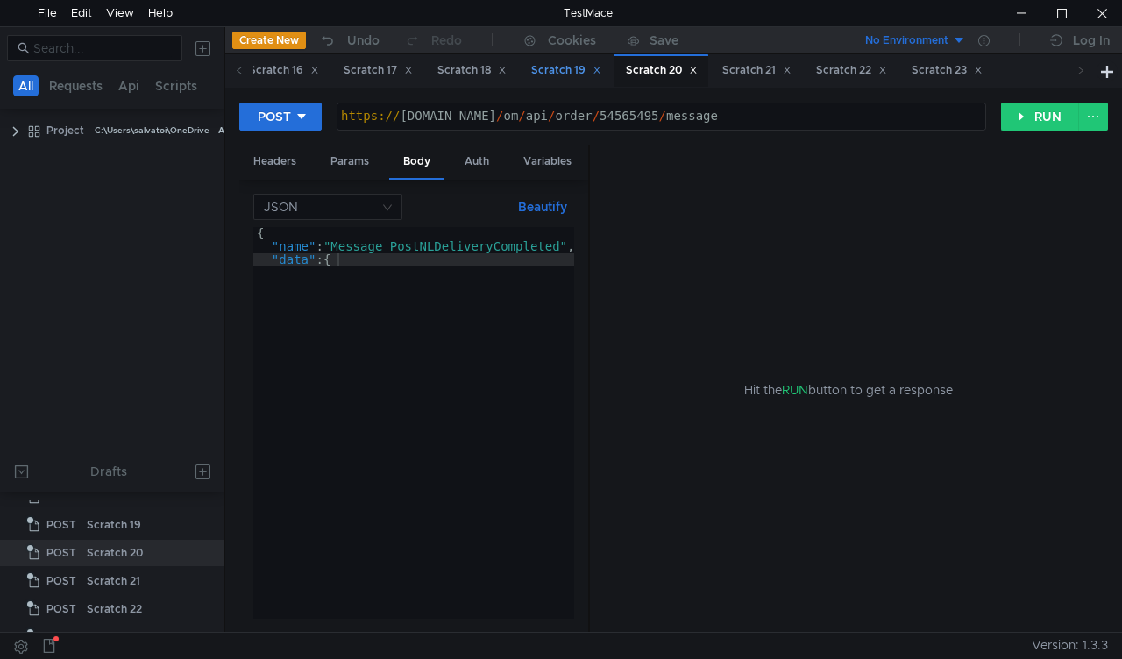
click at [601, 64] on div "Scratch 19" at bounding box center [566, 70] width 70 height 18
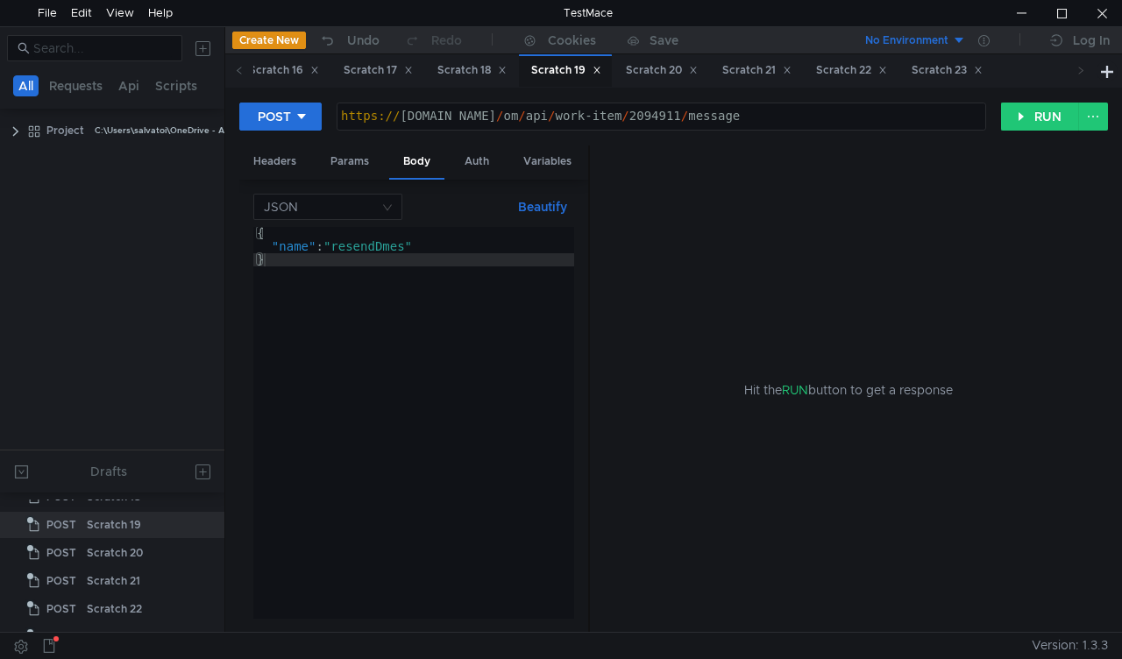
scroll to position [552, 0]
click at [630, 114] on div "https:// mbx.dfni.nl / om / api / work-item / 2094911 / message" at bounding box center [661, 129] width 648 height 39
paste textarea "78709"
type textarea "https://mbx.dfni.nl/om/api/work-item/2078709/message"
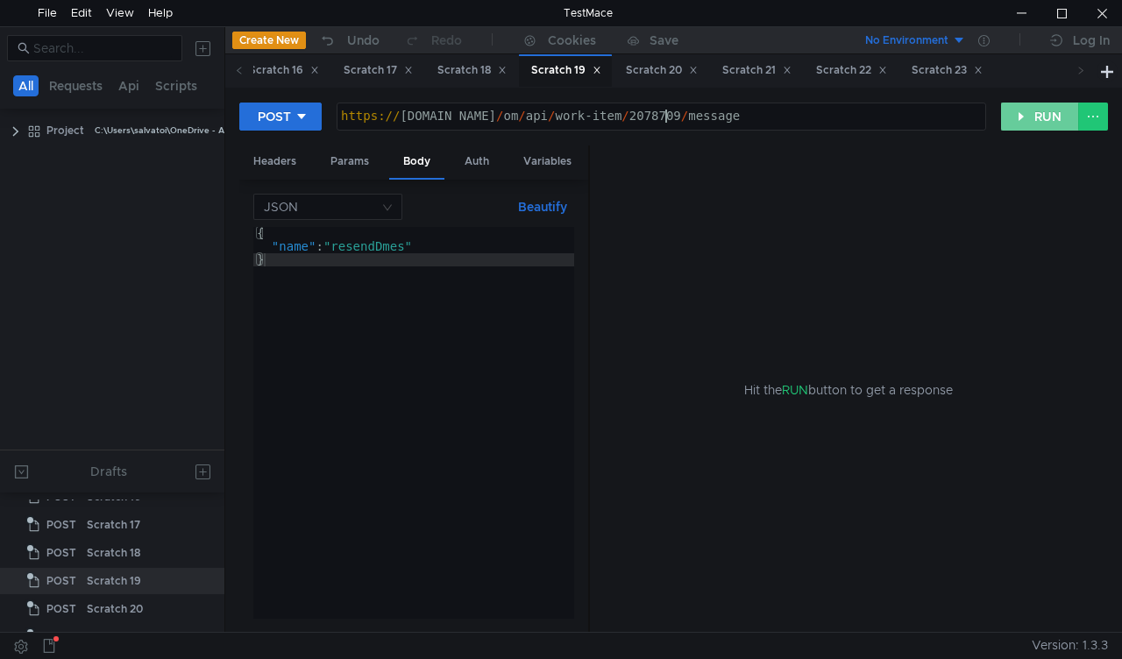
click at [1008, 112] on button "RUN" at bounding box center [1040, 117] width 78 height 28
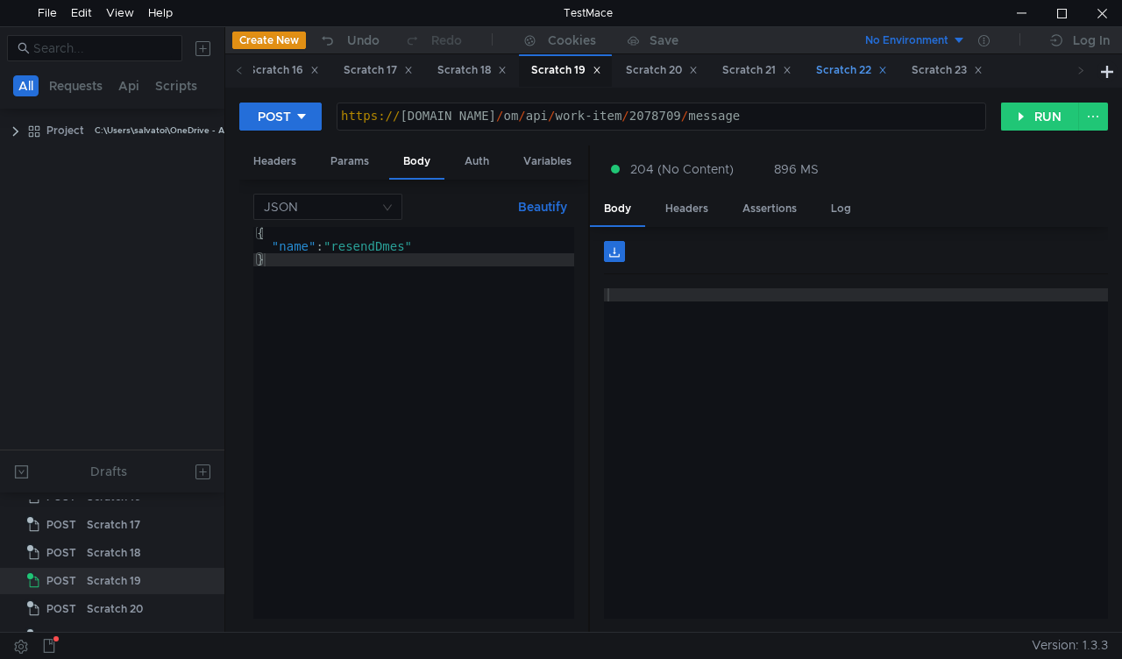
click at [887, 67] on div "Scratch 22" at bounding box center [851, 70] width 71 height 18
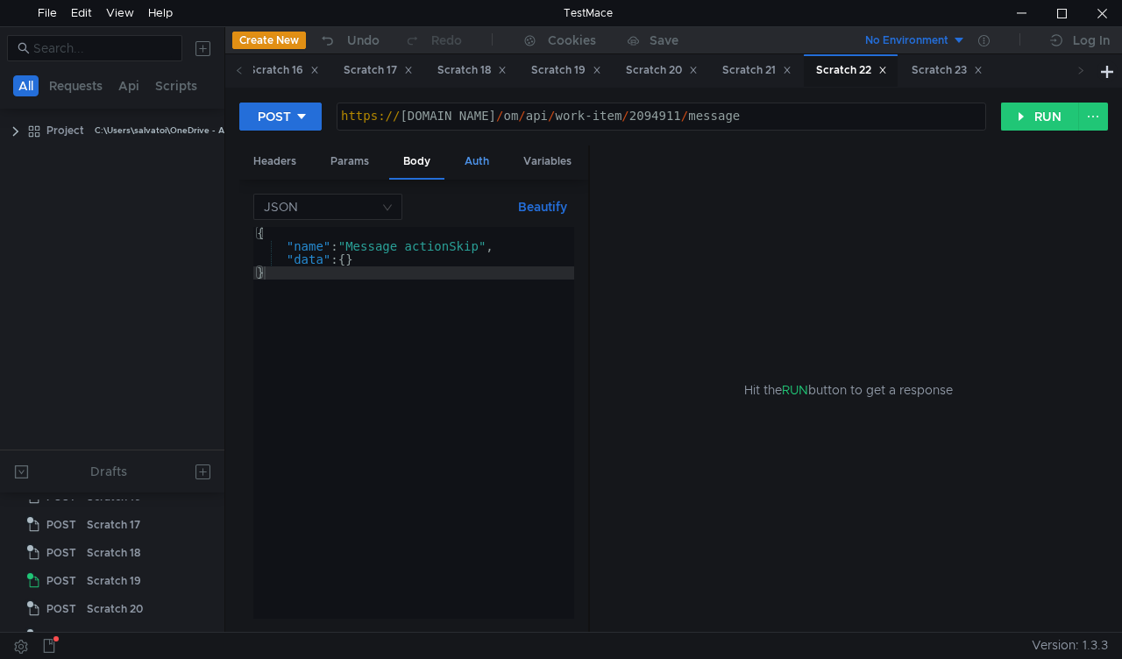
scroll to position [636, 0]
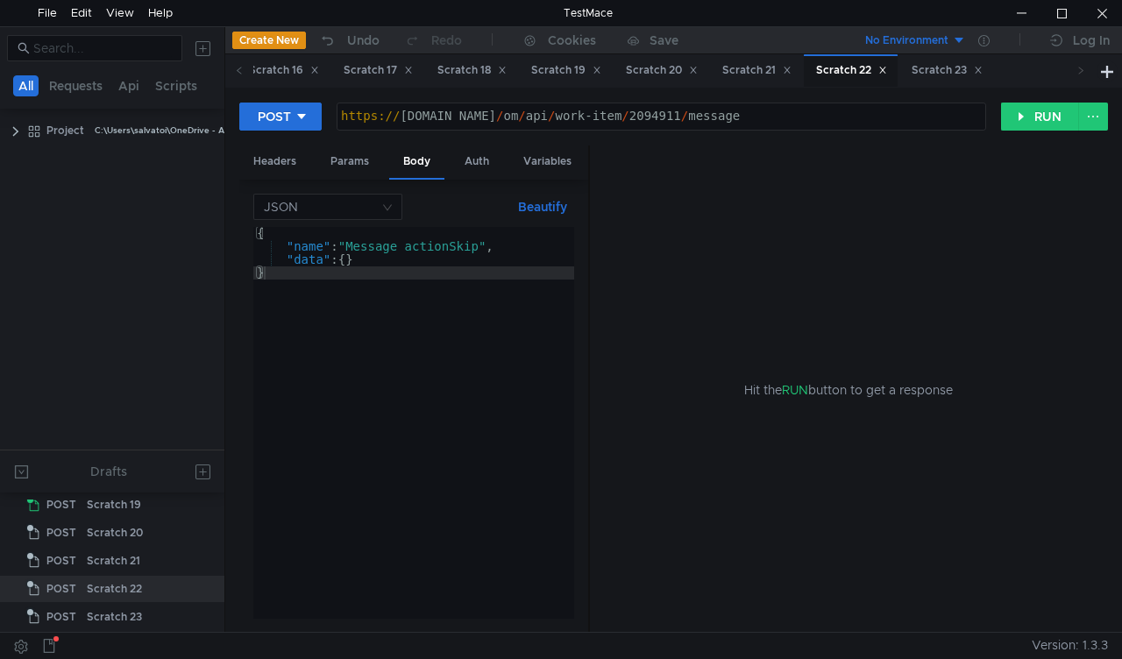
click at [647, 121] on div "https:// mbx.dfni.nl / om / api / work-item / 2094911 / message" at bounding box center [661, 129] width 648 height 39
paste textarea "8415"
type textarea "[URL][DOMAIN_NAME]"
click at [1026, 126] on button "RUN" at bounding box center [1040, 117] width 78 height 28
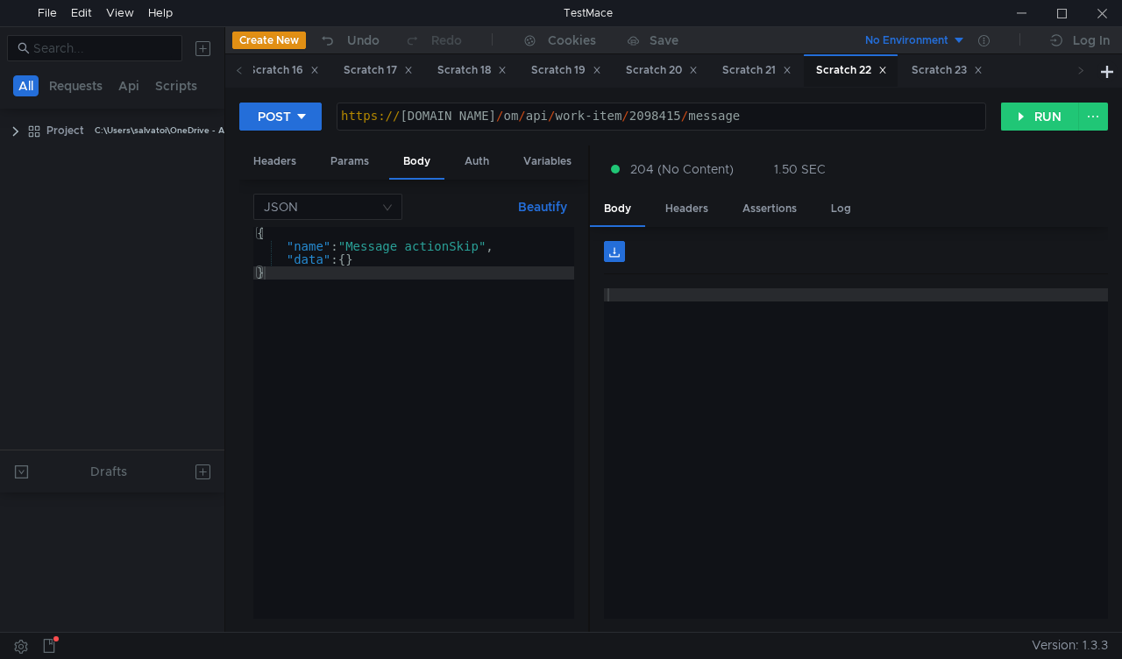
scroll to position [636, 0]
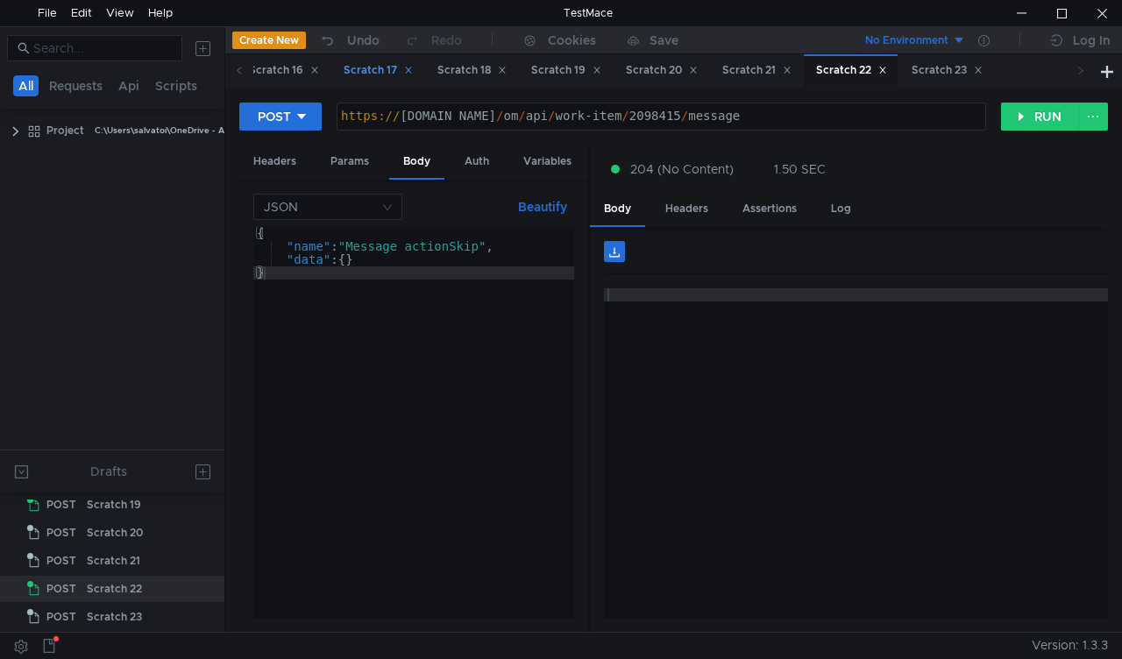
click at [413, 72] on div "Scratch 17" at bounding box center [378, 70] width 69 height 18
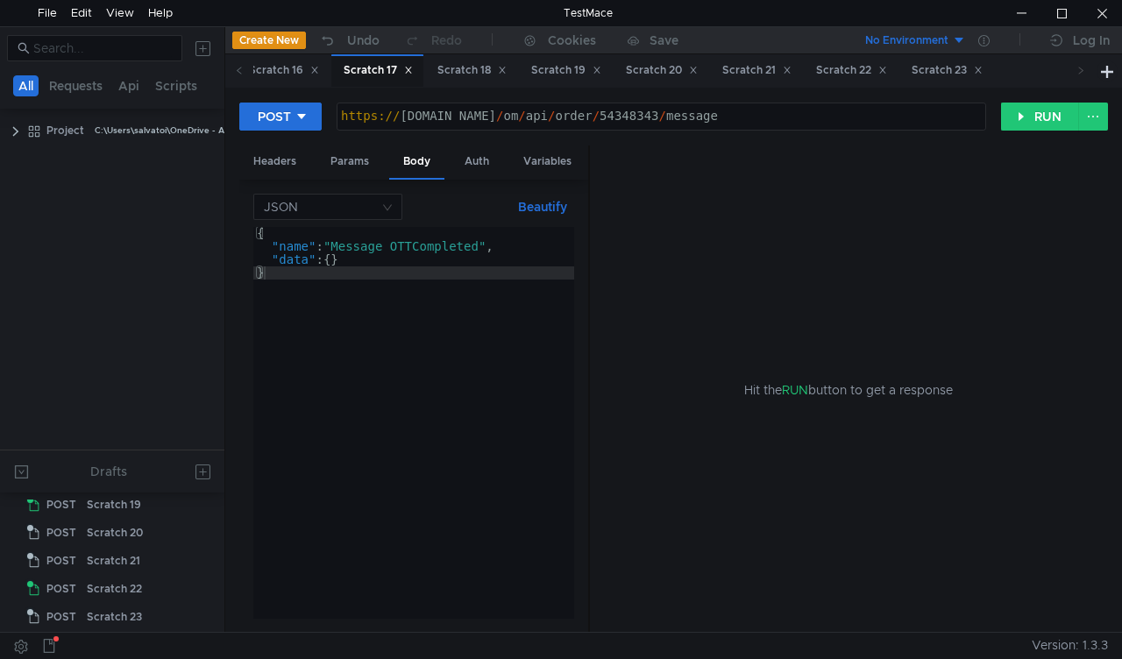
scroll to position [496, 0]
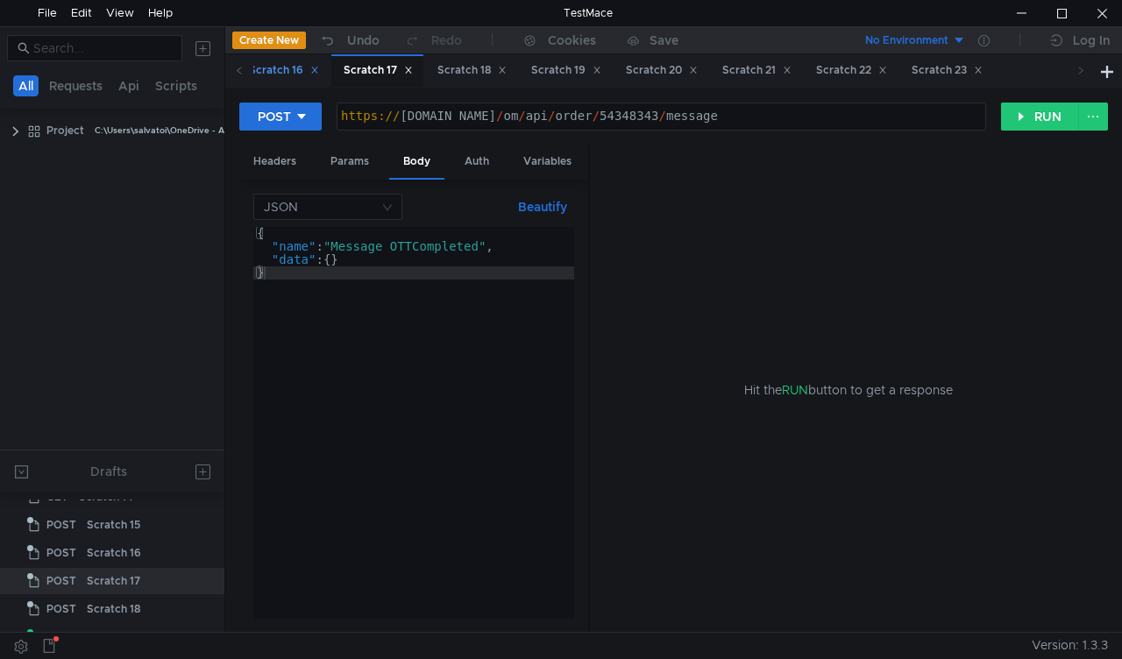
click at [319, 67] on div "Scratch 16" at bounding box center [284, 70] width 70 height 18
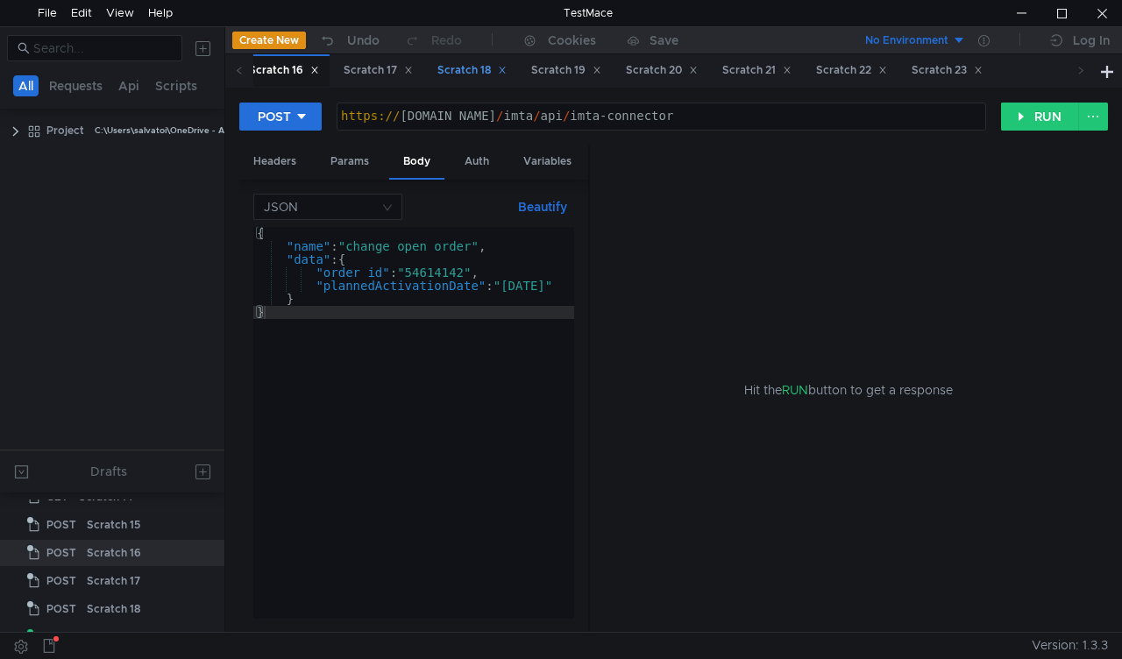
click at [507, 72] on div "Scratch 18" at bounding box center [471, 70] width 69 height 18
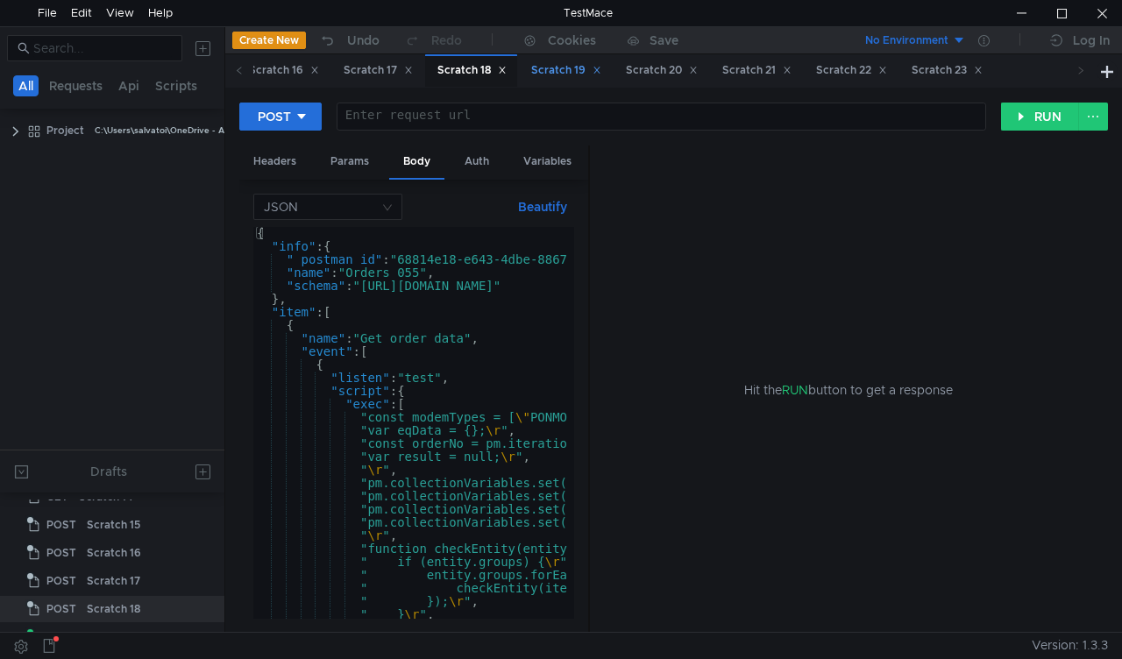
click at [601, 70] on div "Scratch 19" at bounding box center [566, 70] width 70 height 18
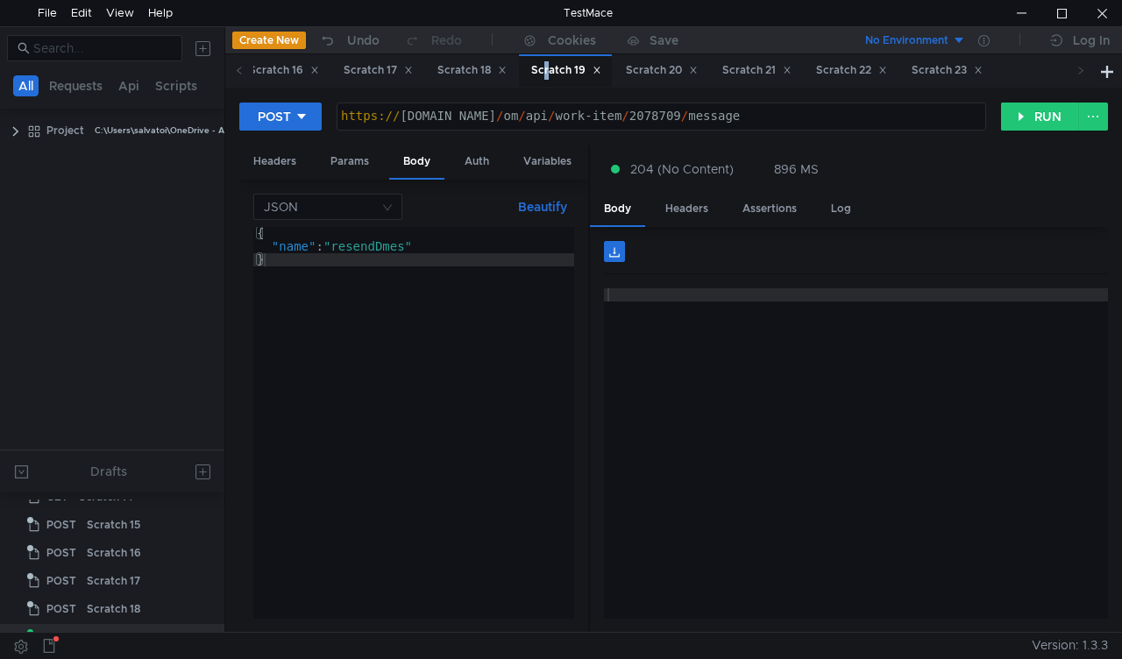
click at [648, 117] on div "https:// mbx.dfni.nl / om / api / work-item / 2078709 / message" at bounding box center [661, 129] width 648 height 39
click at [647, 118] on div "https:// mbx.dfni.nl / om / api / work-item / 2078709 / message" at bounding box center [661, 129] width 648 height 39
paste textarea "98415"
type textarea "[URL][DOMAIN_NAME]"
click at [411, 250] on div "{ "name" : "resendDmes" }" at bounding box center [413, 436] width 321 height 418
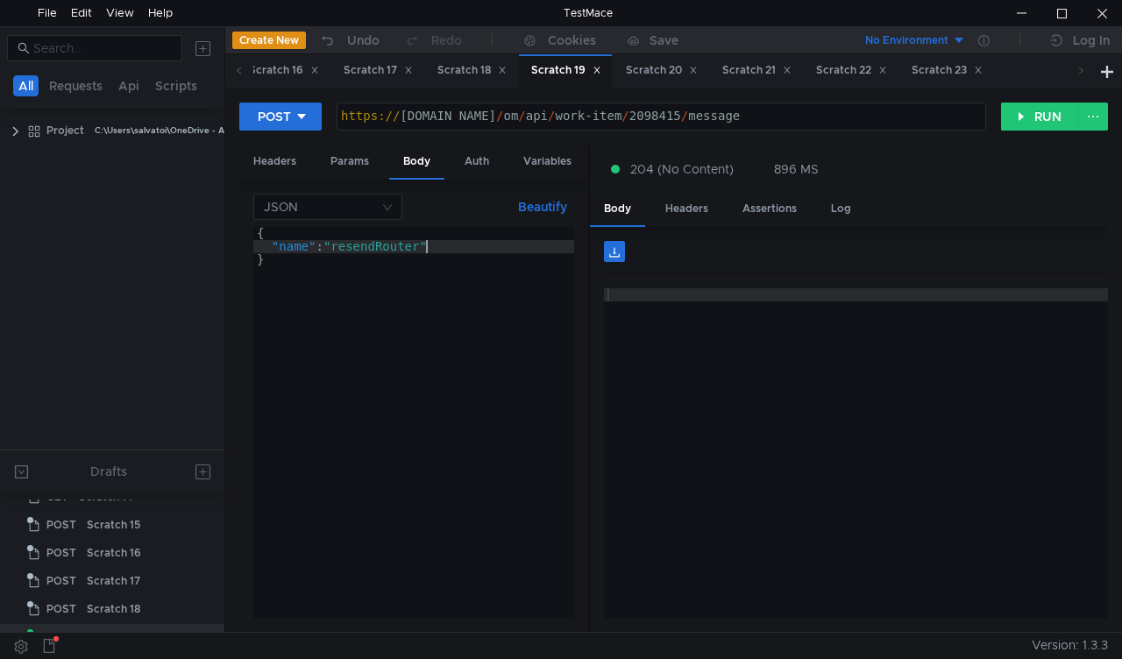
scroll to position [0, 11]
click at [1046, 111] on button "RUN" at bounding box center [1040, 117] width 78 height 28
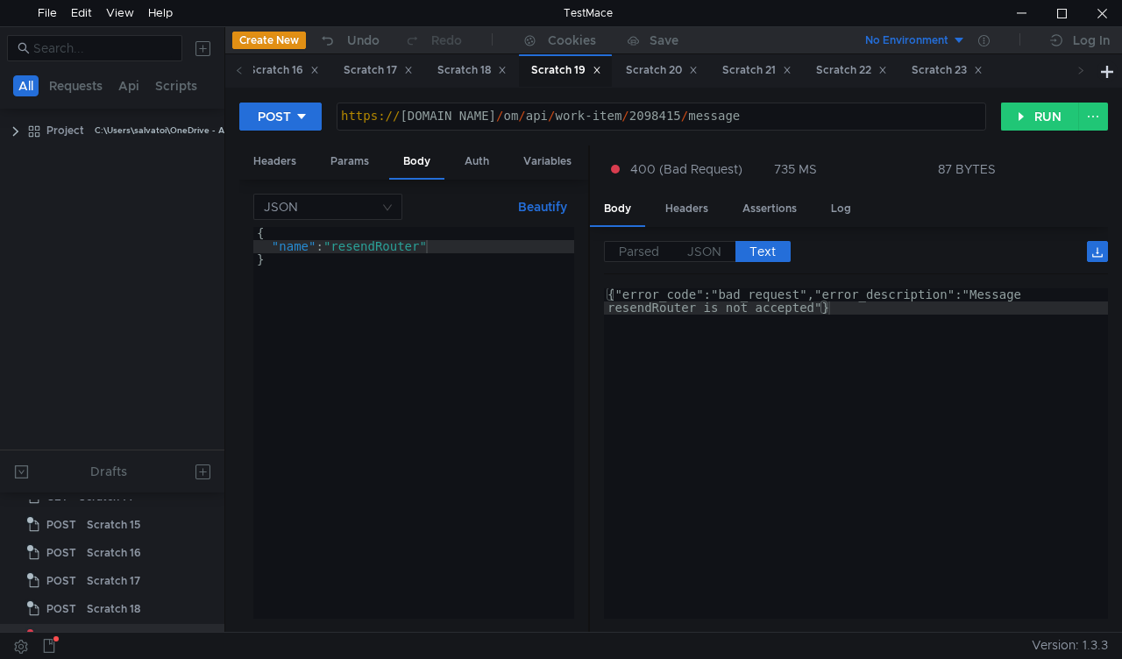
type textarea "}"
click at [486, 263] on div "{ "name" : "resendRouter" }" at bounding box center [413, 436] width 321 height 418
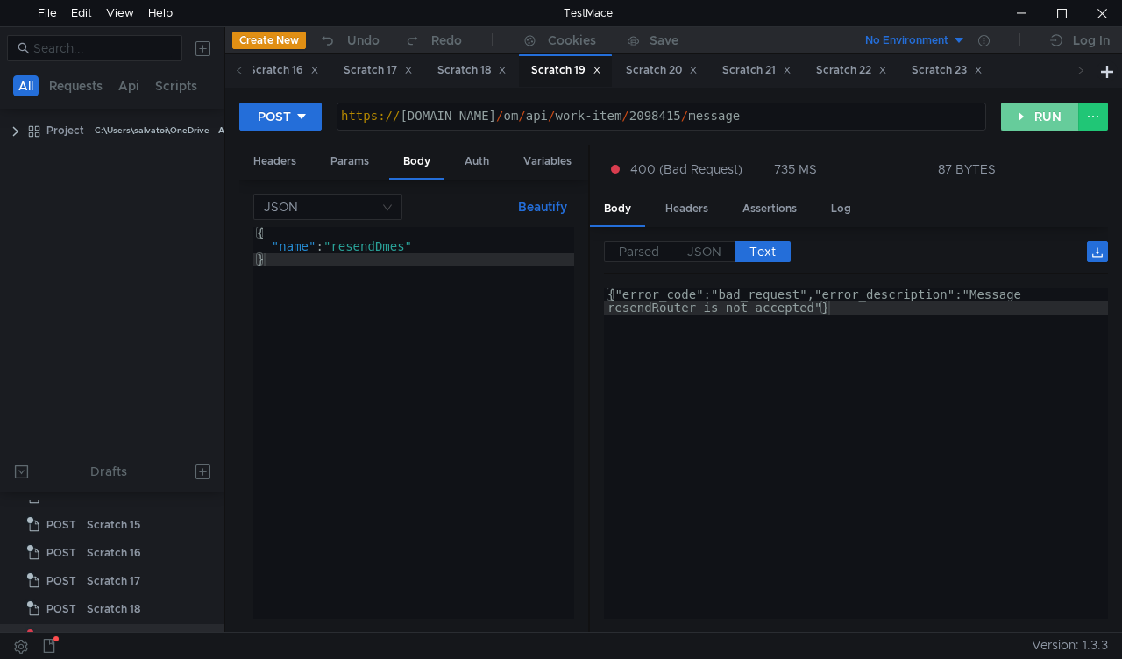
click at [1021, 112] on button "RUN" at bounding box center [1040, 117] width 78 height 28
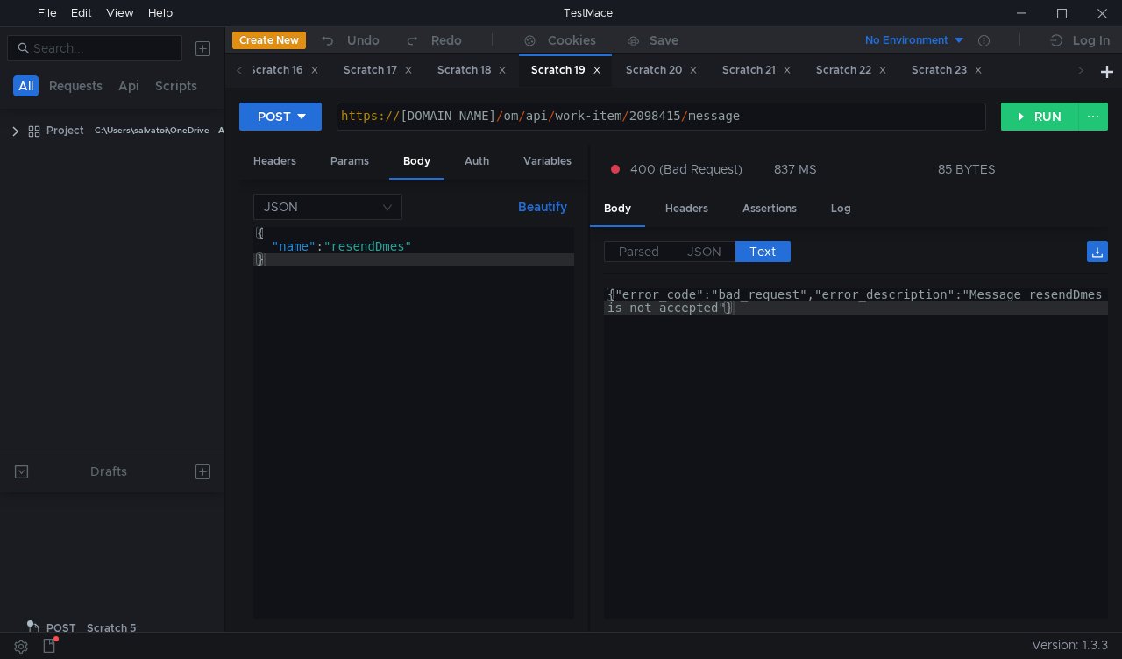
scroll to position [496, 0]
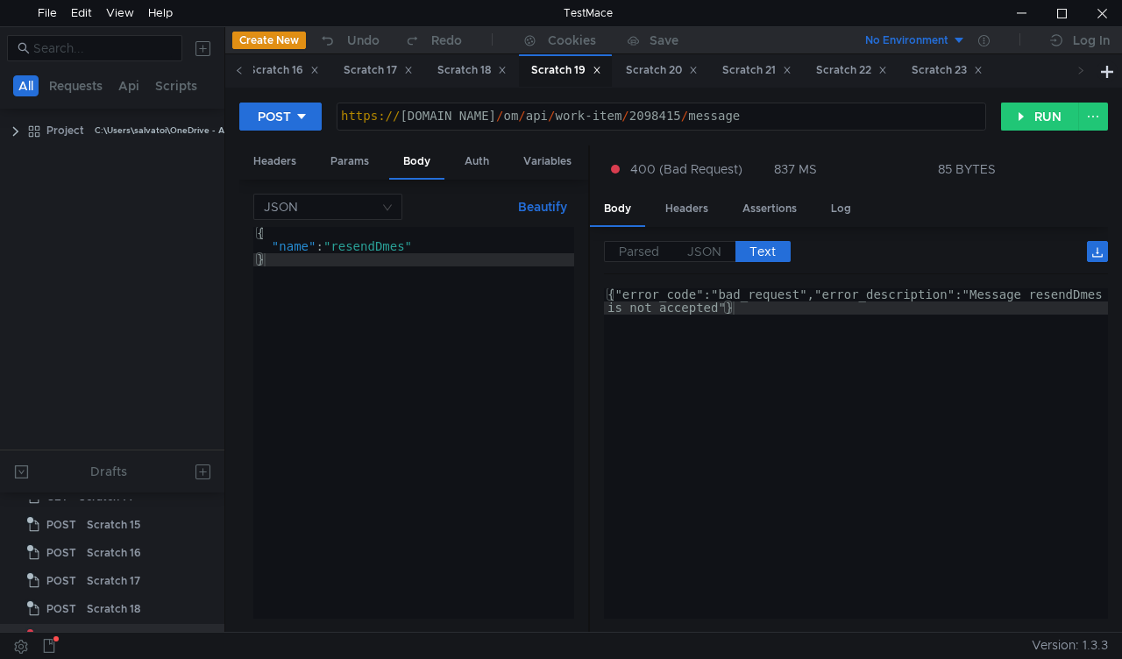
click at [240, 74] on icon at bounding box center [239, 70] width 4 height 7
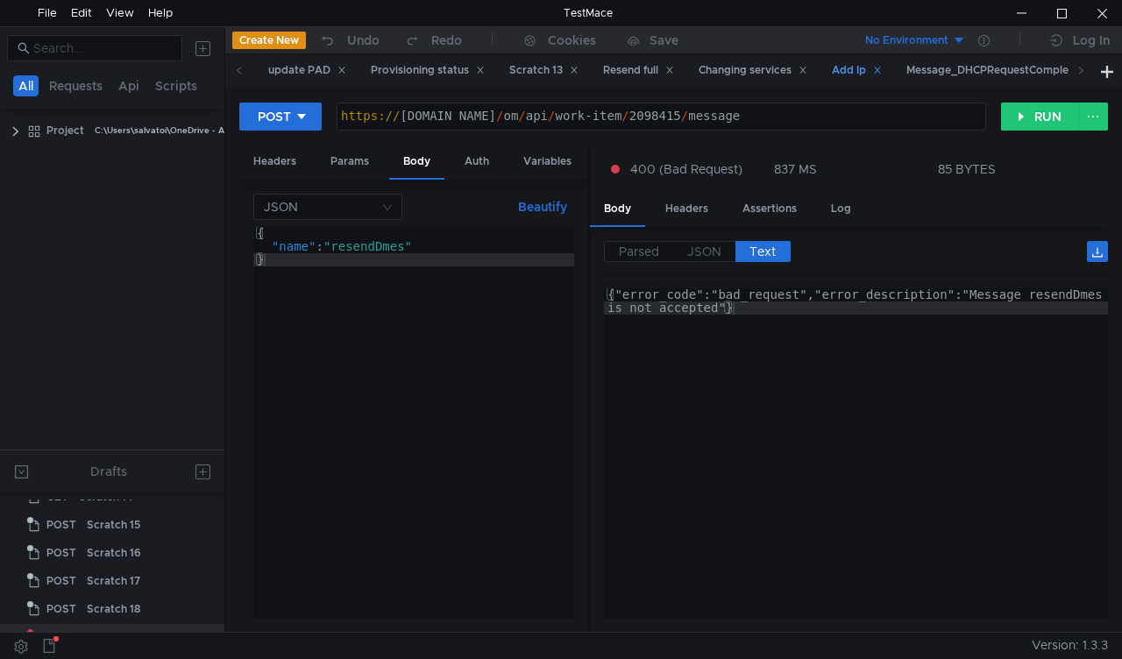
click at [882, 74] on div "Add Ip" at bounding box center [857, 70] width 50 height 18
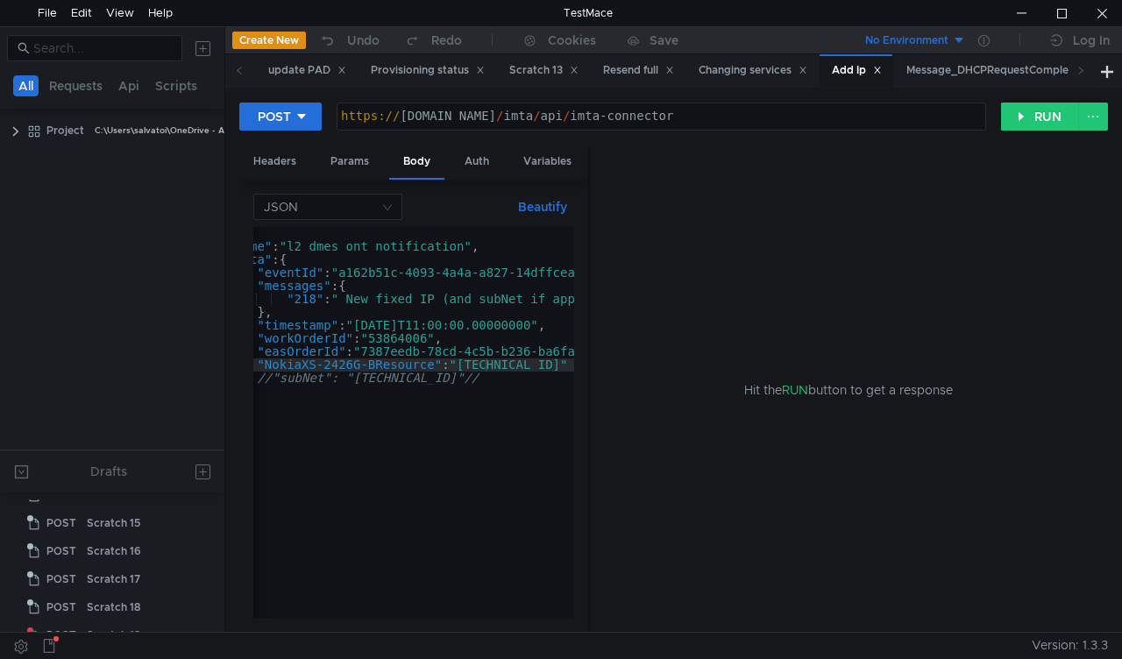
scroll to position [272, 0]
click at [231, 67] on span at bounding box center [239, 70] width 28 height 32
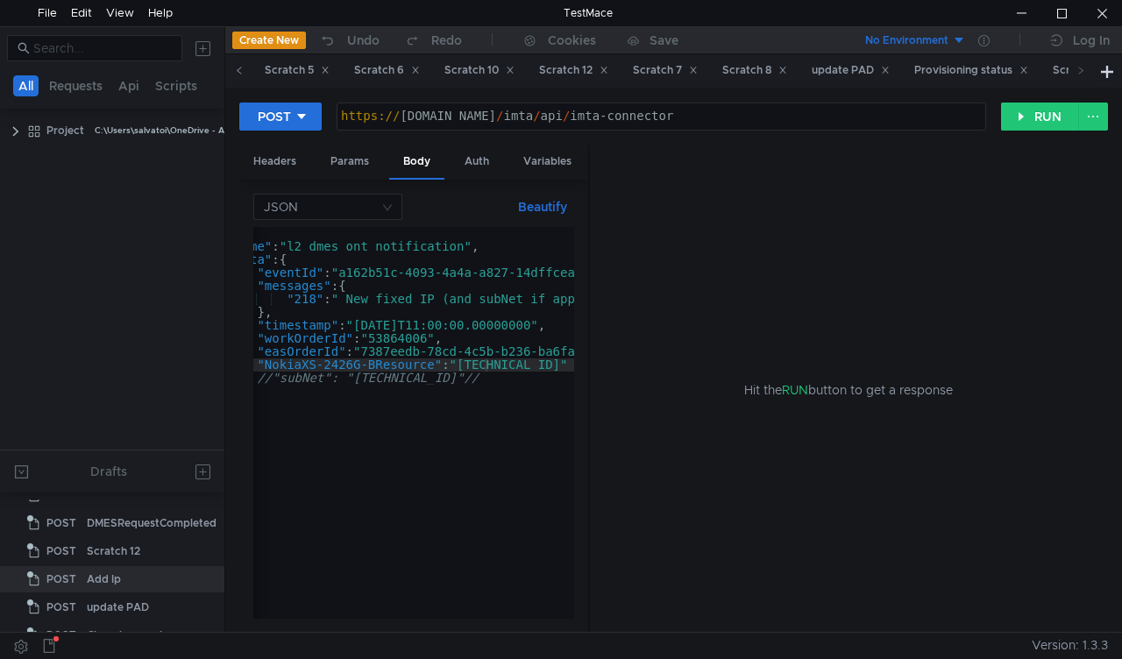
click at [231, 67] on span at bounding box center [239, 70] width 28 height 32
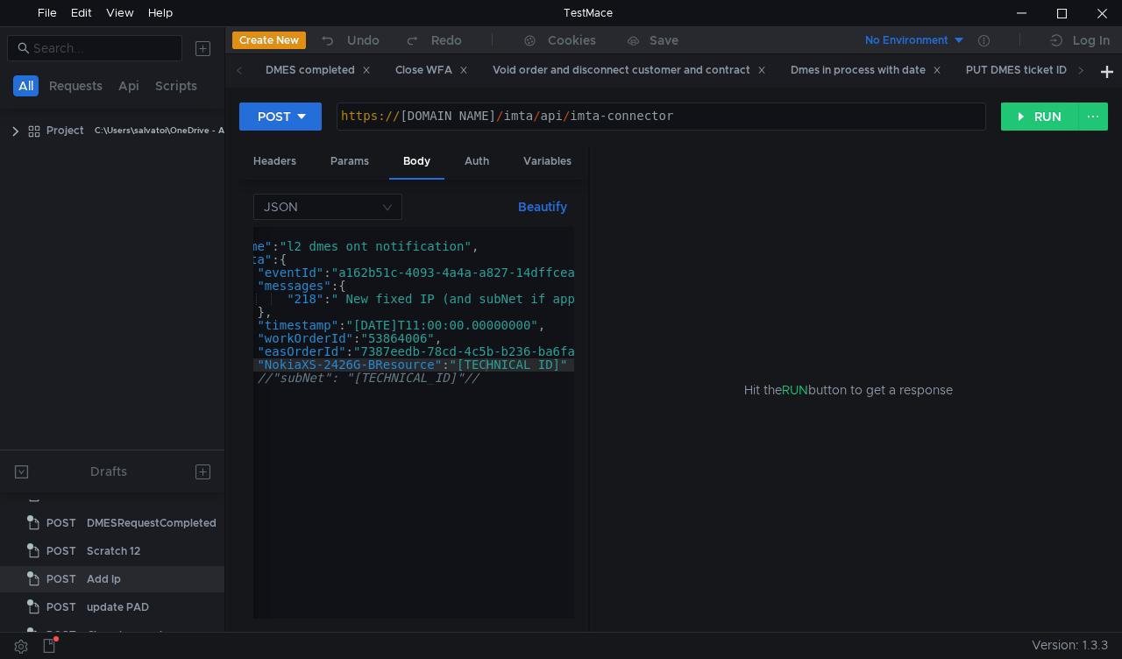
scroll to position [0, 0]
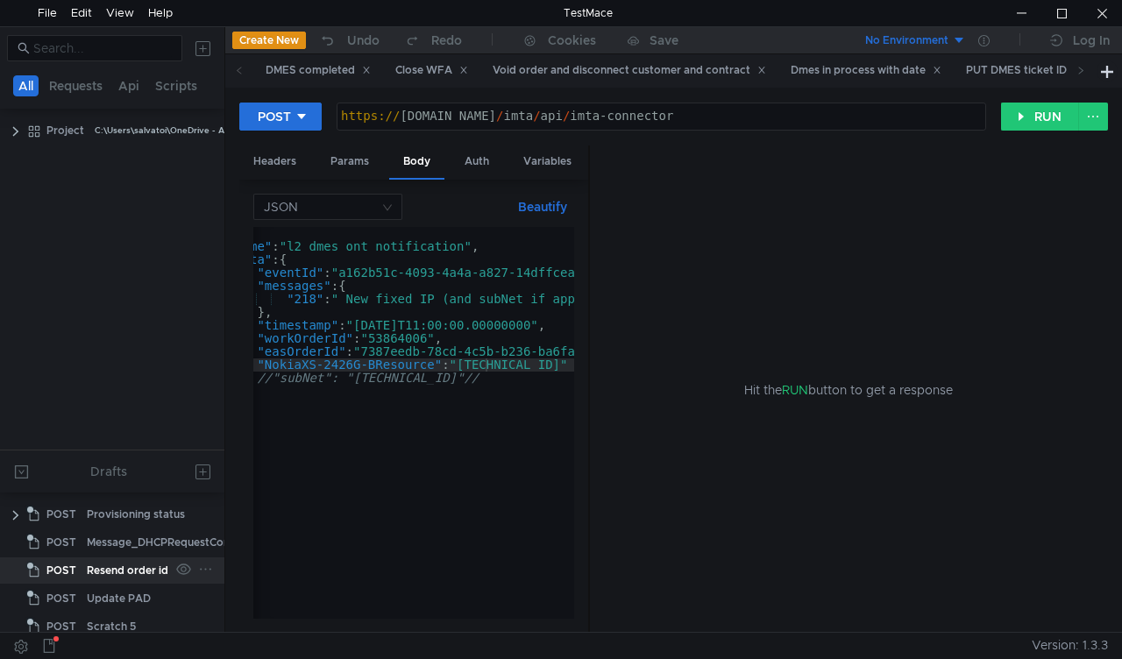
click at [133, 568] on div "Resend order id" at bounding box center [128, 571] width 82 height 26
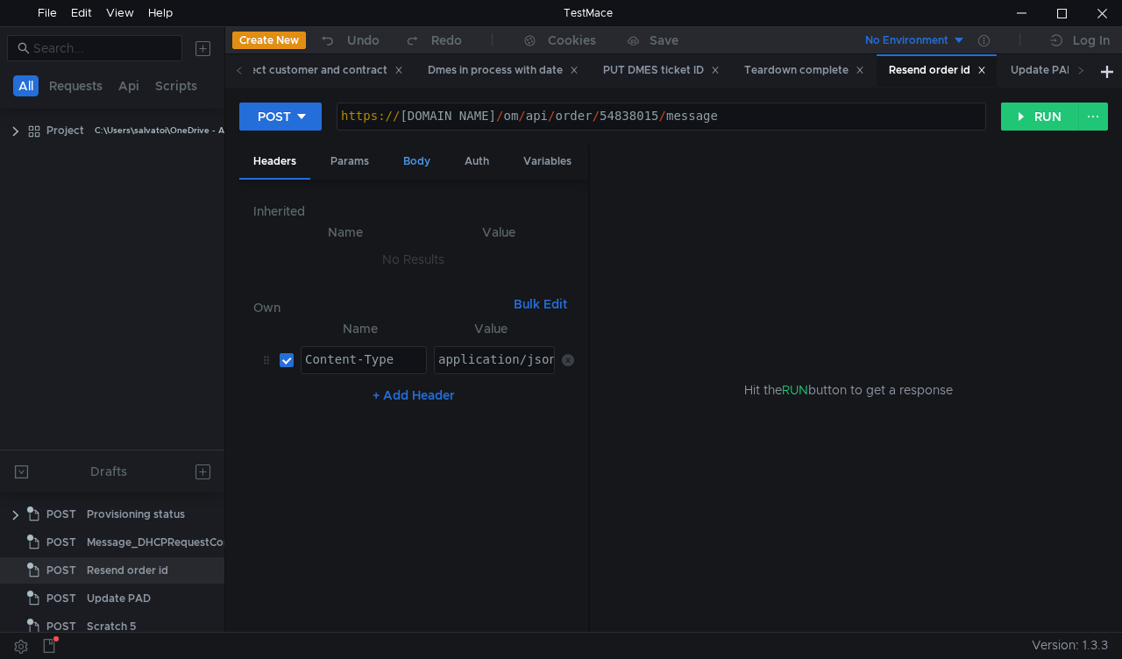
click at [415, 159] on div "Body" at bounding box center [416, 162] width 55 height 32
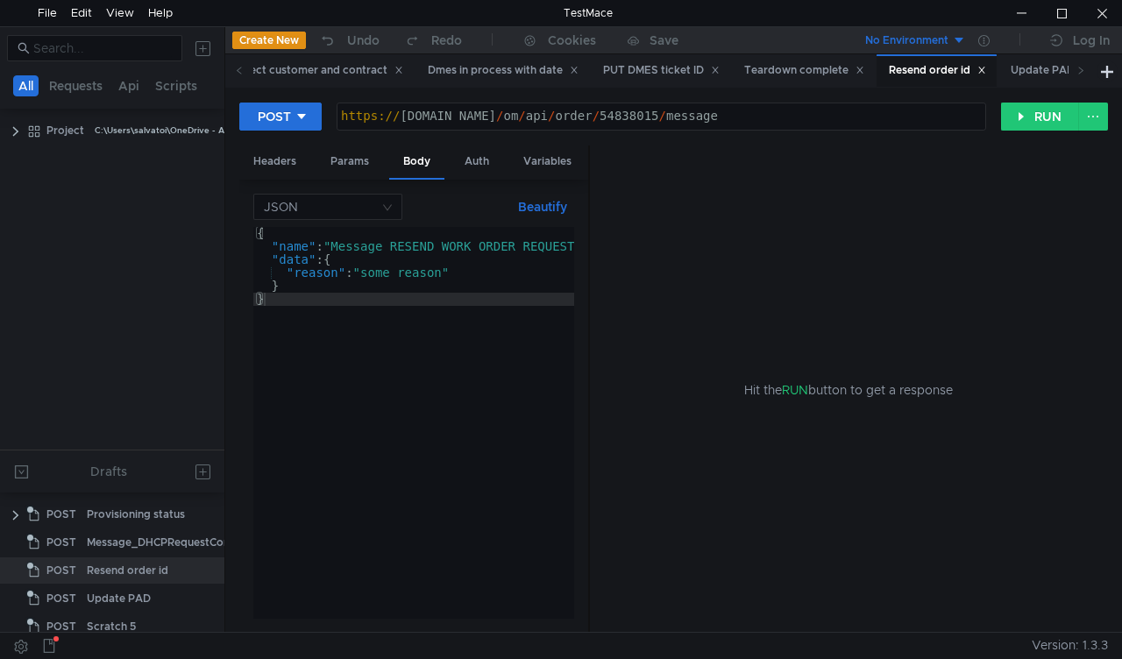
click at [614, 116] on div "https:// mbx.dfni.nl / om / api / order / 54838015 / message" at bounding box center [661, 129] width 648 height 39
paste textarea "46421"
type textarea "[URL][DOMAIN_NAME]"
click at [1023, 120] on button "RUN" at bounding box center [1040, 117] width 78 height 28
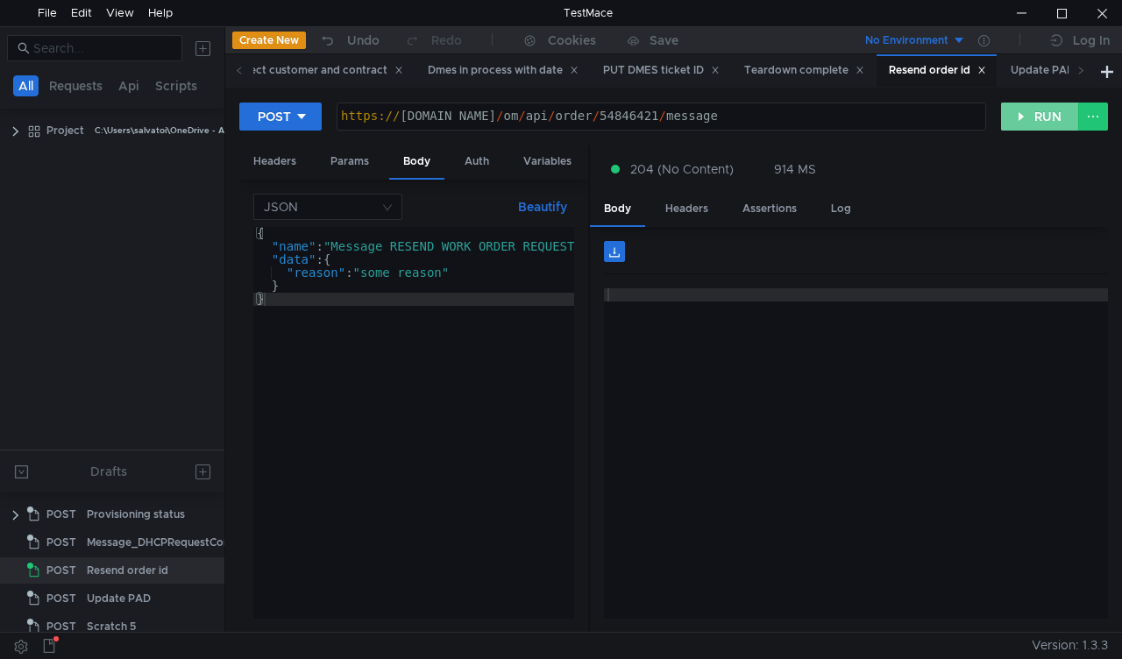
click at [1008, 110] on button "RUN" at bounding box center [1040, 117] width 78 height 28
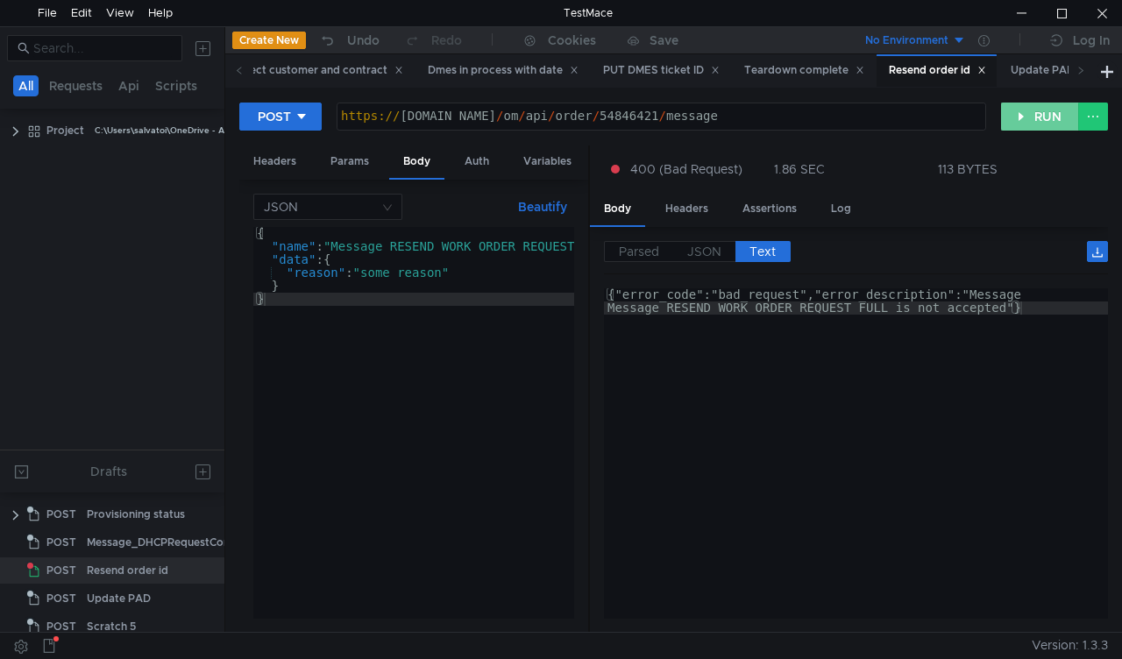
click at [1034, 114] on button "RUN" at bounding box center [1040, 117] width 78 height 28
click at [934, 60] on div "Resend order id" at bounding box center [937, 70] width 120 height 33
